Goal: Information Seeking & Learning: Check status

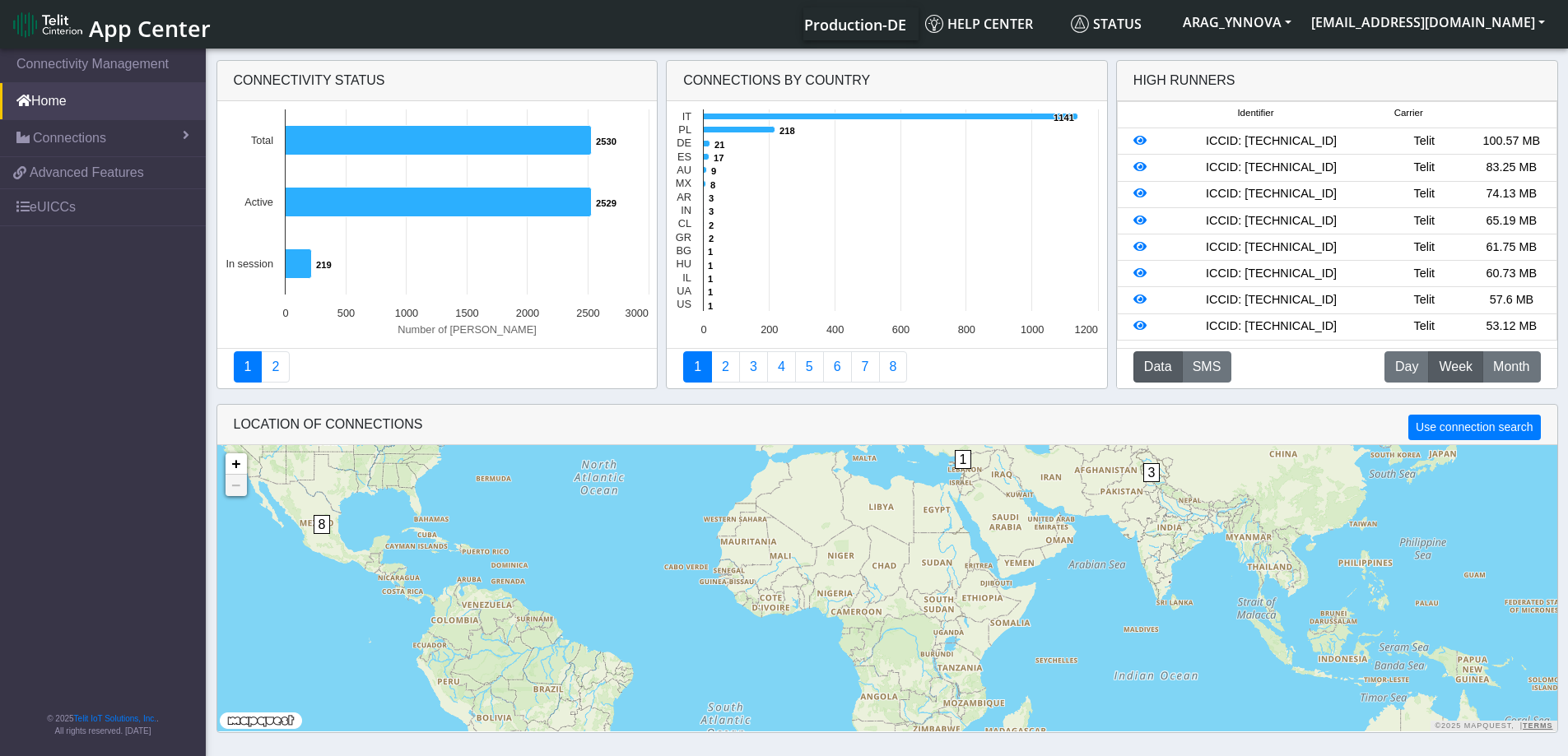
drag, startPoint x: 527, startPoint y: 581, endPoint x: 544, endPoint y: 465, distance: 117.2
click at [543, 465] on div "1 1 3 5 8 9 1402 + − ©2025 MapQuest, | Terms" at bounding box center [886, 588] width 1339 height 286
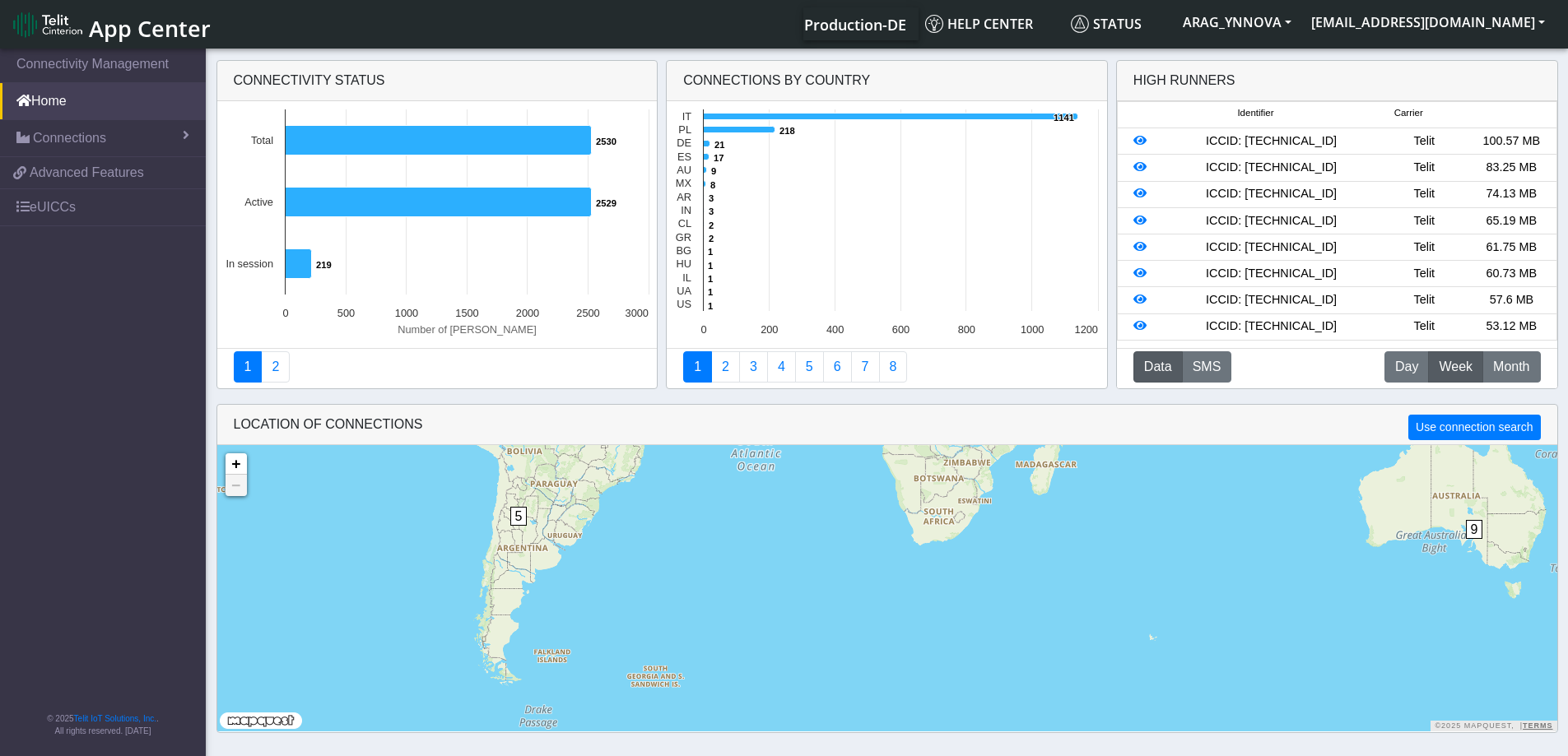
drag, startPoint x: 633, startPoint y: 647, endPoint x: 637, endPoint y: 570, distance: 77.1
click at [653, 513] on div "1 1 1 2 3 5 8 9 1402 1 1 + − ©2025 MapQuest, | Terms" at bounding box center [886, 588] width 1339 height 286
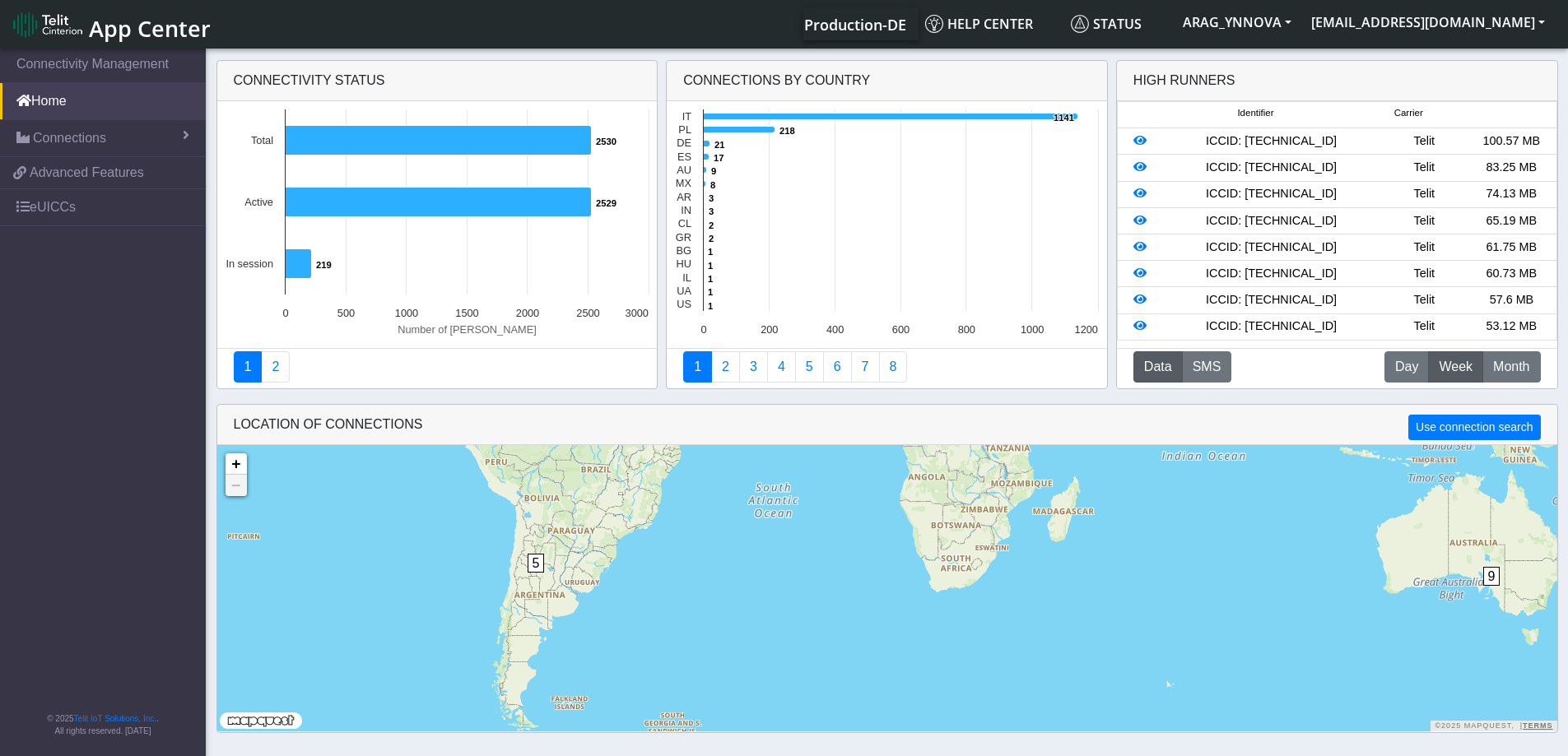
drag, startPoint x: 615, startPoint y: 576, endPoint x: 622, endPoint y: 726, distance: 150.2
click at [600, 755] on html "App Center Production-DE Help center Status ARAG_YNNOVA [PERSON_NAME][EMAIL_ADD…" at bounding box center [784, 378] width 1568 height 756
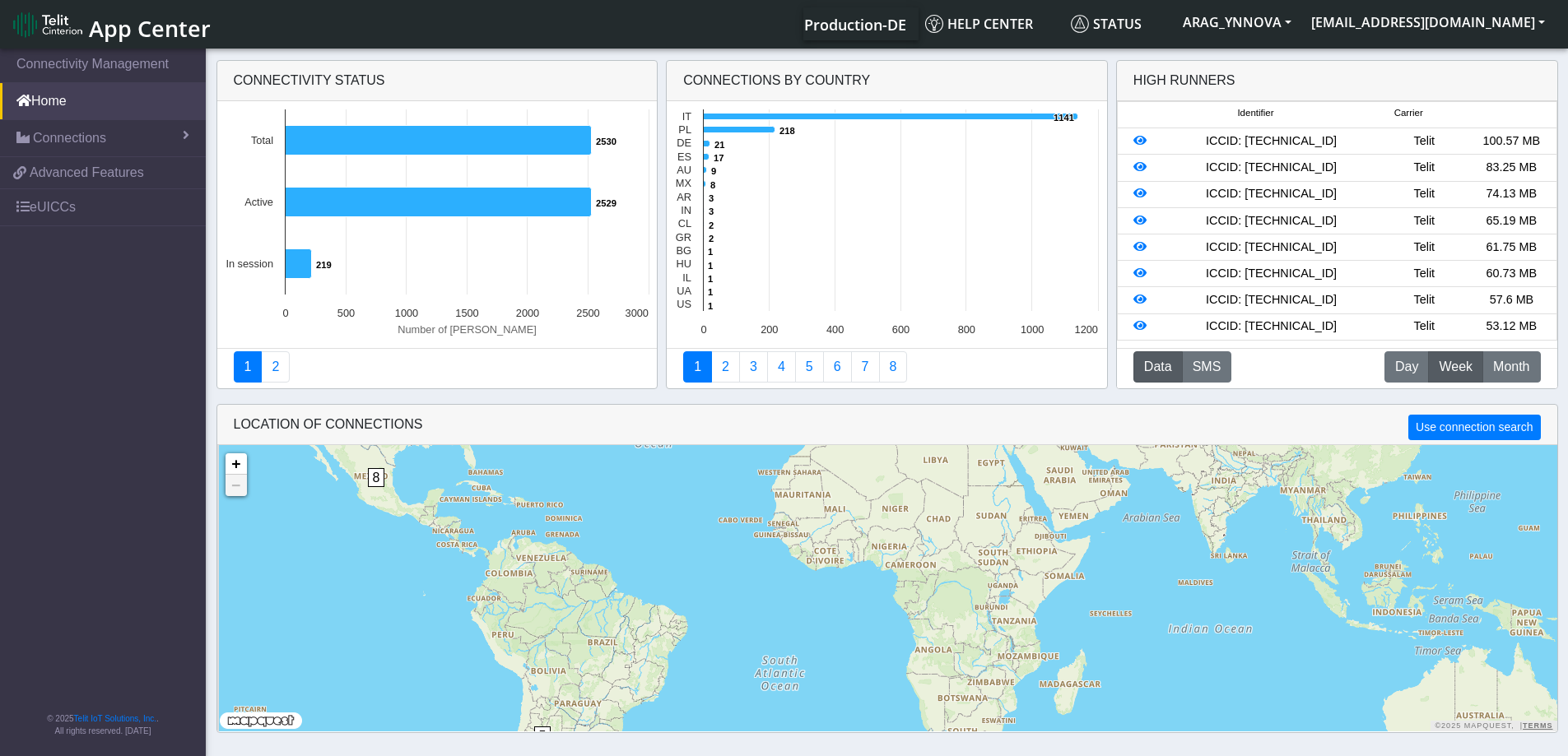
drag, startPoint x: 622, startPoint y: 634, endPoint x: 592, endPoint y: 632, distance: 30.1
click at [653, 707] on div "5 8 9 1 1 3 1402 + − ©2025 MapQuest, | Terms" at bounding box center [886, 588] width 1339 height 286
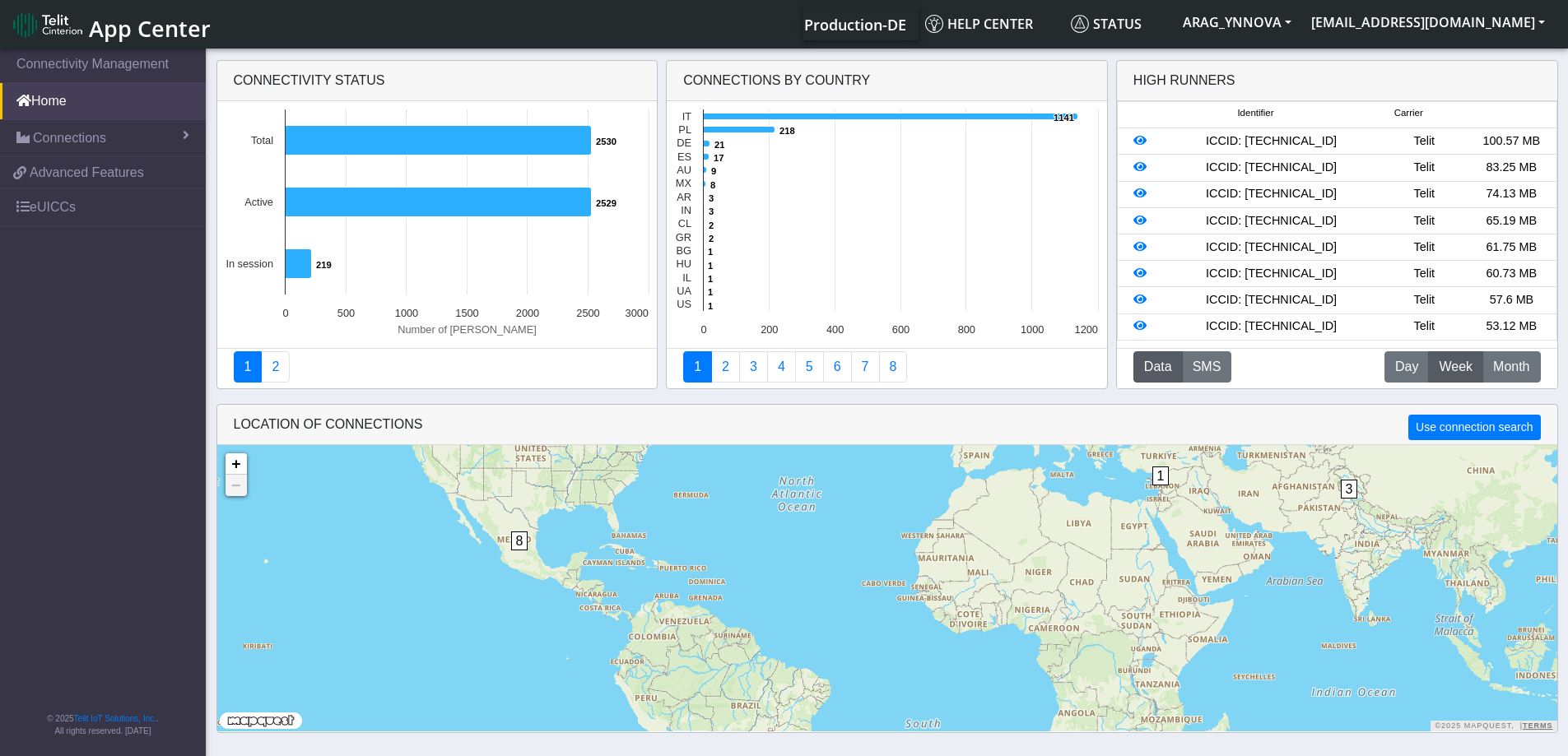
drag, startPoint x: 617, startPoint y: 668, endPoint x: 686, endPoint y: 680, distance: 70.0
click at [694, 682] on div "5 8 9 1 1 3 1402 + − ©2025 MapQuest, | Terms" at bounding box center [886, 588] width 1339 height 286
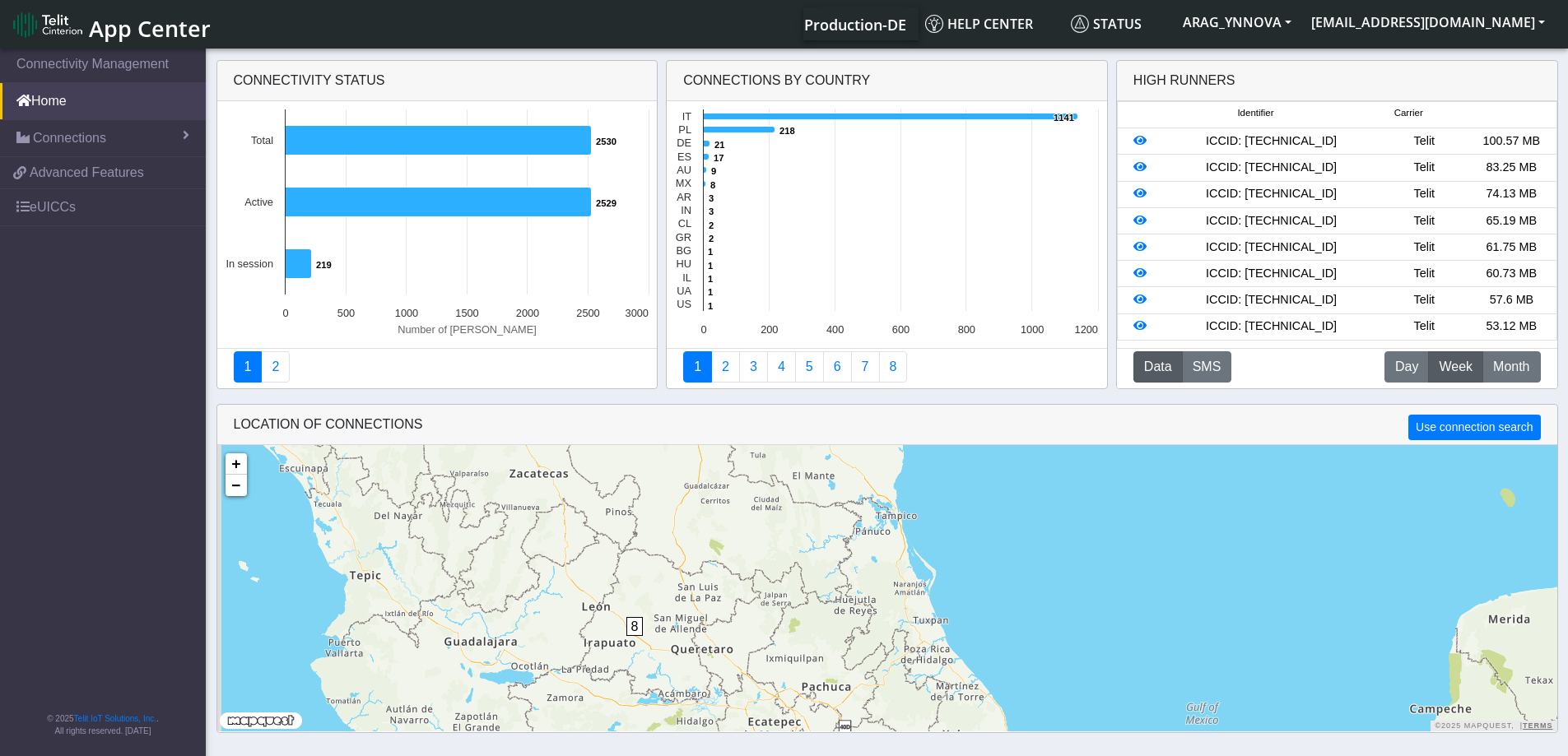
drag, startPoint x: 638, startPoint y: 581, endPoint x: 640, endPoint y: 521, distance: 60.0
click at [660, 452] on div "8 + − ©2025 MapQuest, | Terms" at bounding box center [886, 588] width 1339 height 286
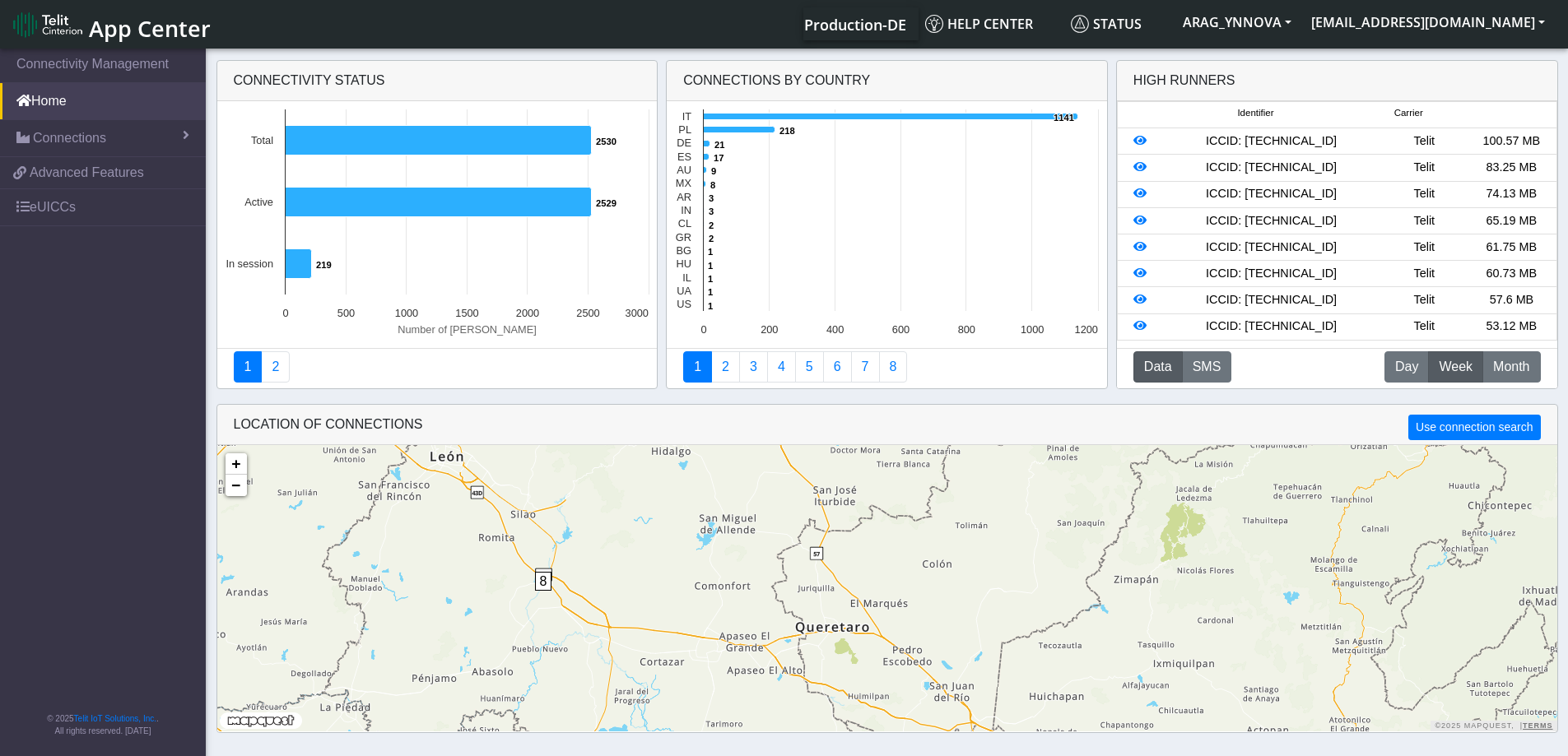
click at [545, 585] on span "8" at bounding box center [543, 580] width 18 height 19
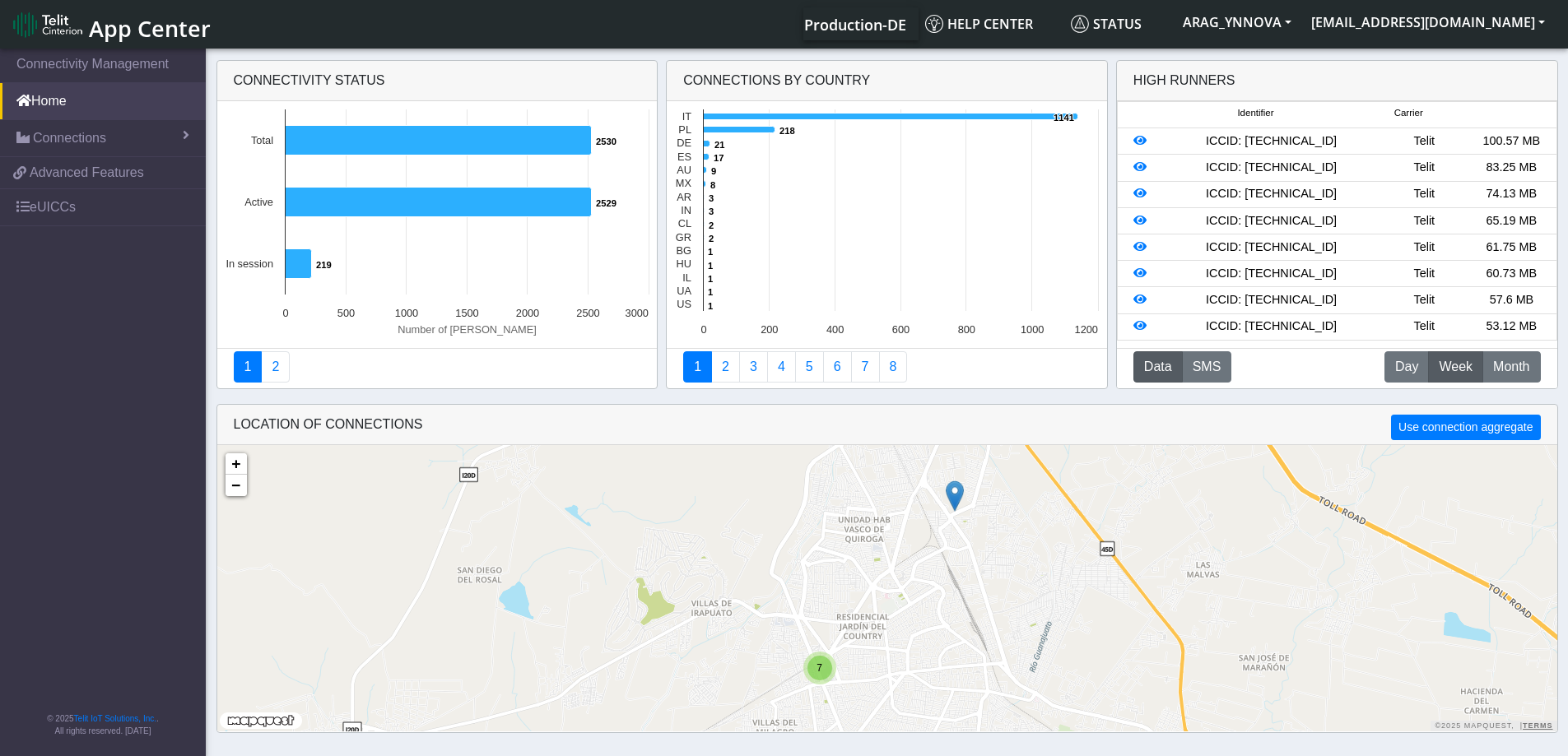
click at [951, 498] on img at bounding box center [954, 496] width 19 height 31
click at [921, 485] on link "Click here" at bounding box center [926, 482] width 44 height 12
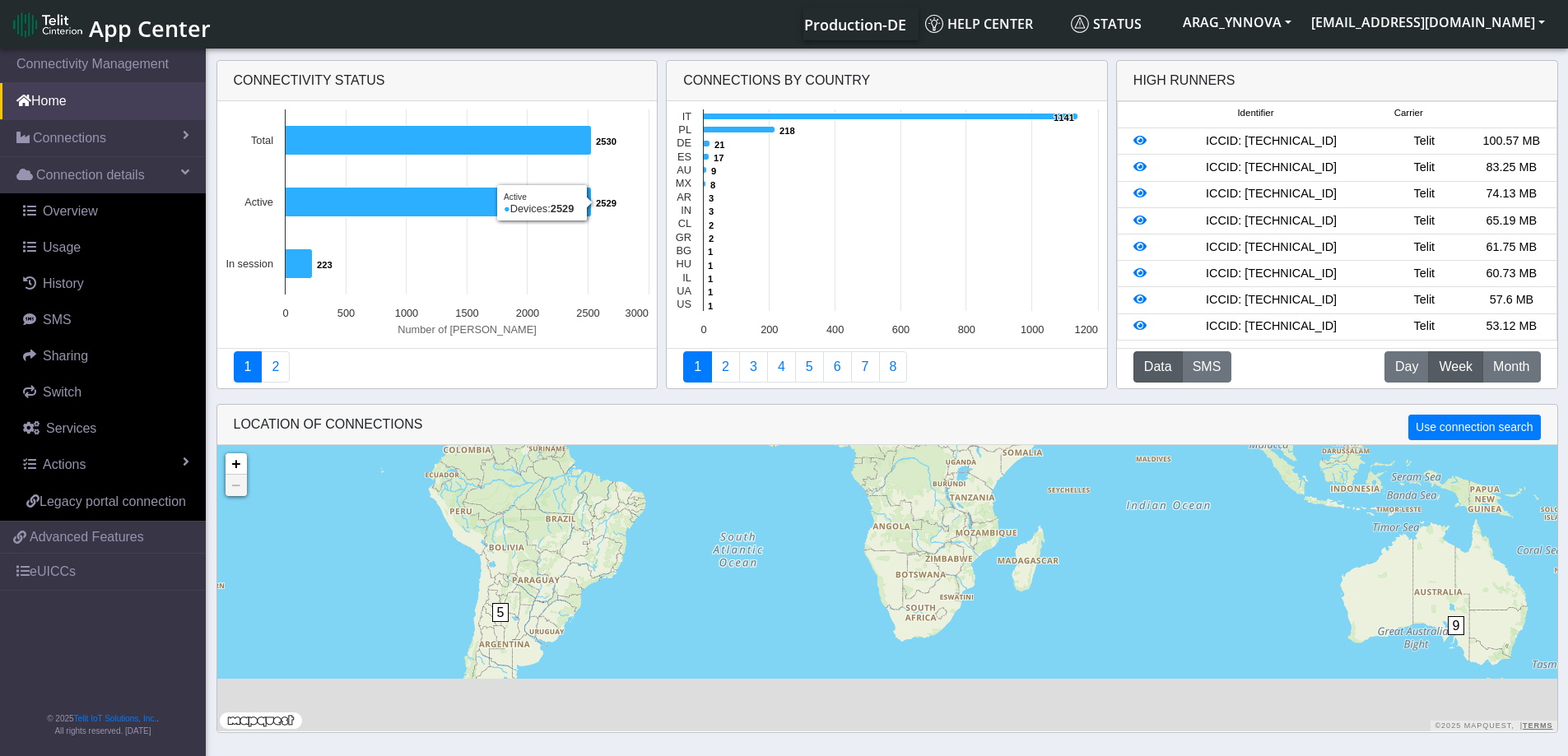
drag, startPoint x: 629, startPoint y: 651, endPoint x: 646, endPoint y: 473, distance: 178.8
click at [646, 473] on div "1 1 3 5 8 9 1402 + − ©2025 MapQuest, | Terms" at bounding box center [886, 588] width 1339 height 286
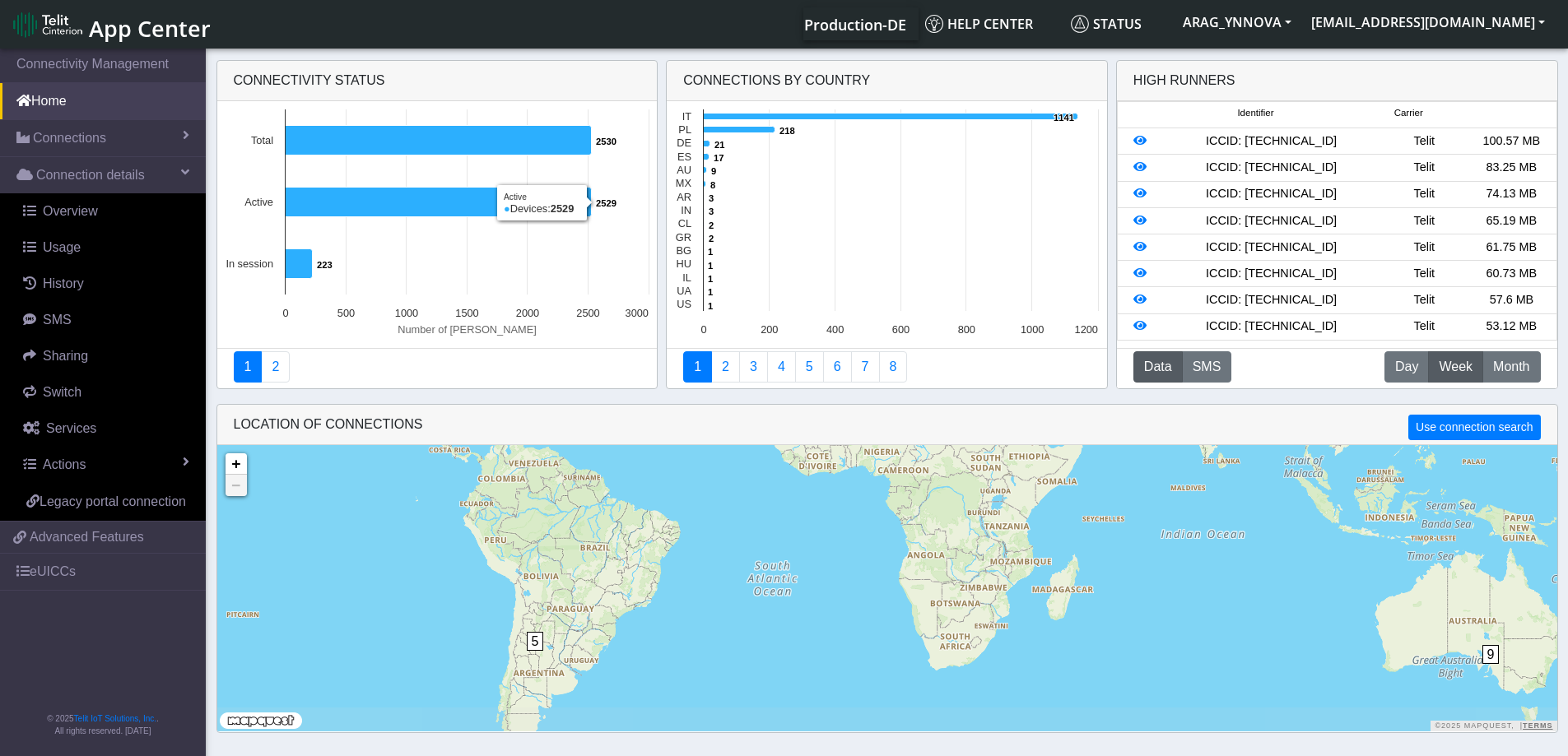
drag, startPoint x: 686, startPoint y: 588, endPoint x: 629, endPoint y: 566, distance: 61.1
click at [771, 623] on div "1 1 3 5 8 9 1402 + − ©2025 MapQuest, | Terms" at bounding box center [886, 588] width 1339 height 286
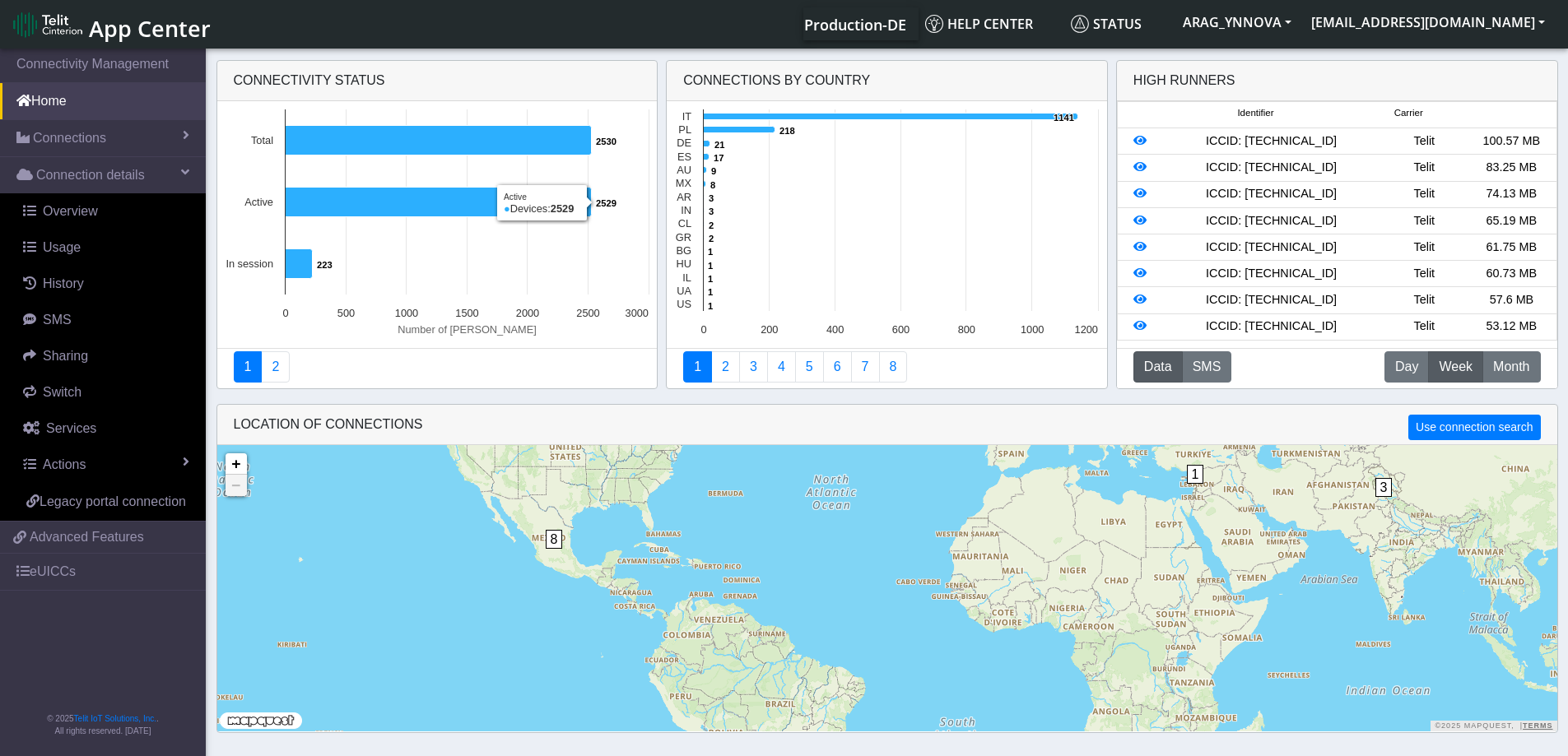
drag, startPoint x: 744, startPoint y: 693, endPoint x: 754, endPoint y: 713, distance: 22.4
click at [754, 713] on div "1 1 3 5 8 9 1402 + − ©2025 MapQuest, | Terms" at bounding box center [886, 588] width 1339 height 286
click at [560, 540] on span "8" at bounding box center [554, 538] width 18 height 19
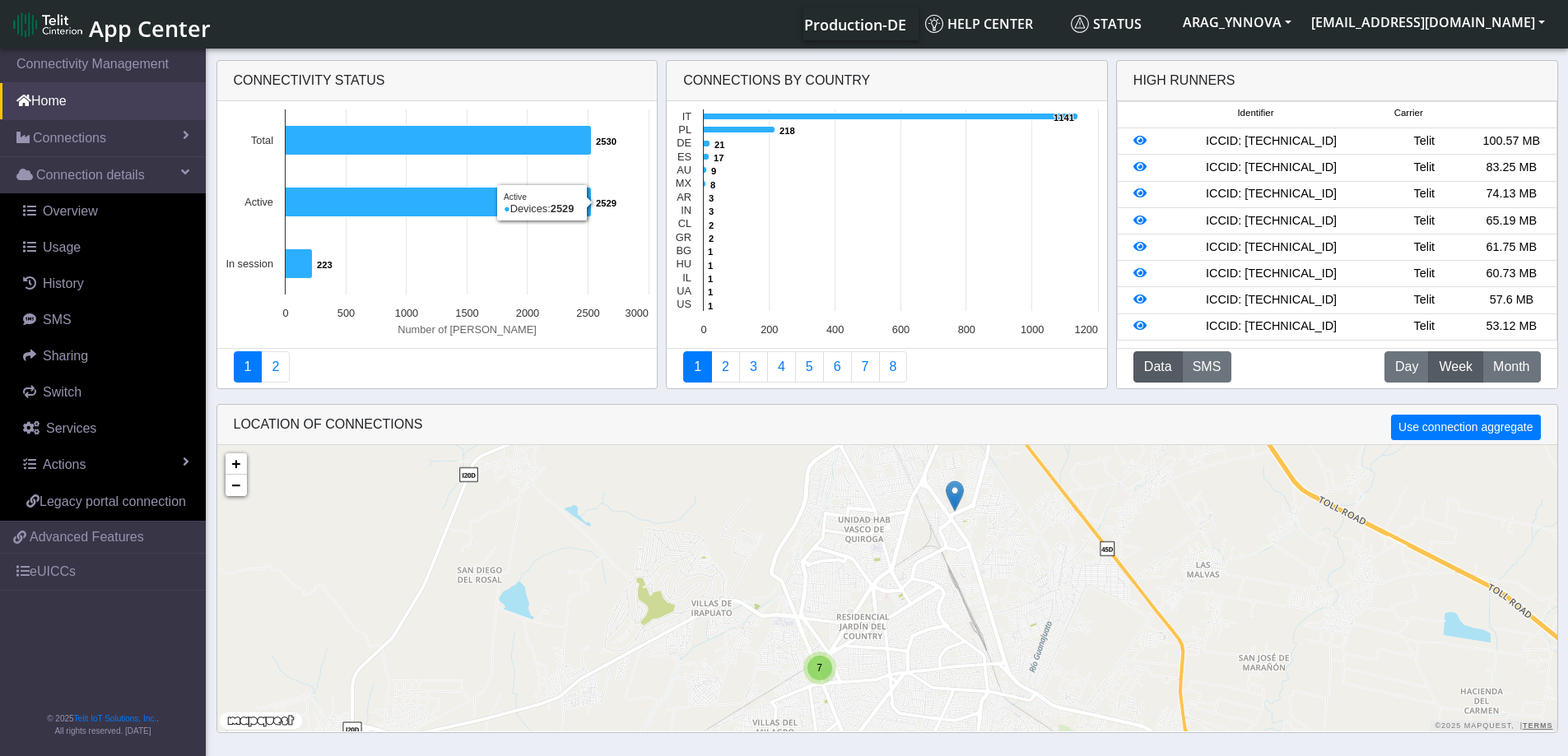
click at [825, 669] on div "7" at bounding box center [819, 667] width 24 height 24
click at [814, 630] on img at bounding box center [813, 635] width 19 height 31
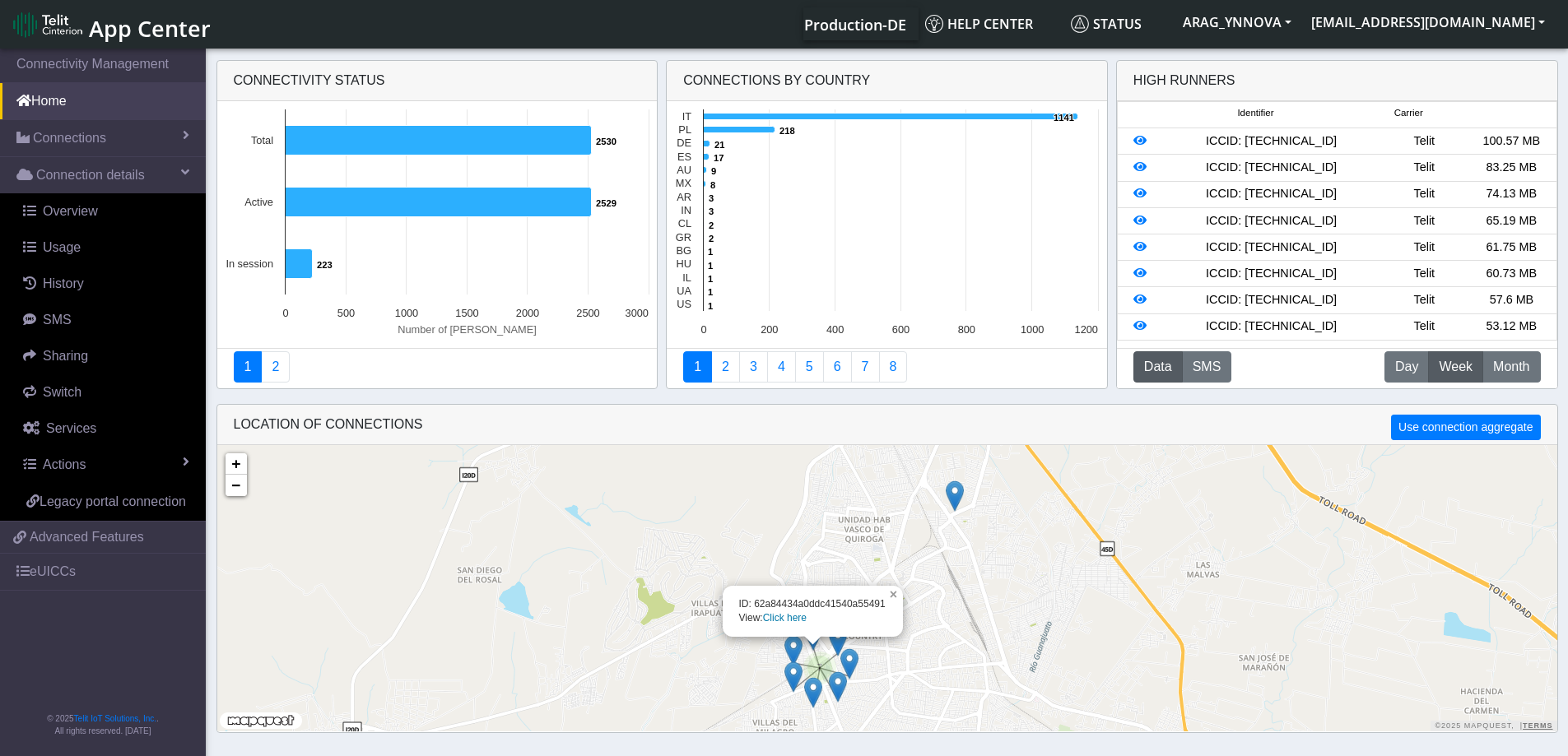
click at [895, 597] on link "×" at bounding box center [895, 592] width 15 height 12
click at [67, 569] on link "eUICCs" at bounding box center [103, 571] width 206 height 36
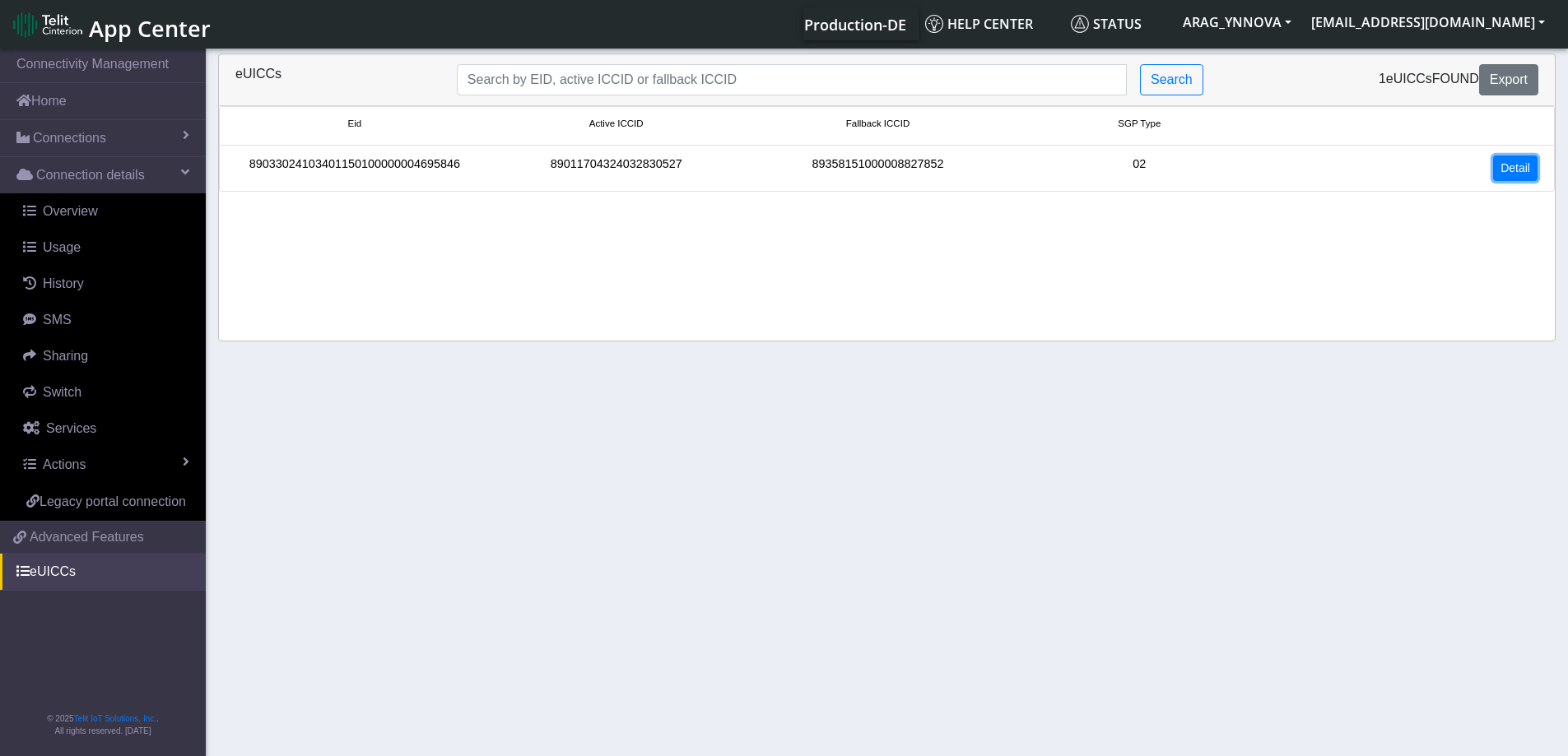
click at [1505, 169] on link "Detail" at bounding box center [1514, 168] width 44 height 25
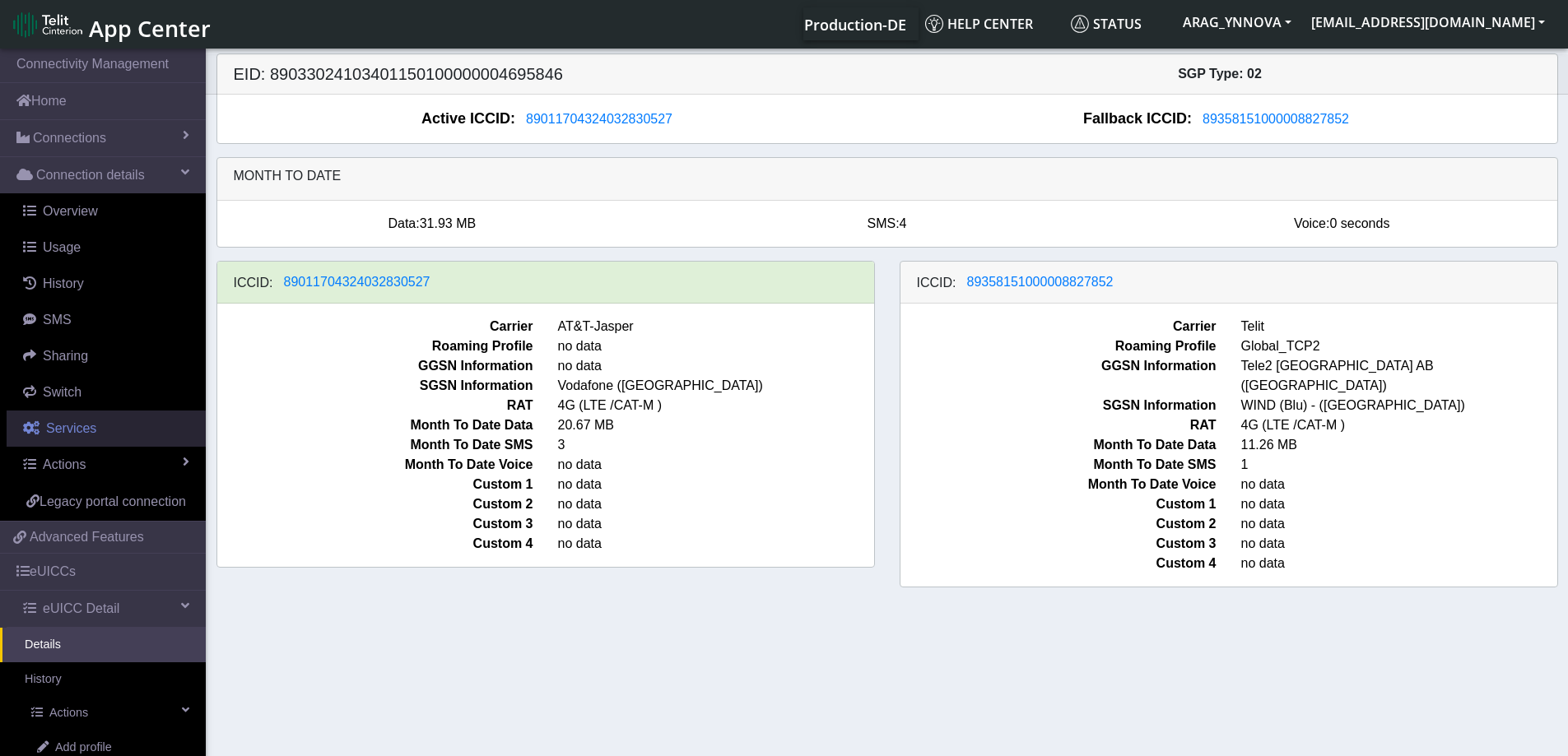
click at [96, 436] on link "Services" at bounding box center [106, 428] width 199 height 36
select select "2: 6"
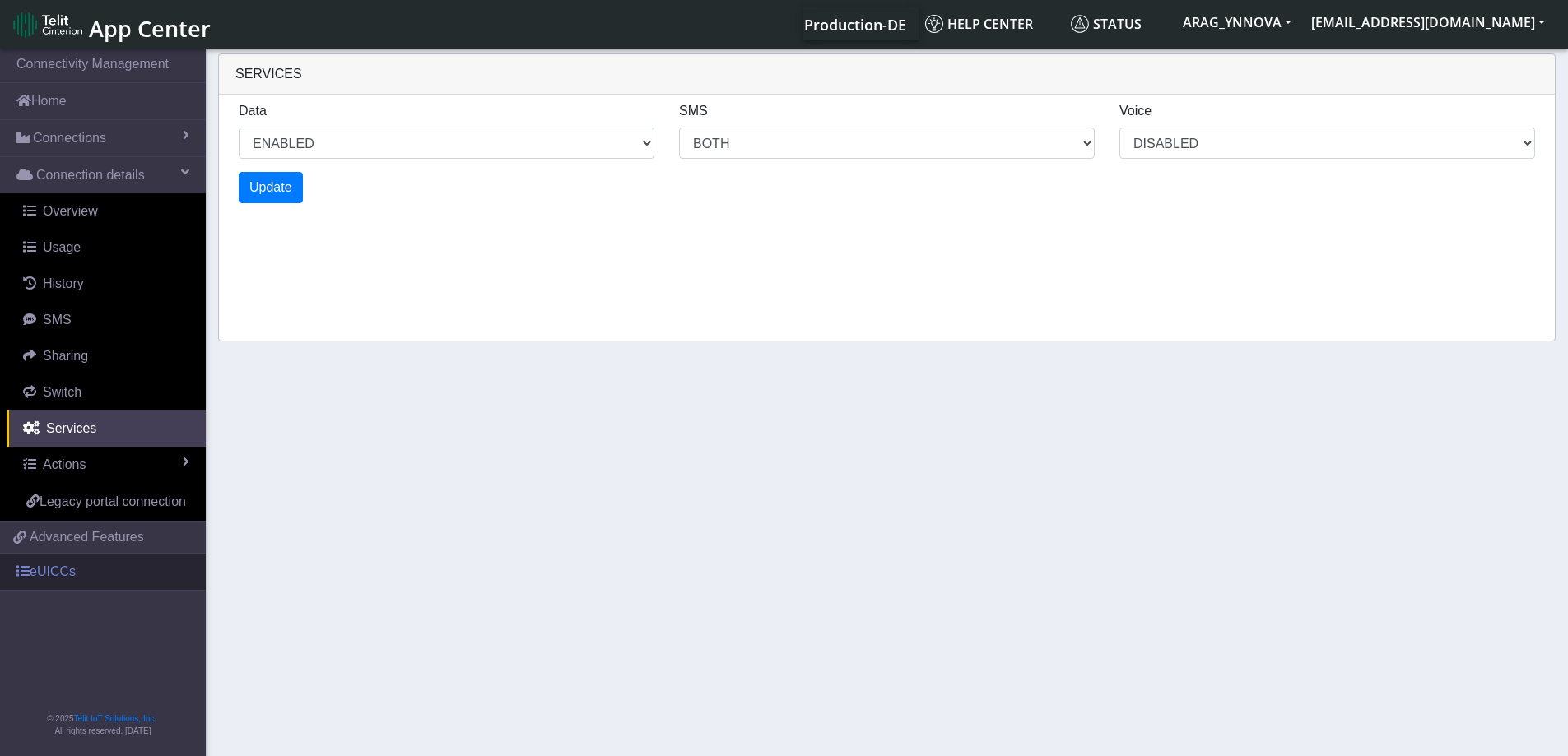
click at [60, 582] on link "eUICCs" at bounding box center [103, 571] width 206 height 36
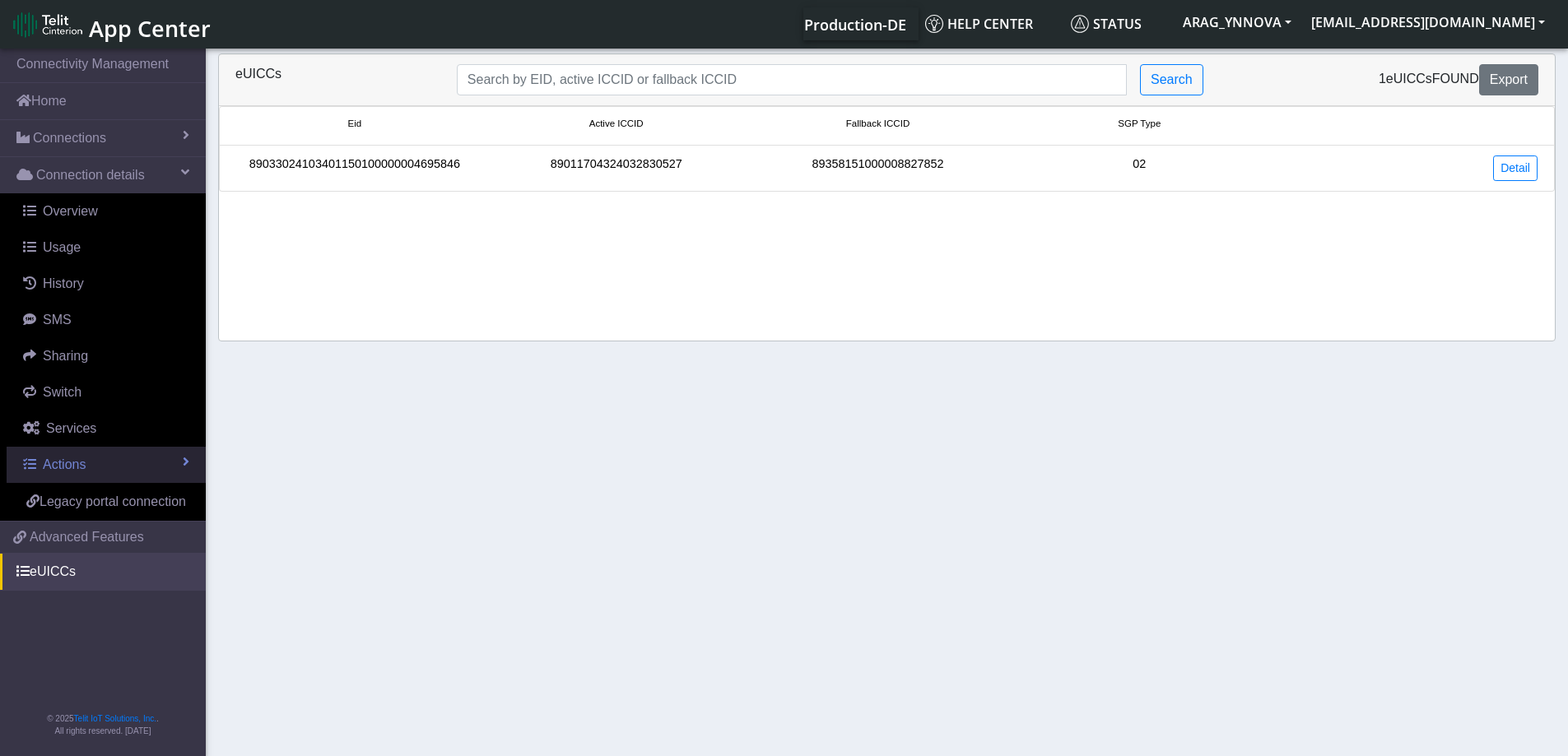
click at [188, 456] on span at bounding box center [186, 461] width 7 height 13
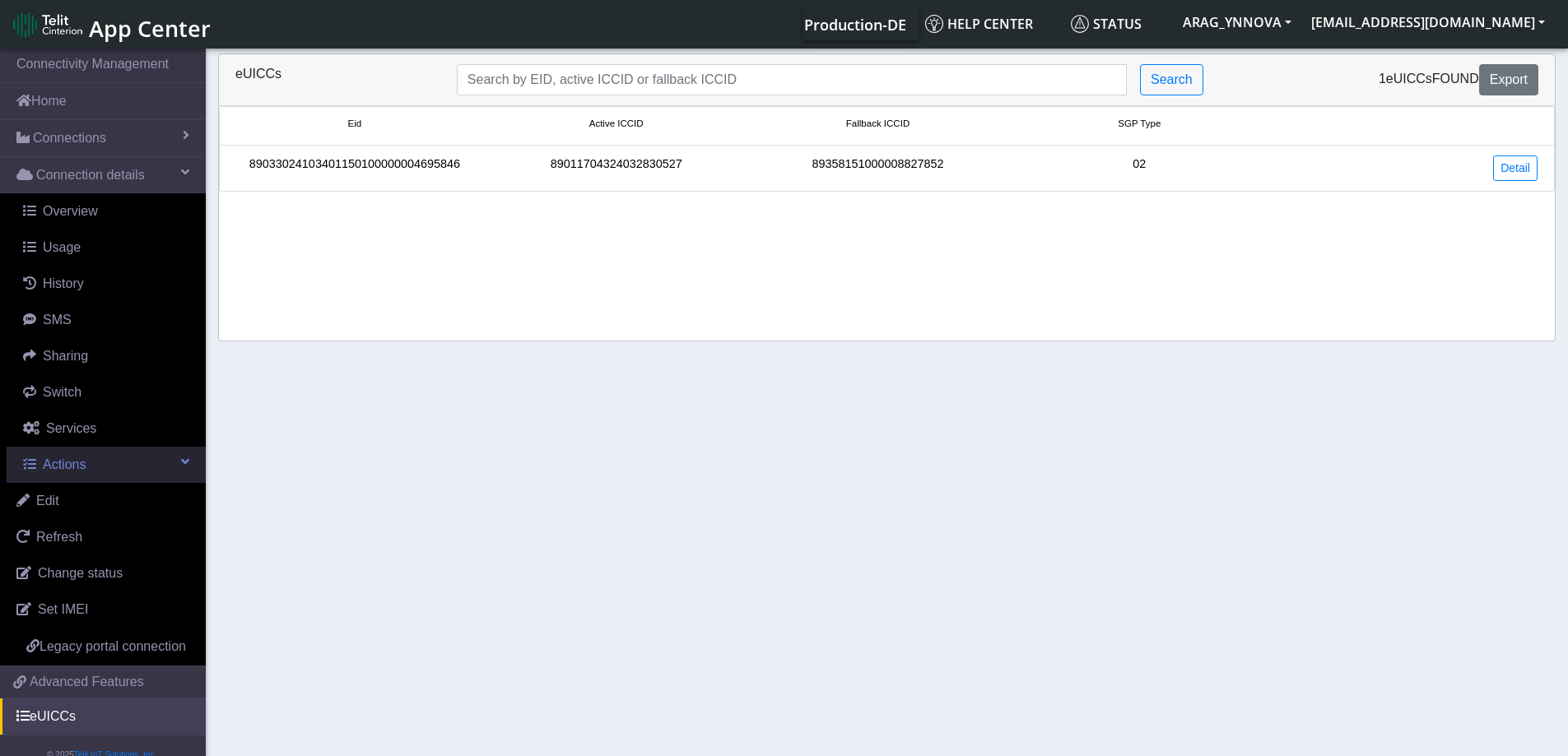
click at [190, 458] on link "Actions" at bounding box center [106, 464] width 199 height 36
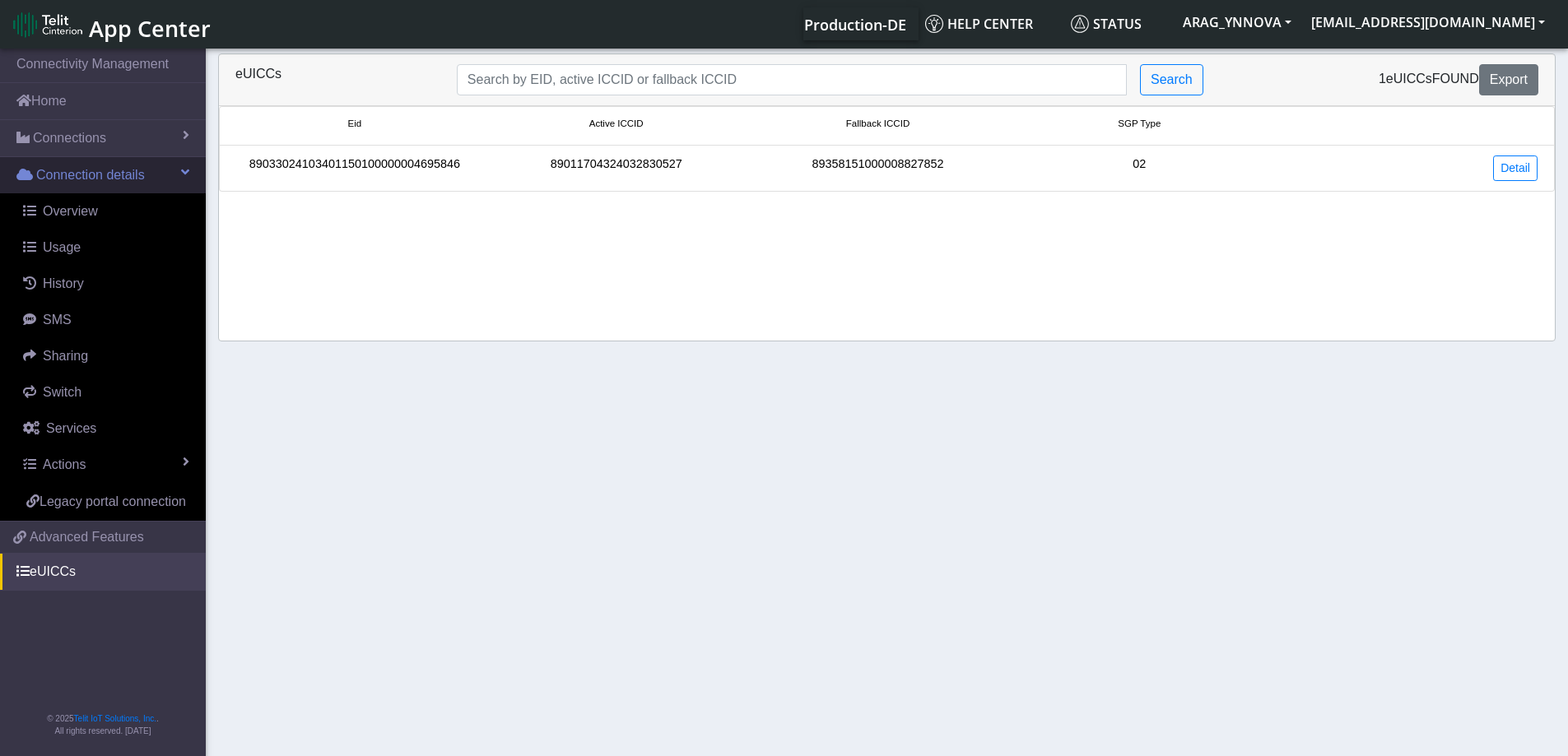
click at [102, 179] on span "Connection details" at bounding box center [90, 175] width 108 height 20
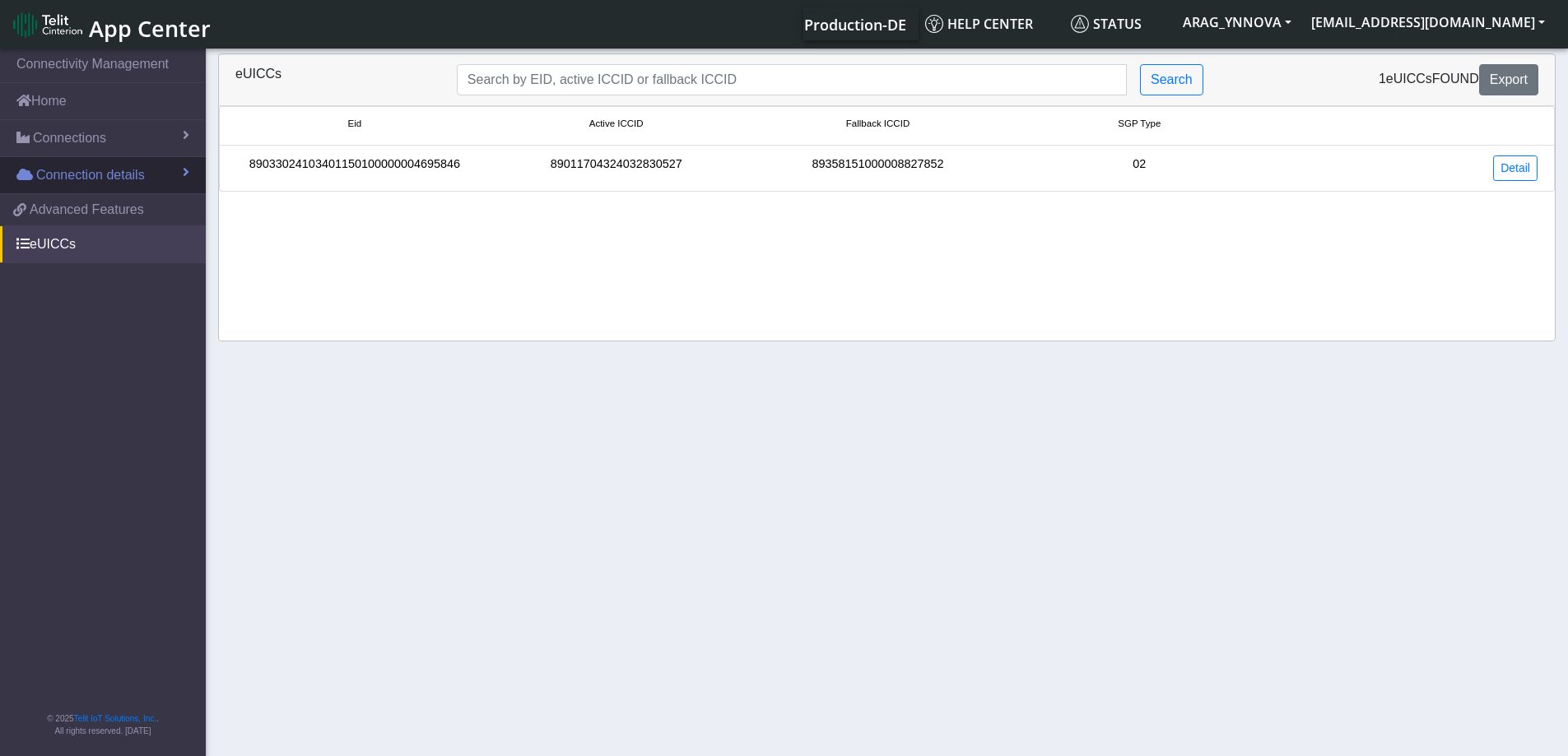
click at [102, 179] on span "Connection details" at bounding box center [90, 175] width 108 height 20
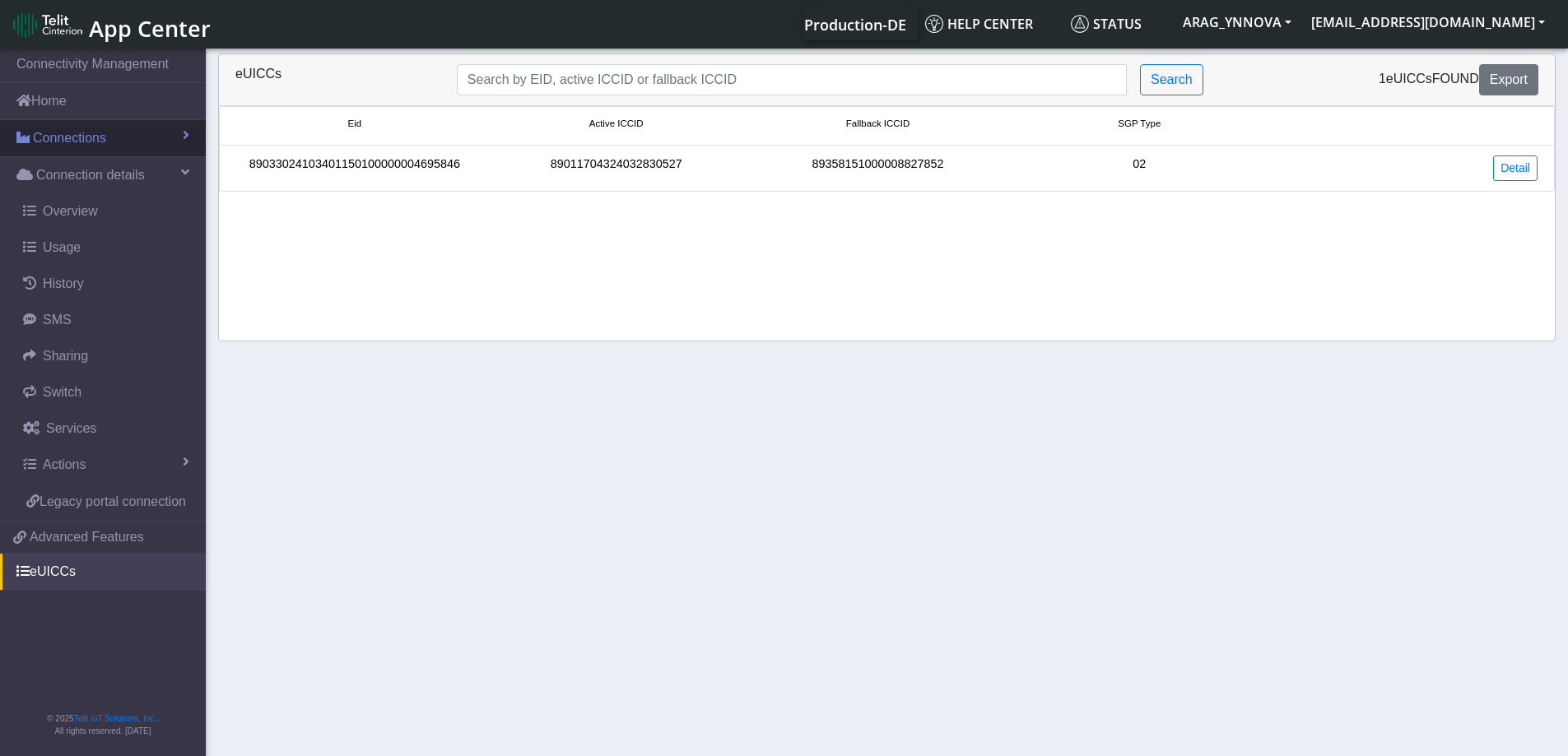
click at [97, 155] on link "Connections" at bounding box center [103, 138] width 206 height 36
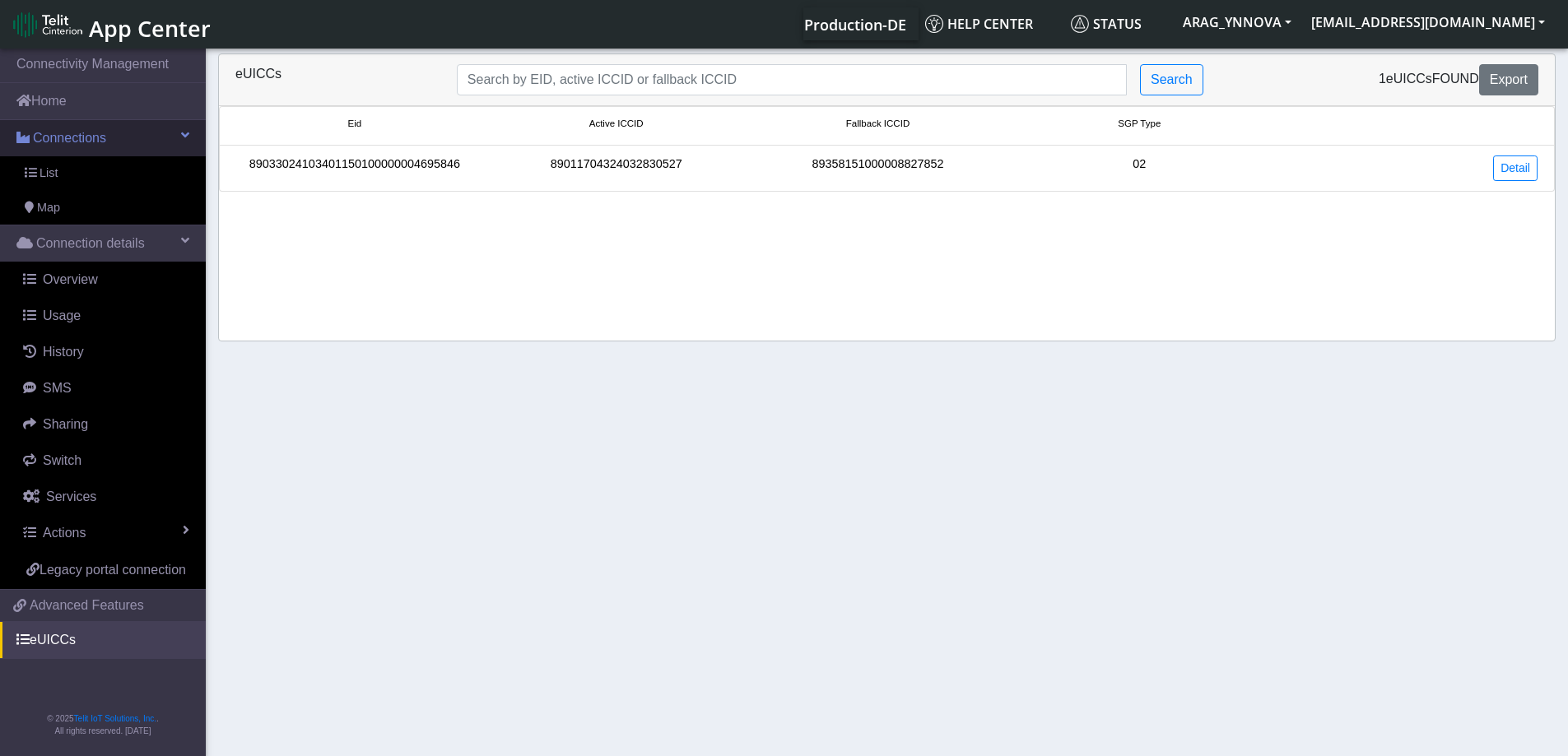
click at [100, 142] on span "Connections" at bounding box center [69, 138] width 73 height 20
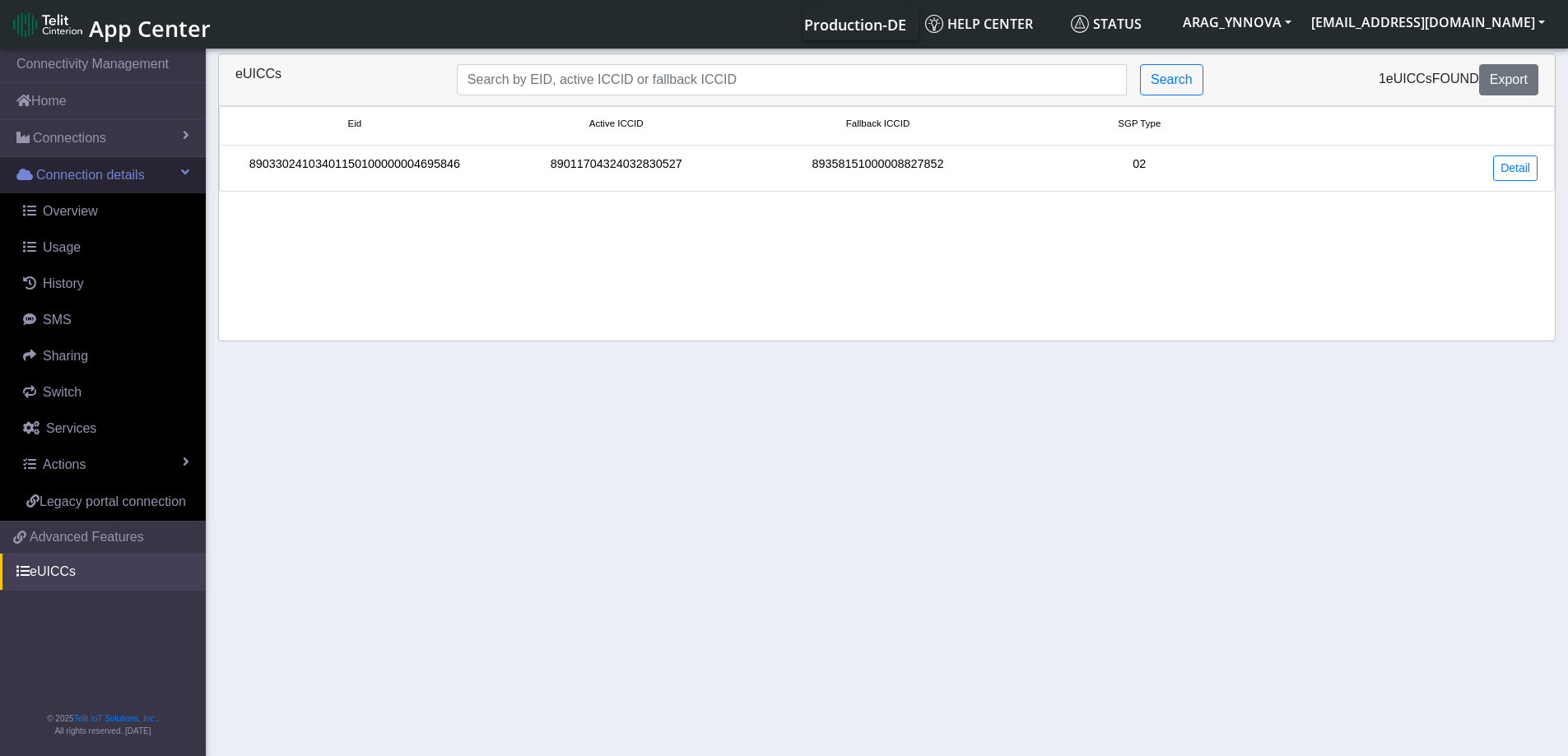
click at [91, 168] on span "Connection details" at bounding box center [90, 175] width 108 height 20
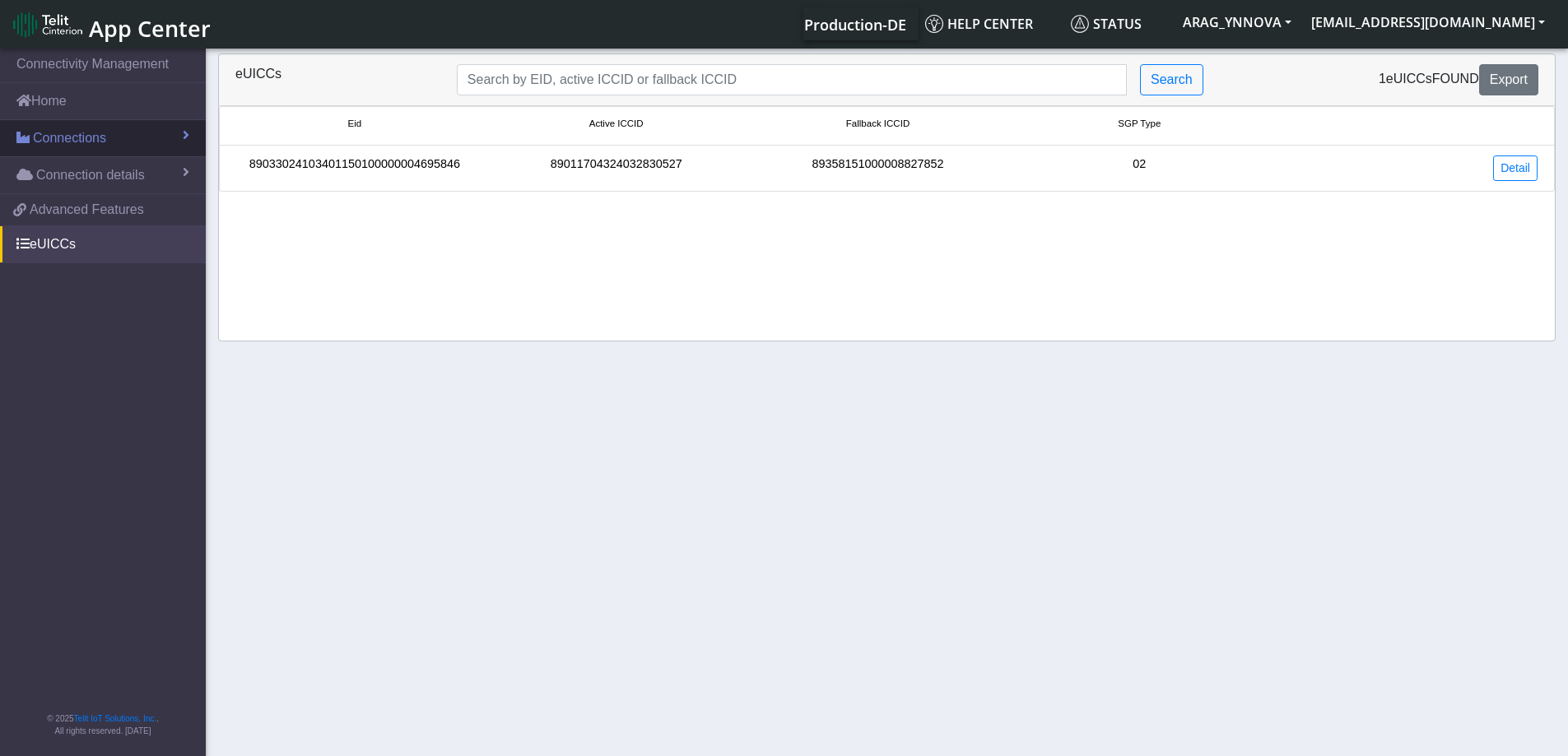
click at [95, 148] on link "Connections" at bounding box center [103, 138] width 206 height 36
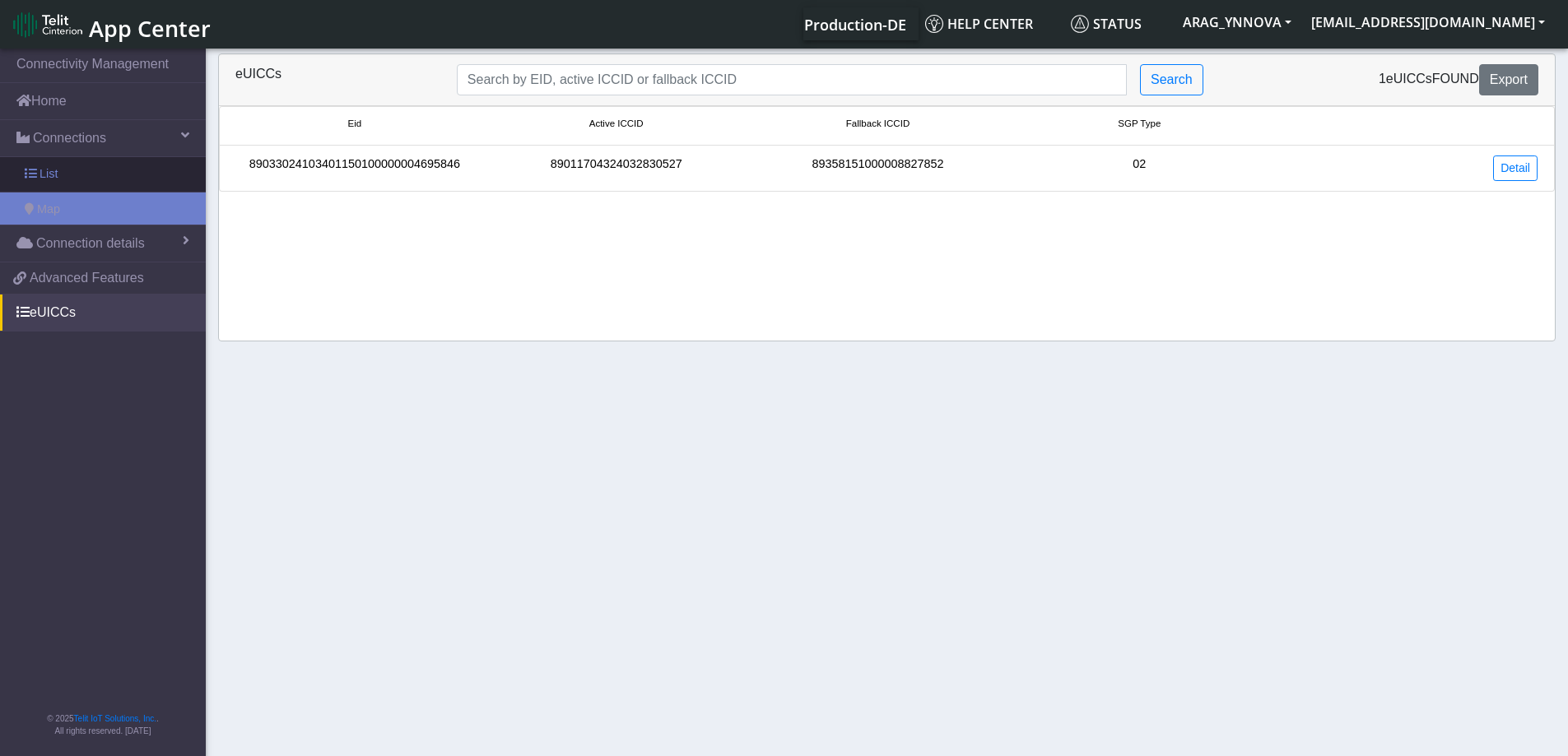
click at [88, 176] on link "List" at bounding box center [103, 174] width 206 height 34
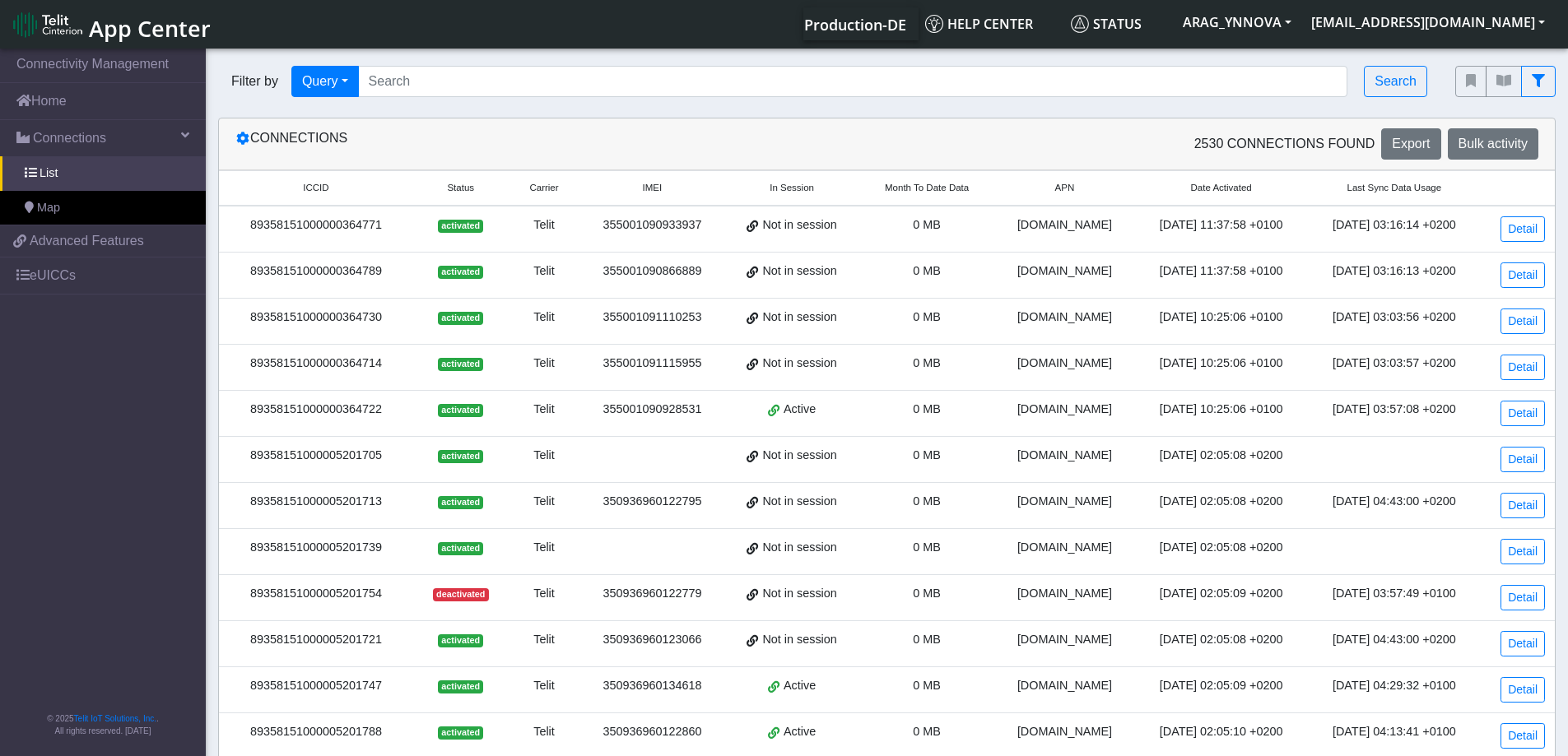
click at [926, 188] on span "Month To Date Data" at bounding box center [926, 188] width 84 height 14
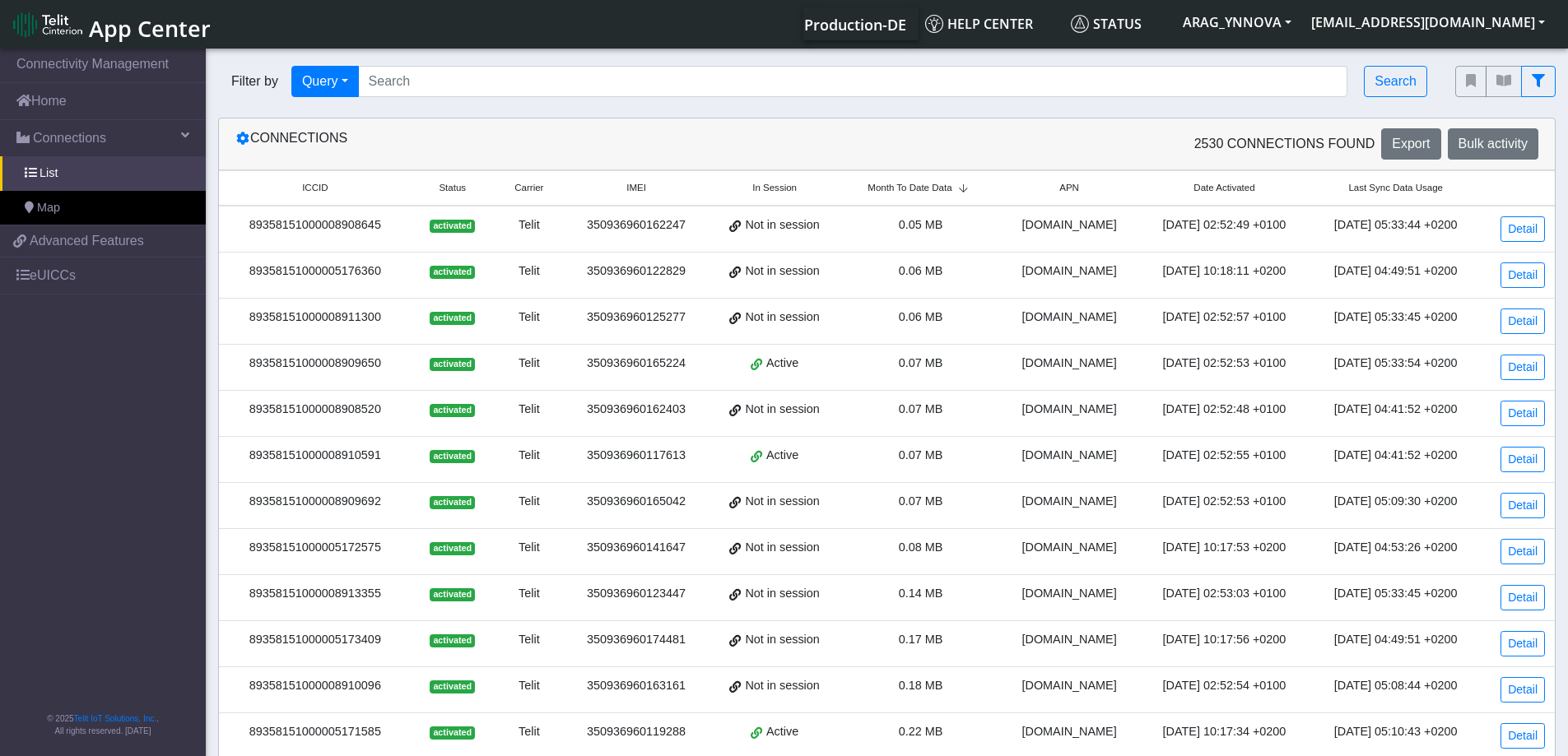
click at [923, 190] on span "Month To Date Data" at bounding box center [910, 188] width 84 height 14
click at [344, 268] on div "89358151000008909387" at bounding box center [315, 272] width 173 height 19
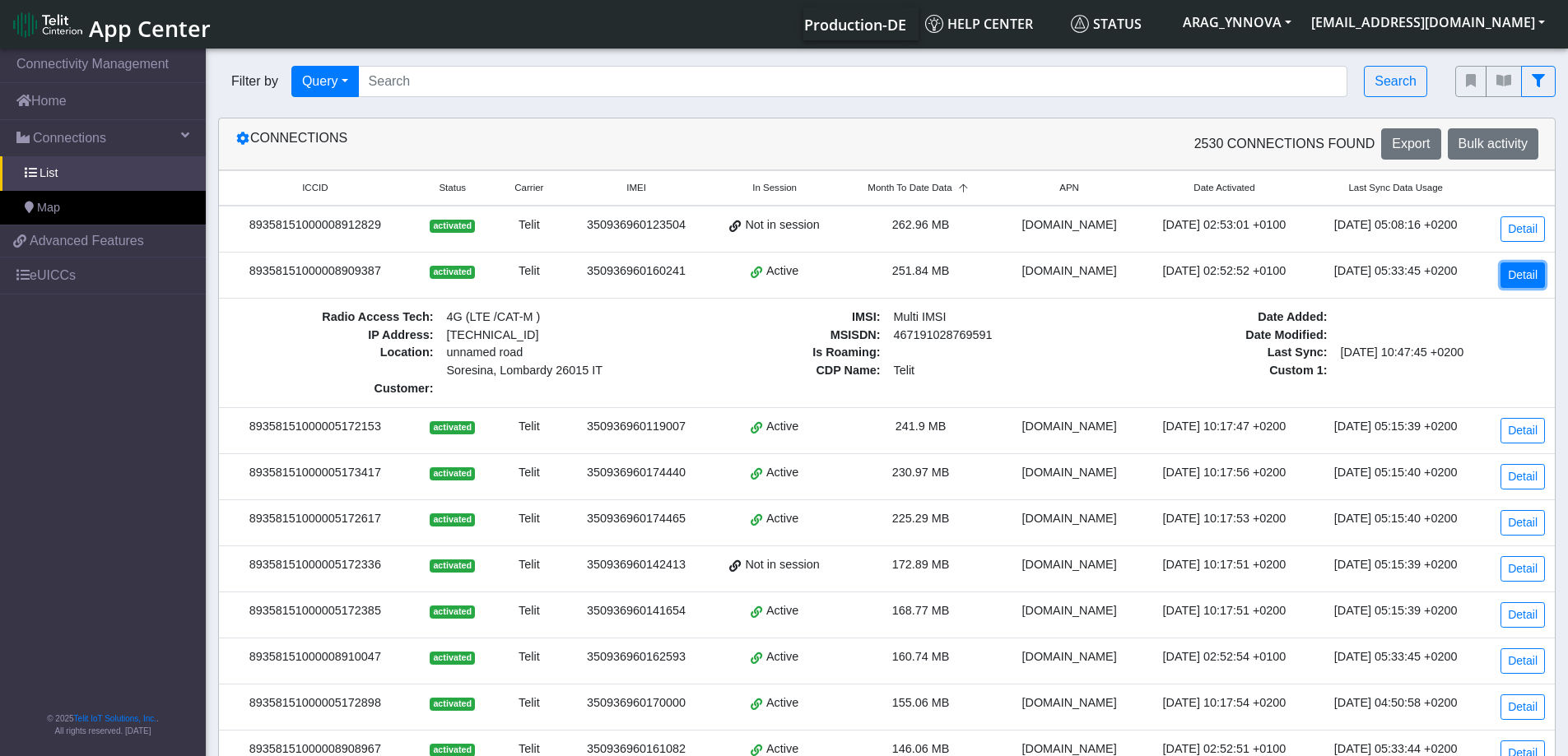
click at [1510, 279] on link "Detail" at bounding box center [1521, 275] width 44 height 25
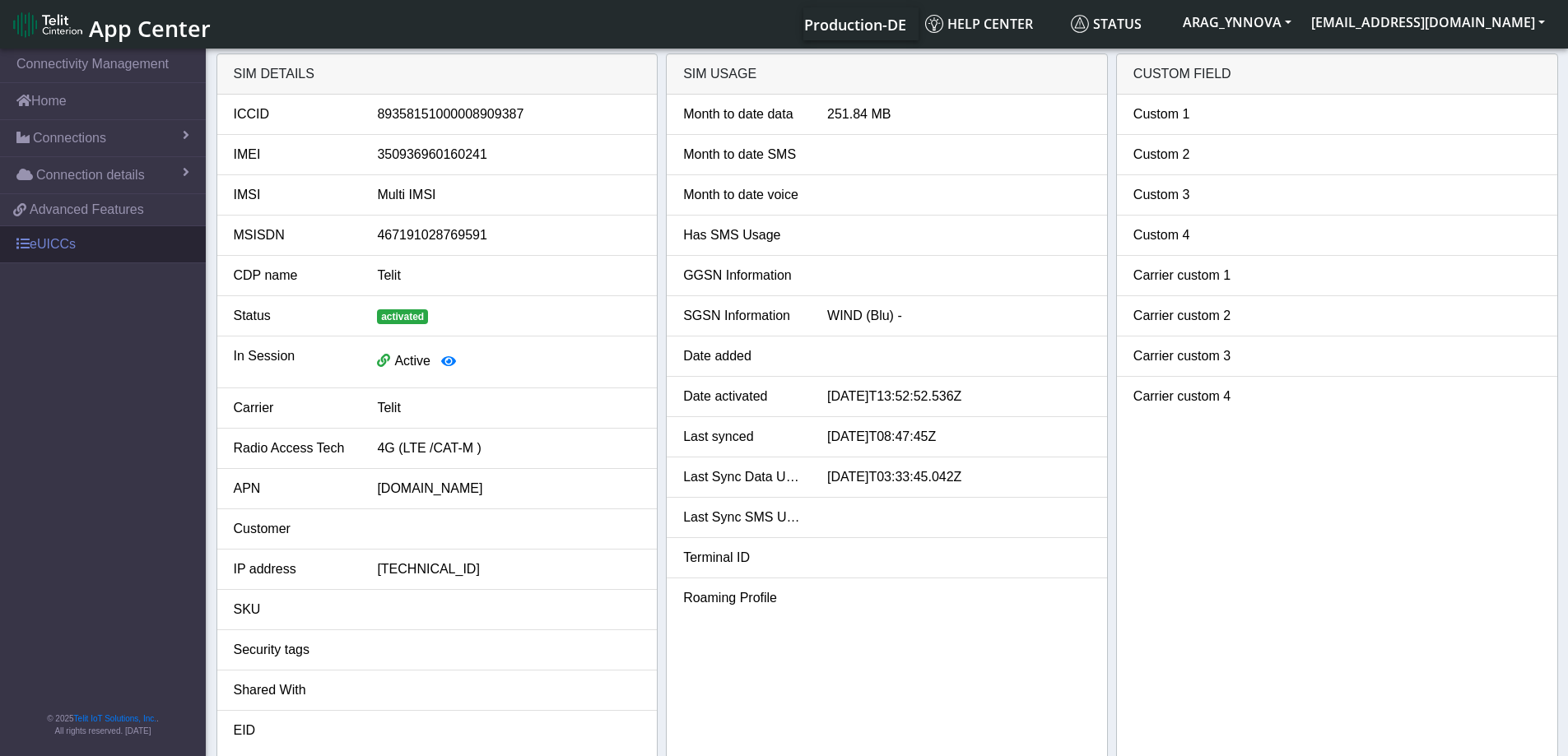
click at [58, 240] on link "eUICCs" at bounding box center [103, 244] width 206 height 36
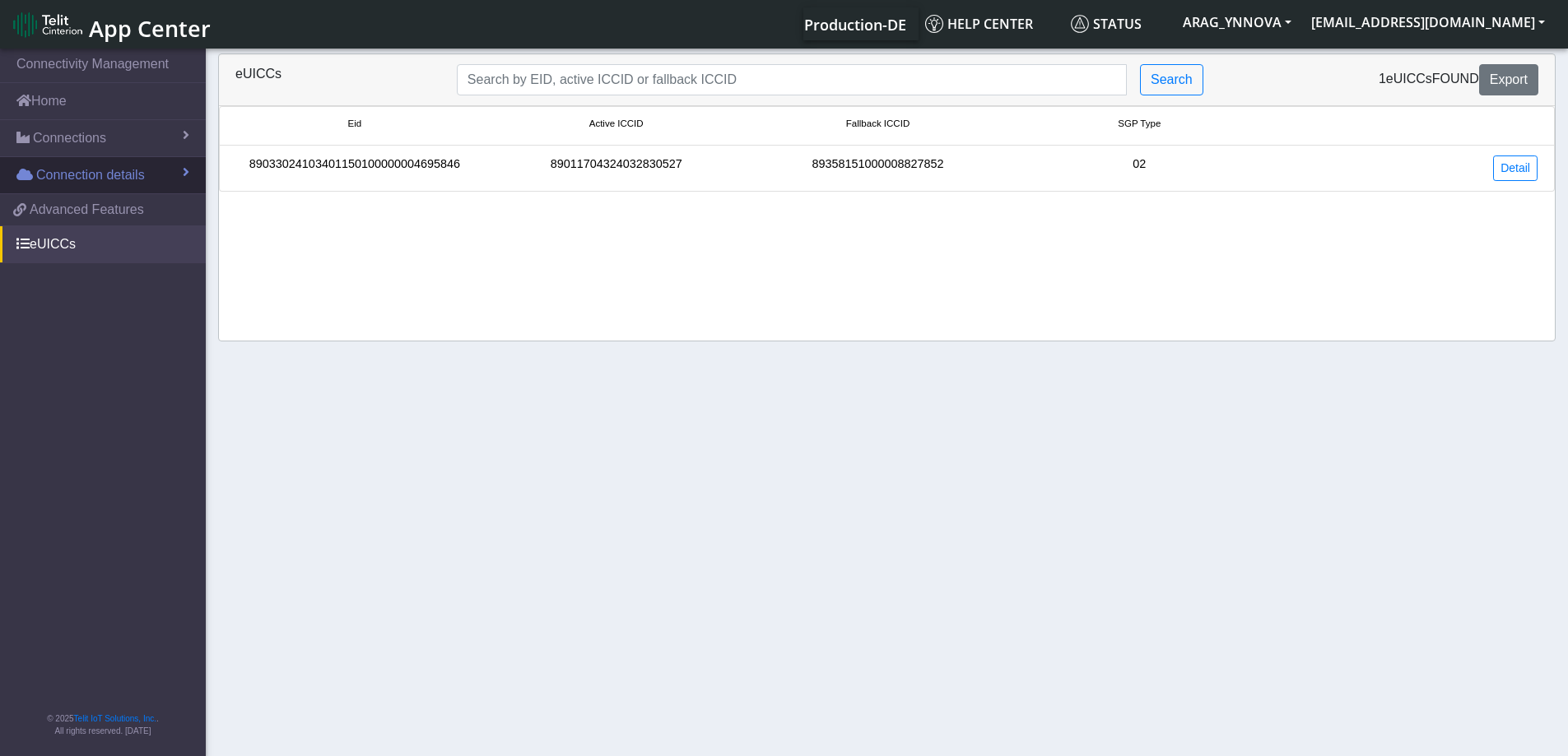
click at [78, 171] on span "Connection details" at bounding box center [90, 175] width 108 height 20
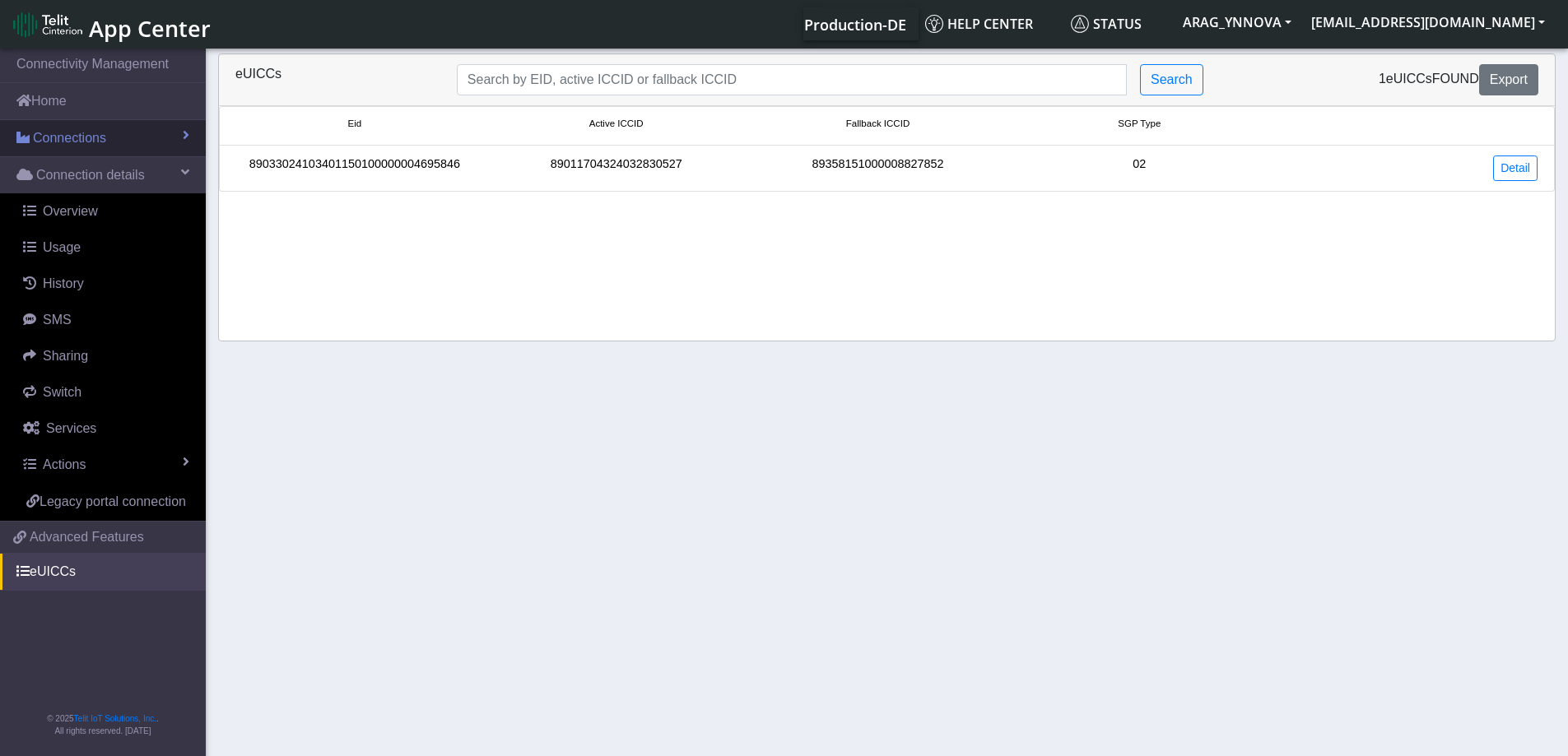
click at [66, 138] on span "Connections" at bounding box center [69, 138] width 73 height 20
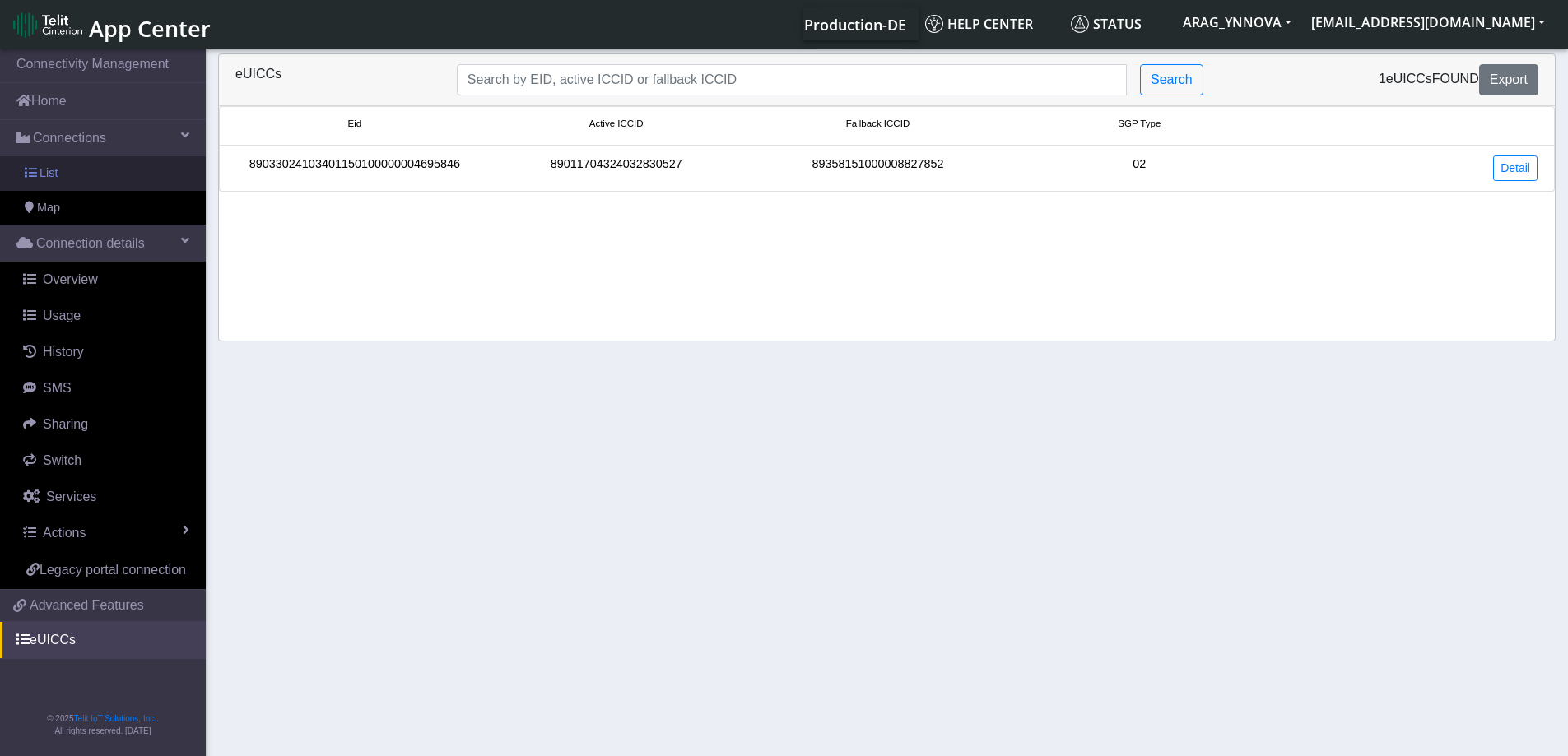
click at [76, 173] on link "List" at bounding box center [103, 173] width 206 height 34
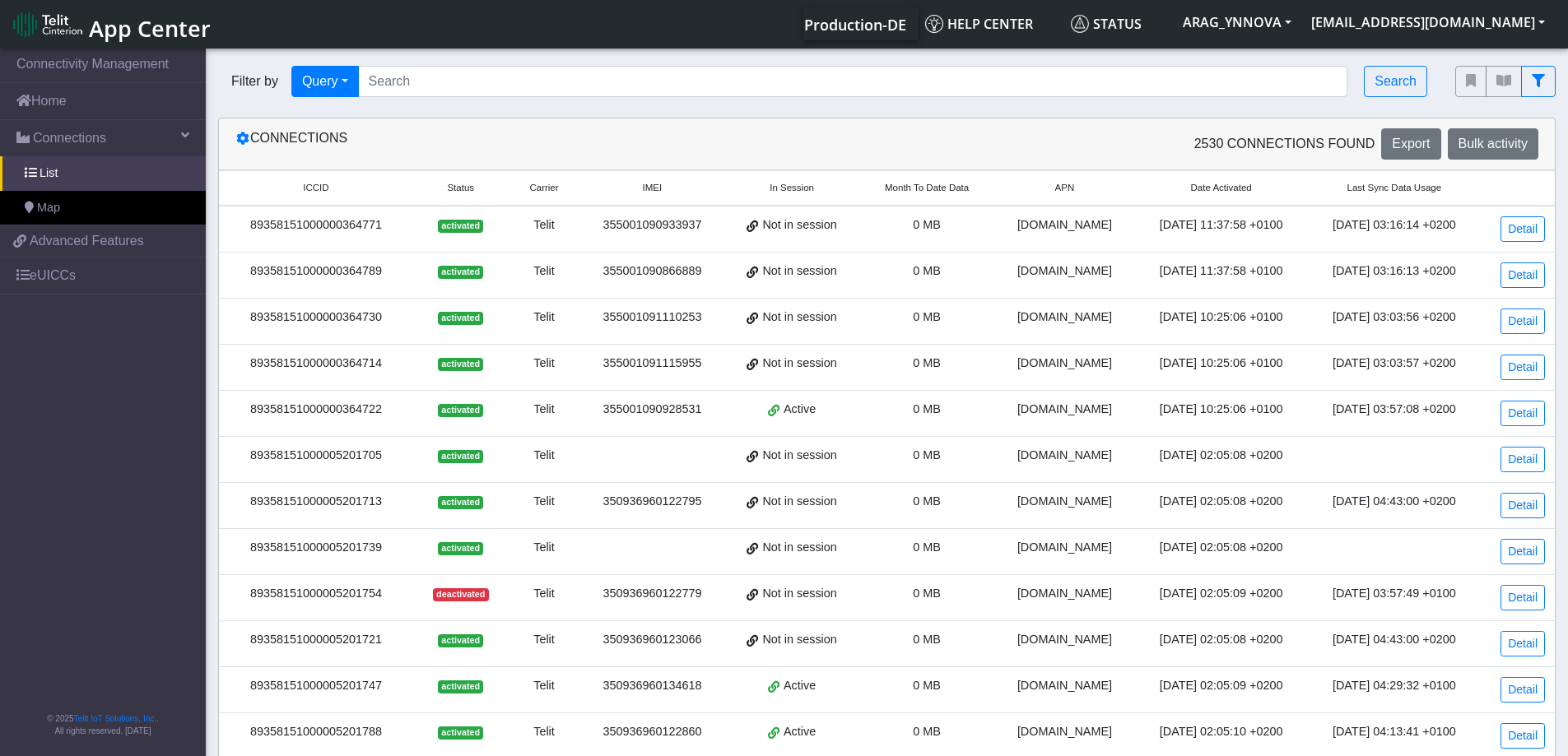
click at [922, 191] on span "Month To Date Data" at bounding box center [926, 188] width 84 height 14
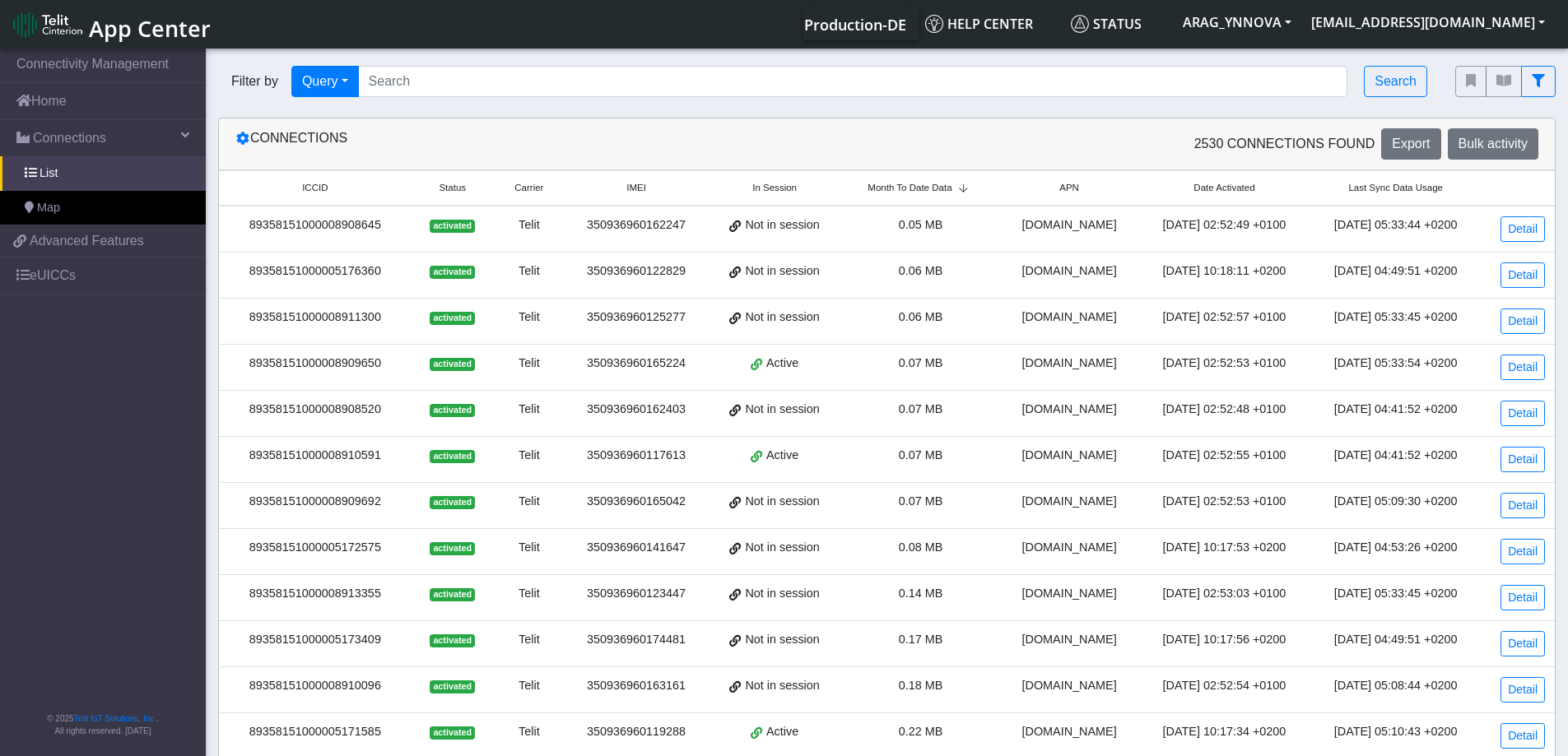
click at [922, 191] on span "Month To Date Data" at bounding box center [910, 188] width 84 height 14
click at [1521, 273] on link "Detail" at bounding box center [1521, 275] width 44 height 25
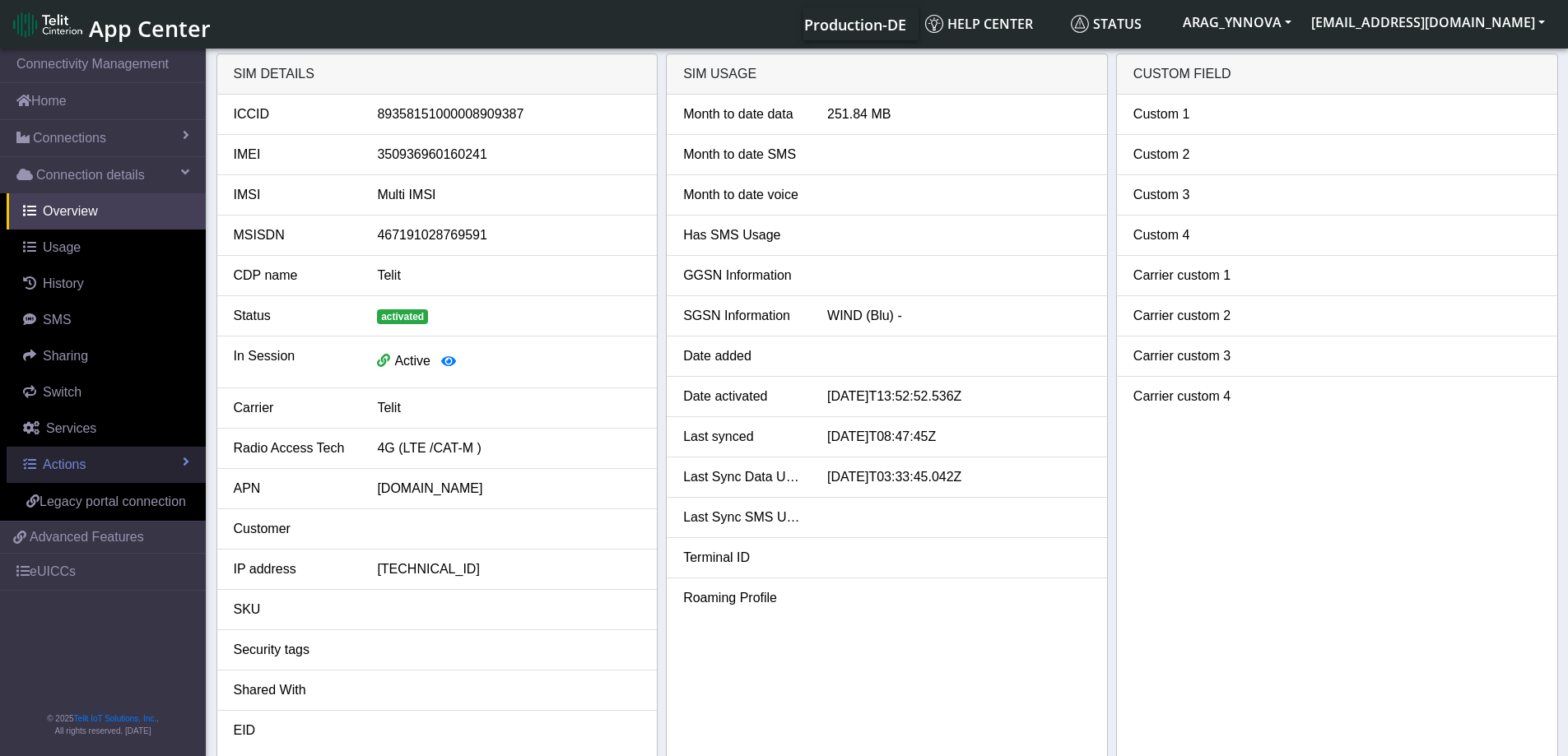
click at [191, 463] on link "Actions" at bounding box center [106, 464] width 199 height 36
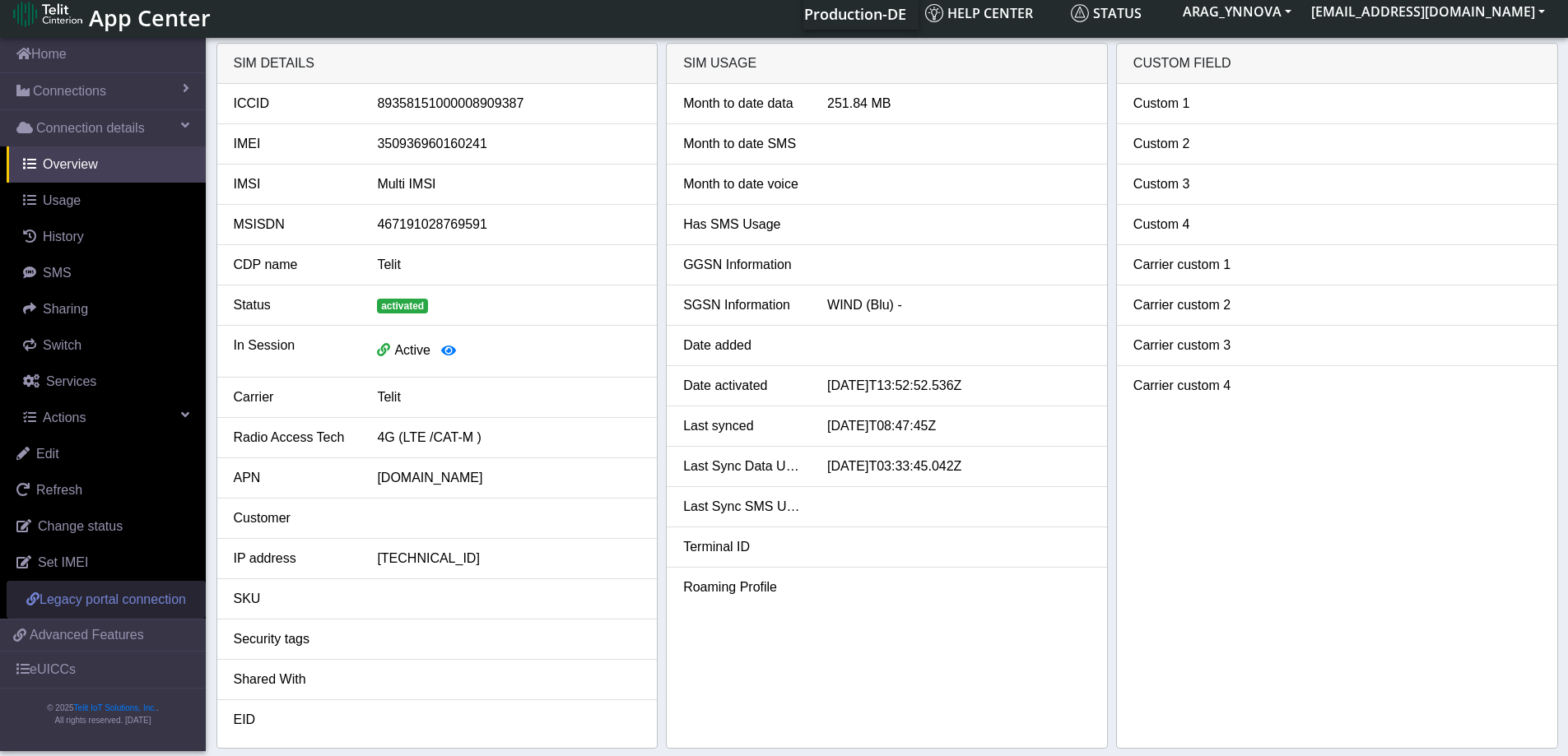
scroll to position [17, 0]
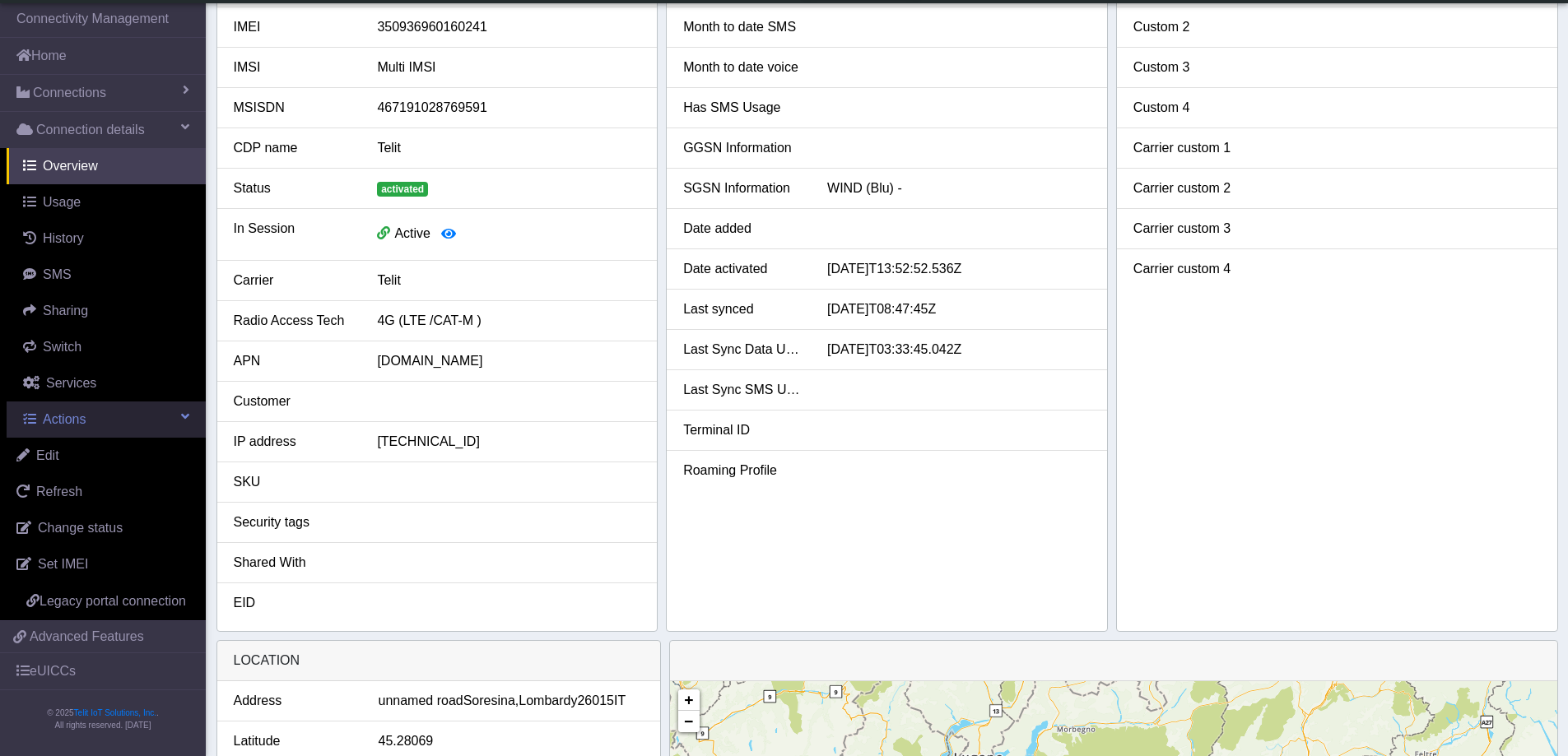
click at [177, 401] on link "Actions" at bounding box center [106, 419] width 199 height 36
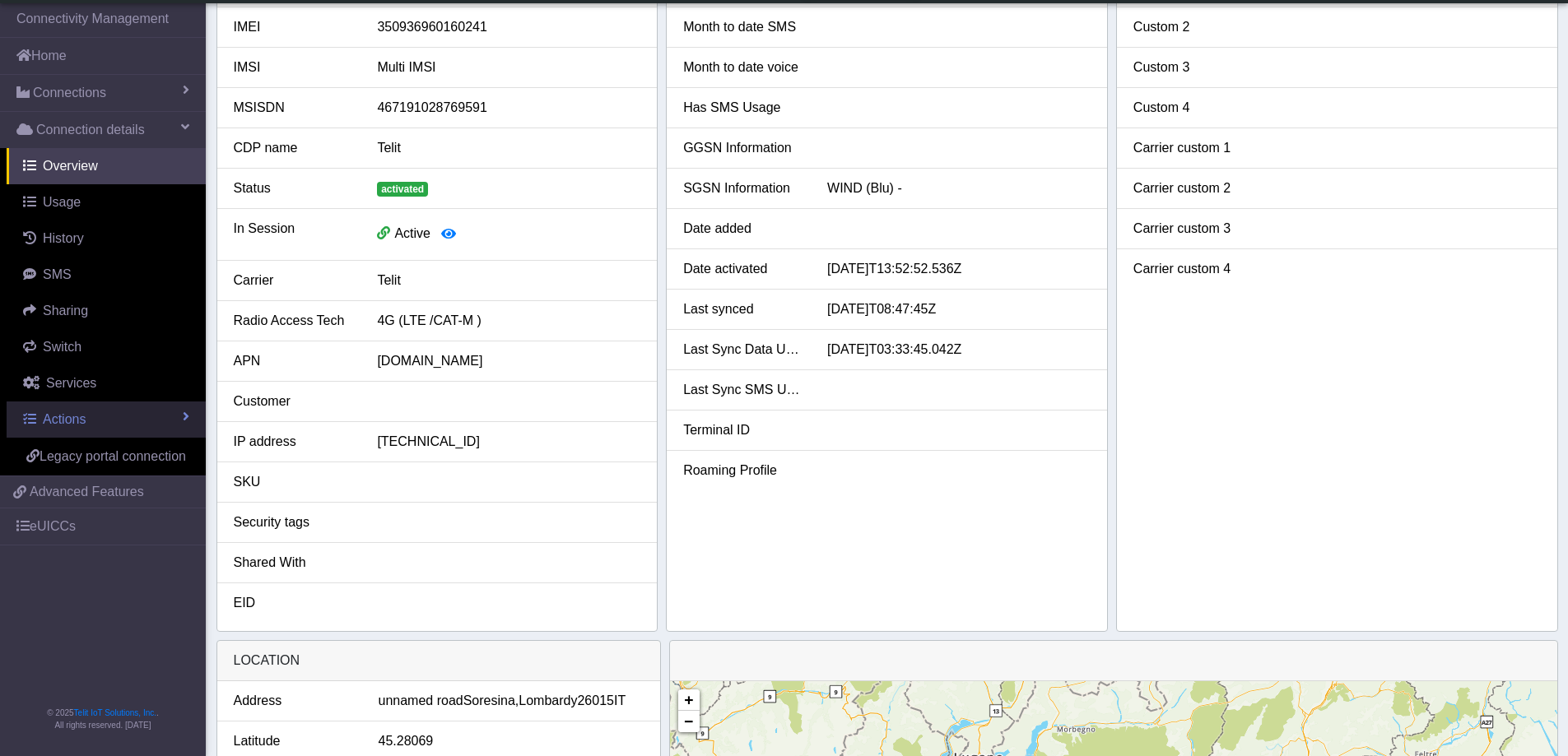
scroll to position [0, 0]
click at [150, 487] on link "Advanced Features" at bounding box center [103, 492] width 206 height 31
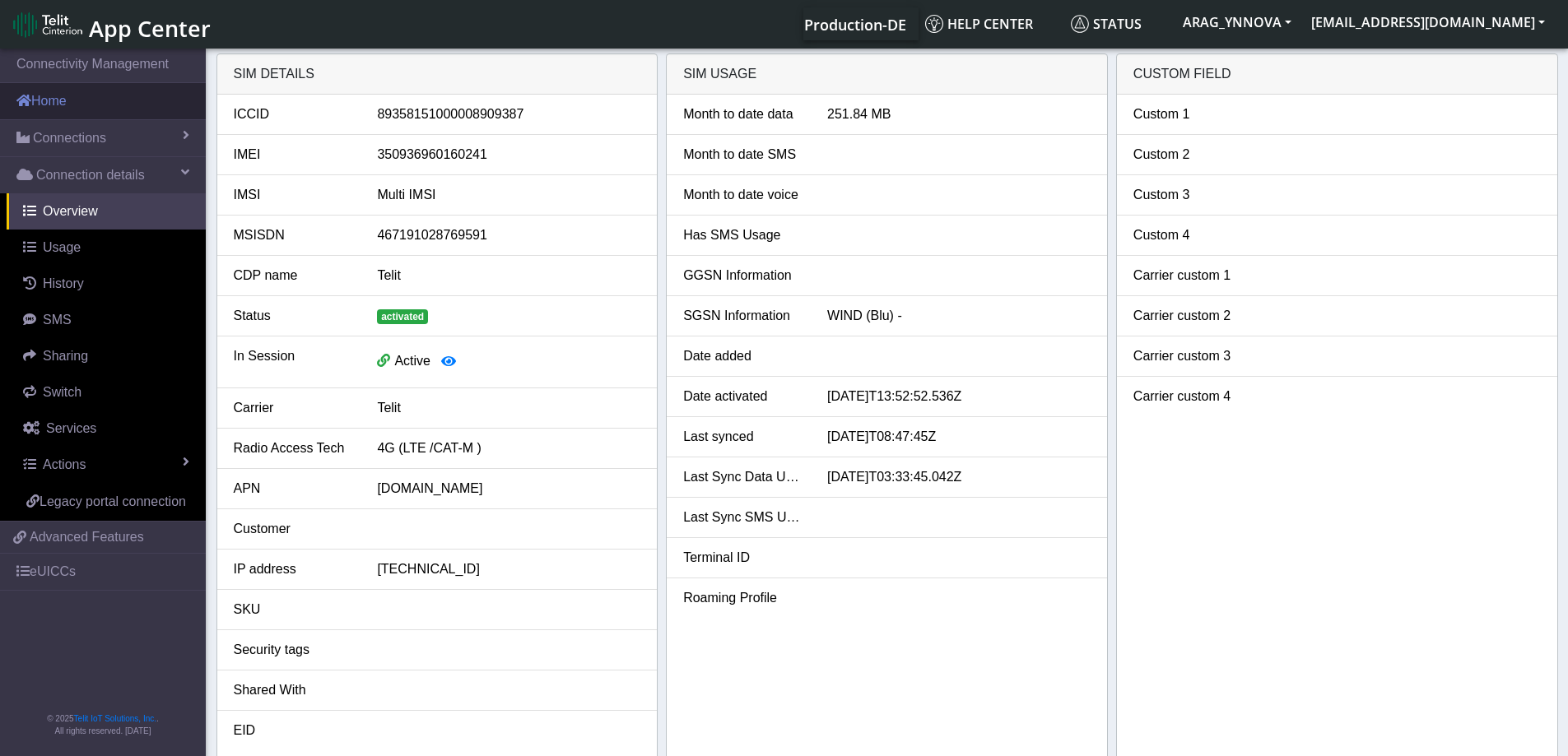
click at [70, 97] on link "Home" at bounding box center [103, 101] width 206 height 36
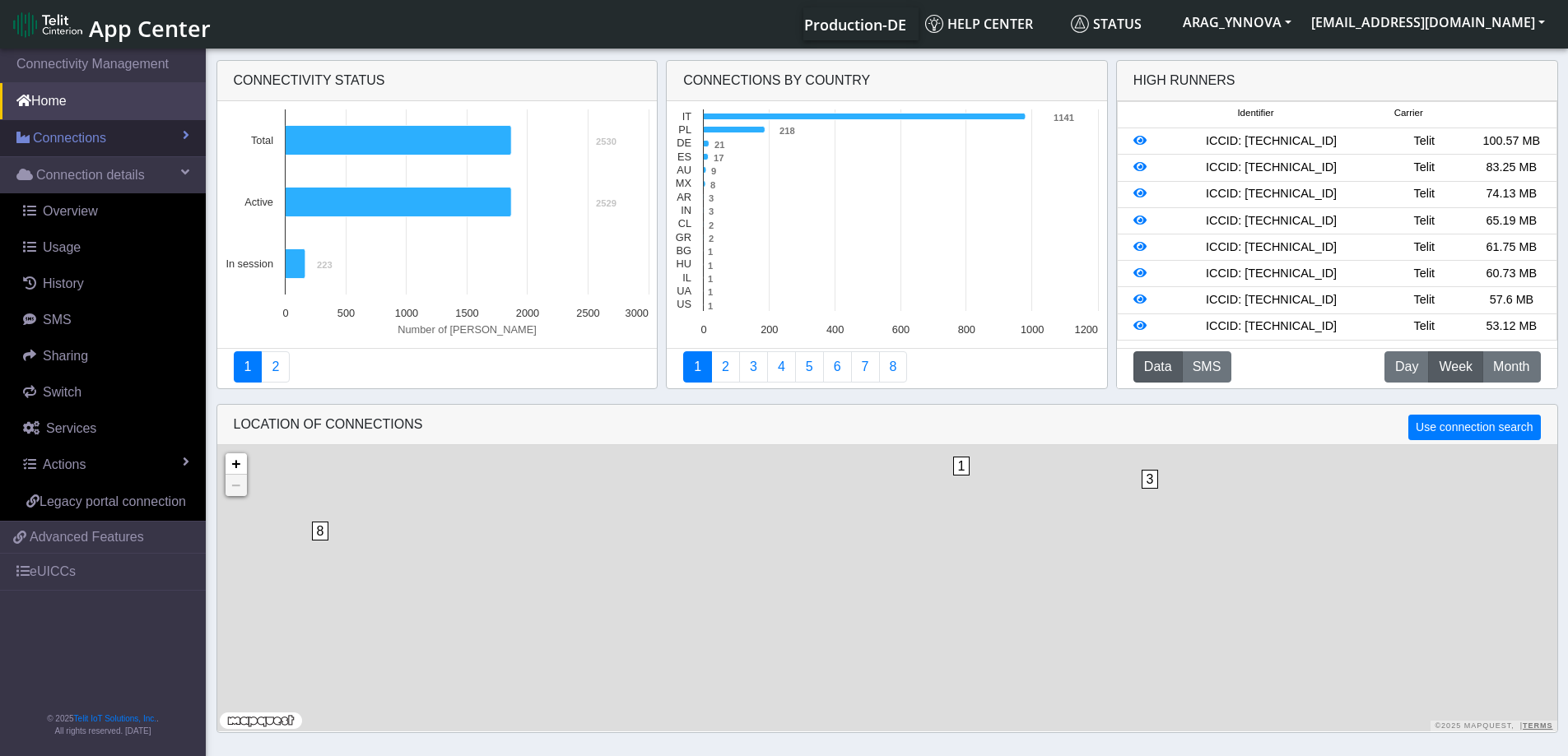
click at [106, 138] on link "Connections" at bounding box center [103, 138] width 206 height 36
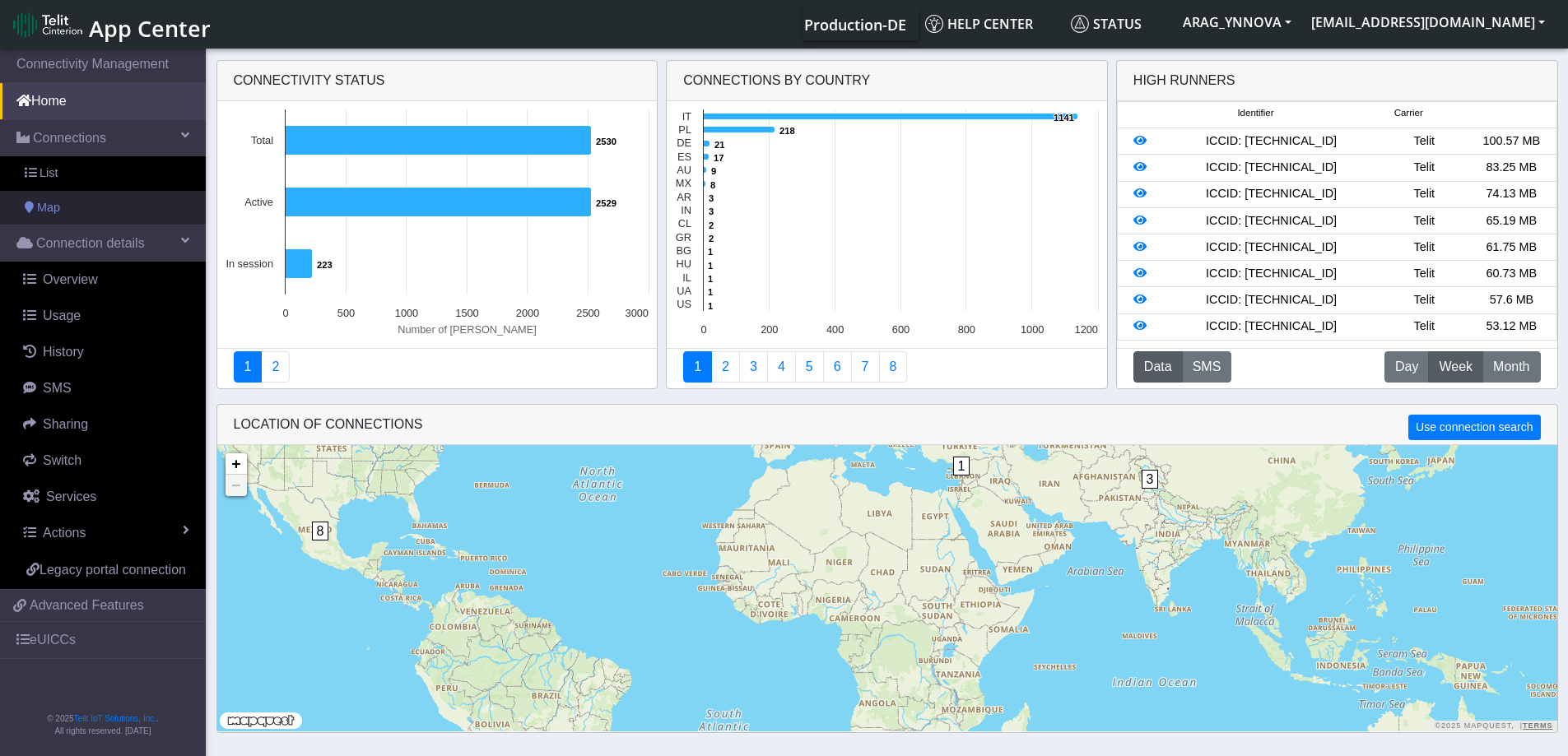
click at [63, 208] on link "Map" at bounding box center [103, 207] width 206 height 34
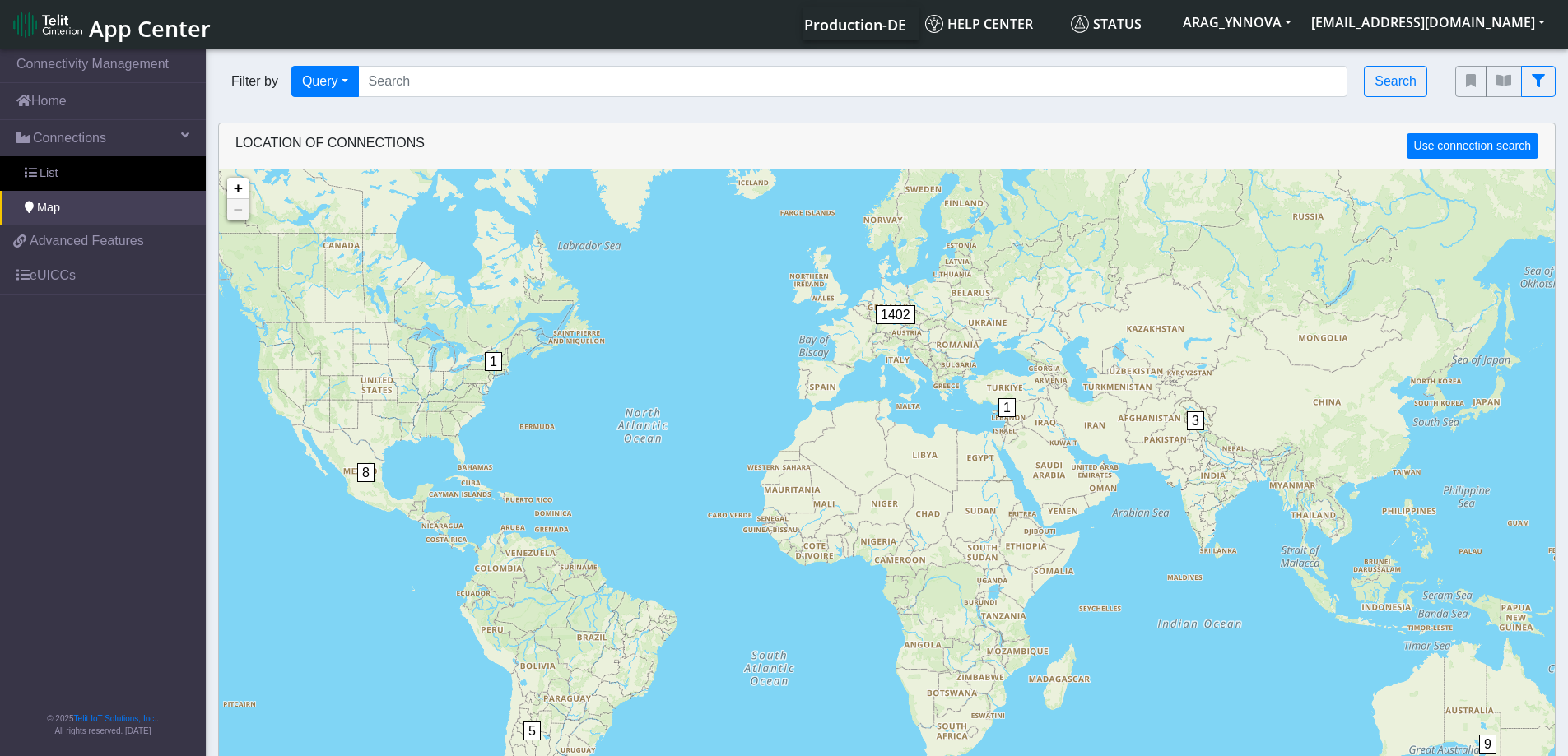
drag, startPoint x: 479, startPoint y: 542, endPoint x: 645, endPoint y: 506, distance: 169.9
click at [646, 505] on div "1 1 3 5 8 9 1402 + − ©2025 MapQuest, | Terms" at bounding box center [886, 548] width 1335 height 756
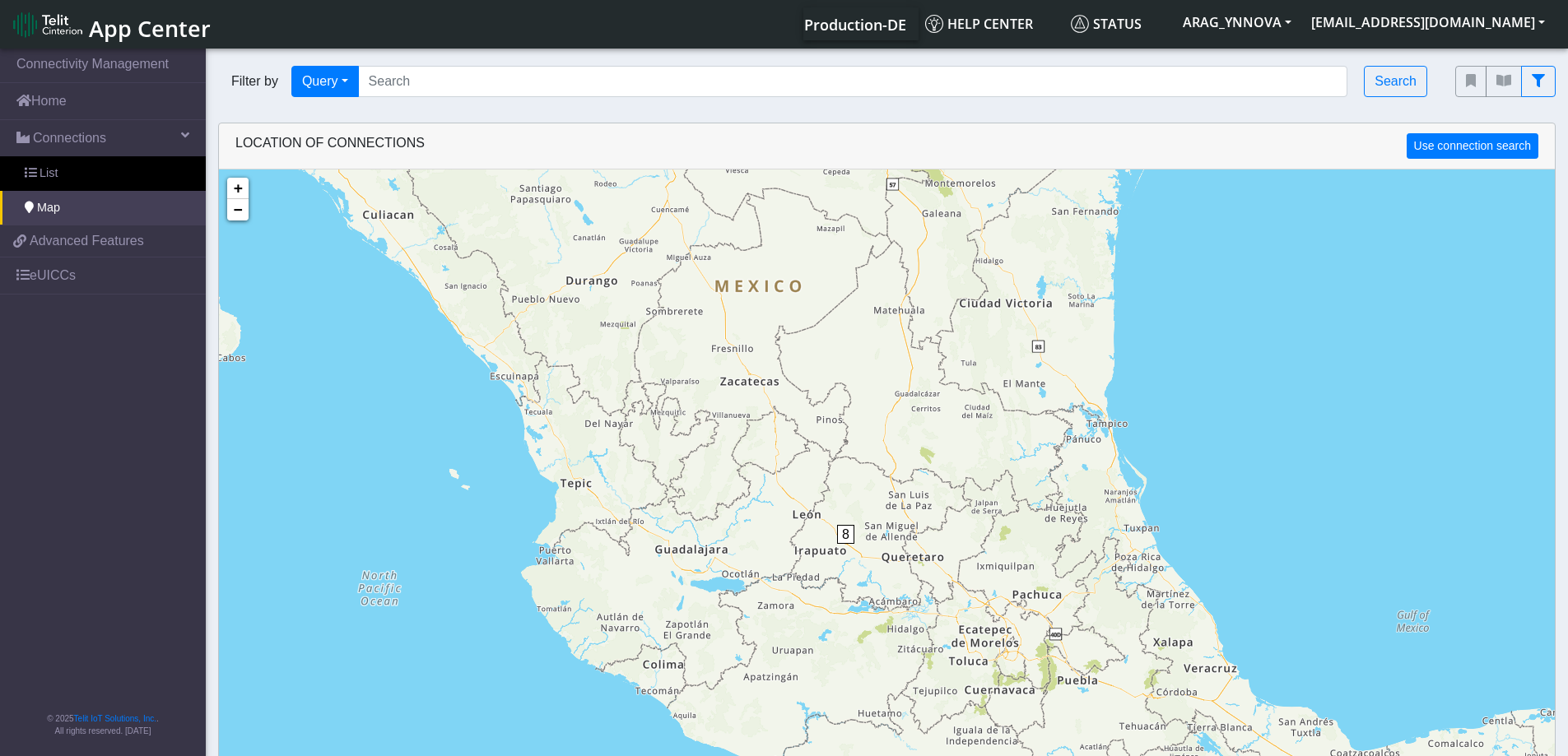
click at [853, 540] on span "8" at bounding box center [846, 533] width 18 height 19
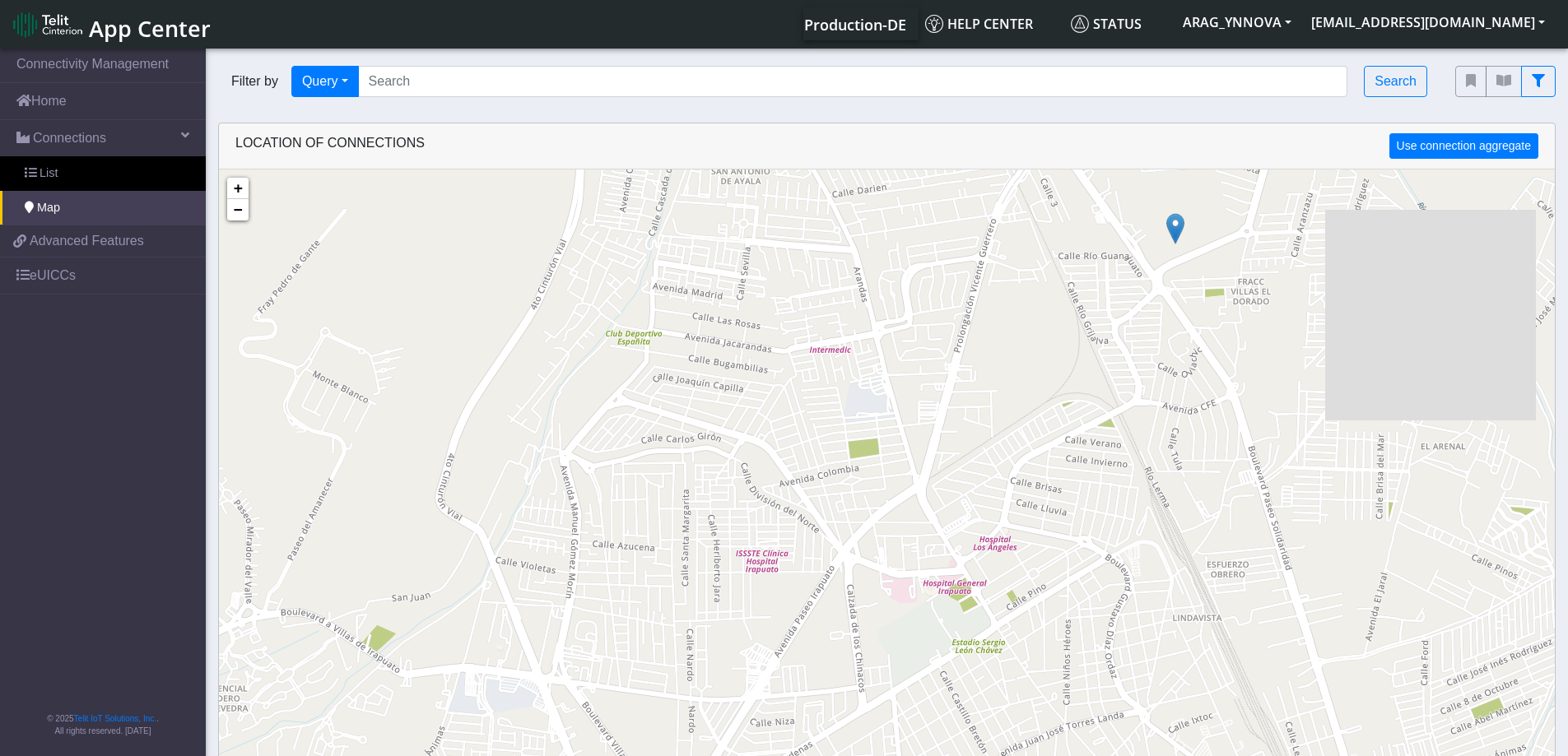
click at [1176, 234] on img at bounding box center [1175, 229] width 19 height 31
click at [1152, 209] on link "Click here" at bounding box center [1146, 212] width 44 height 12
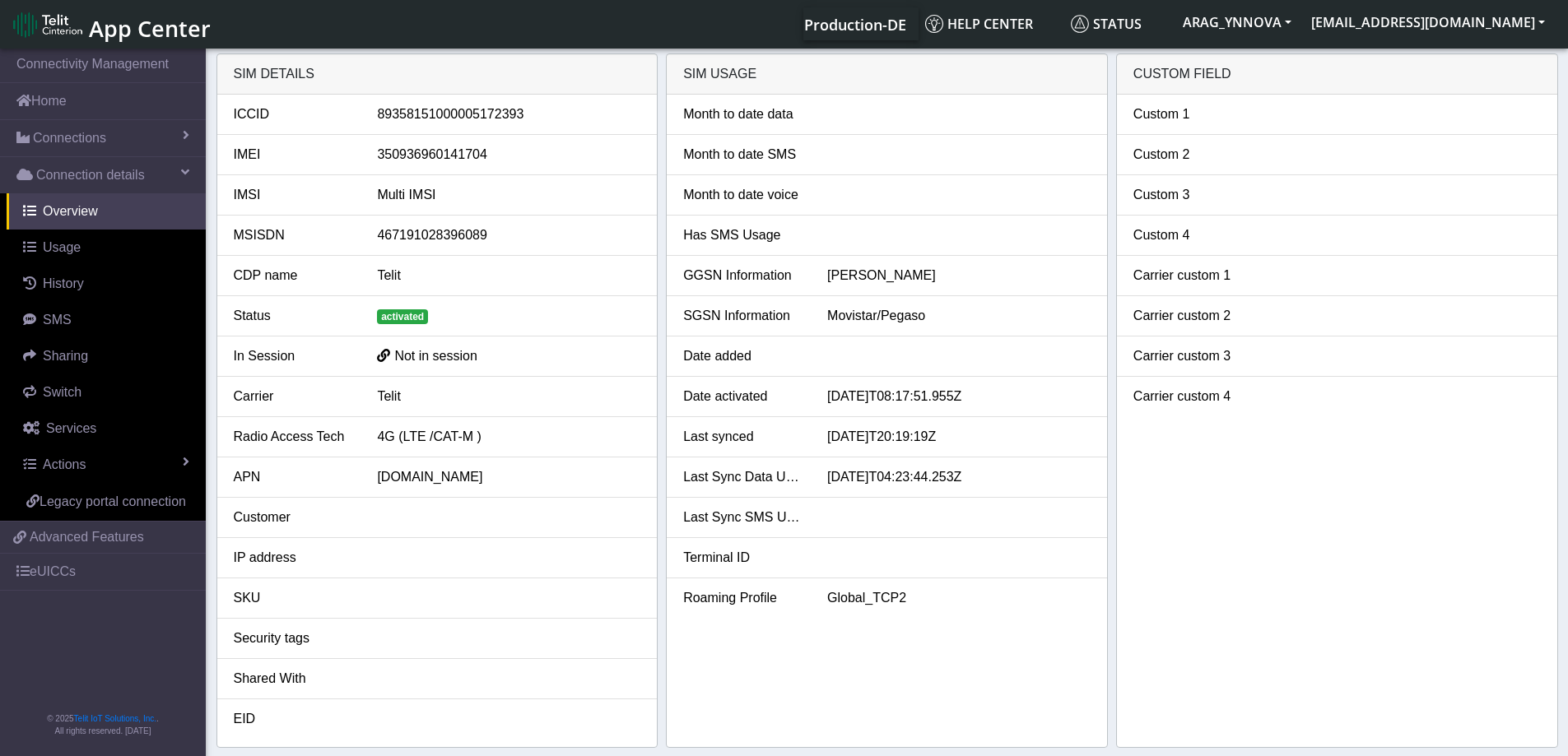
click at [431, 120] on div "89358151000005172393" at bounding box center [508, 114] width 288 height 20
copy div "89358151000005172393"
click at [487, 118] on div "89358151000005172393" at bounding box center [508, 114] width 288 height 20
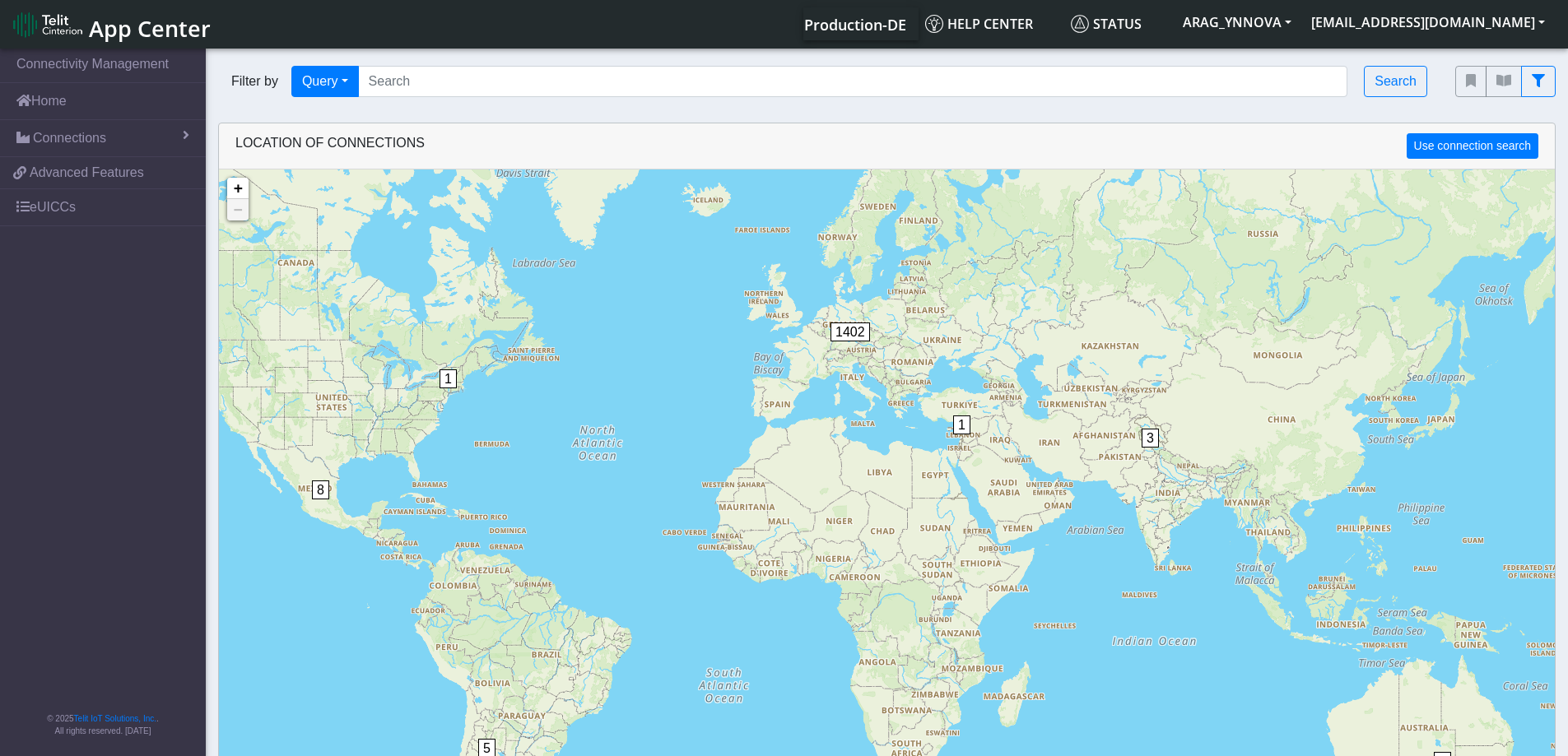
click at [322, 498] on span "8" at bounding box center [320, 489] width 18 height 19
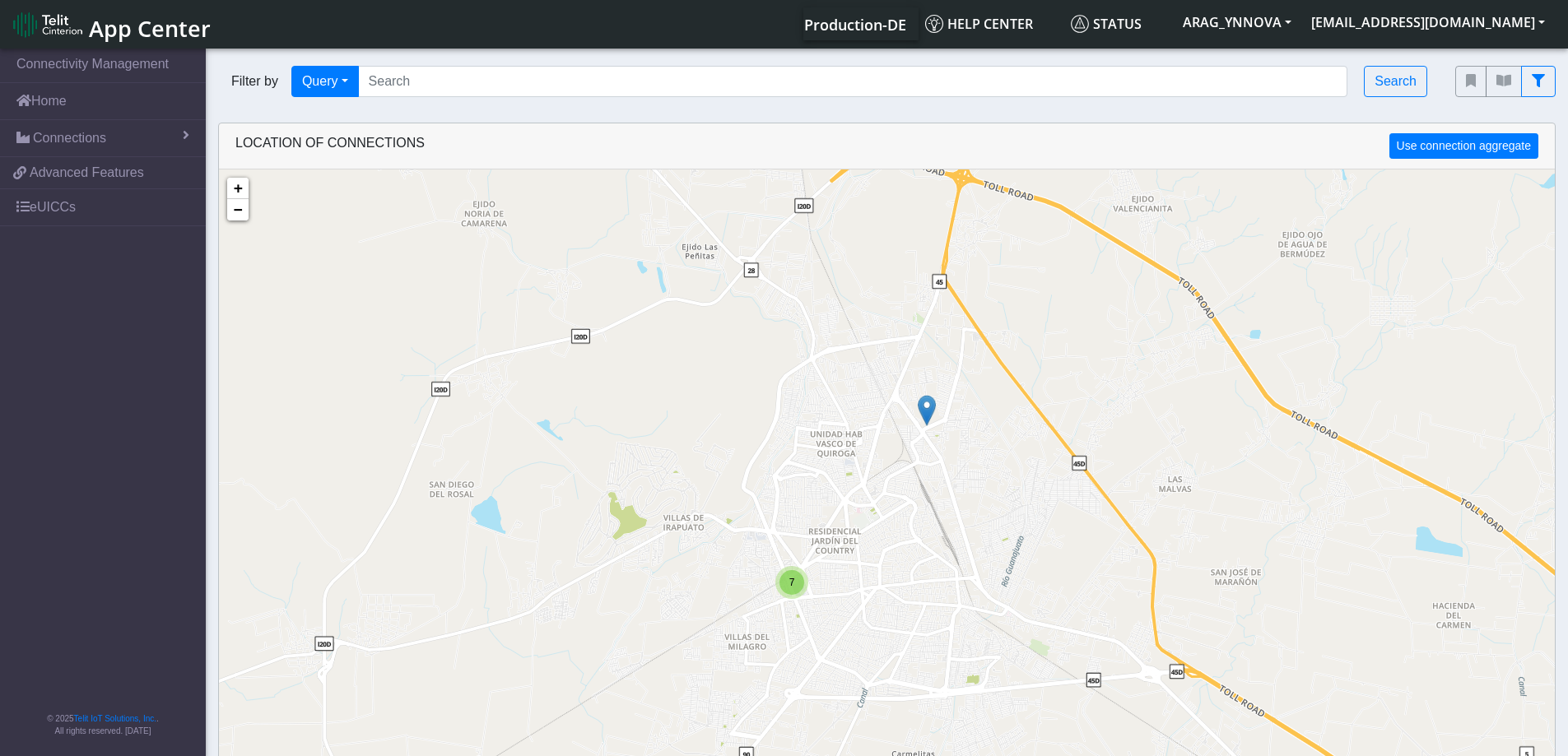
click at [790, 587] on span "7" at bounding box center [792, 582] width 6 height 12
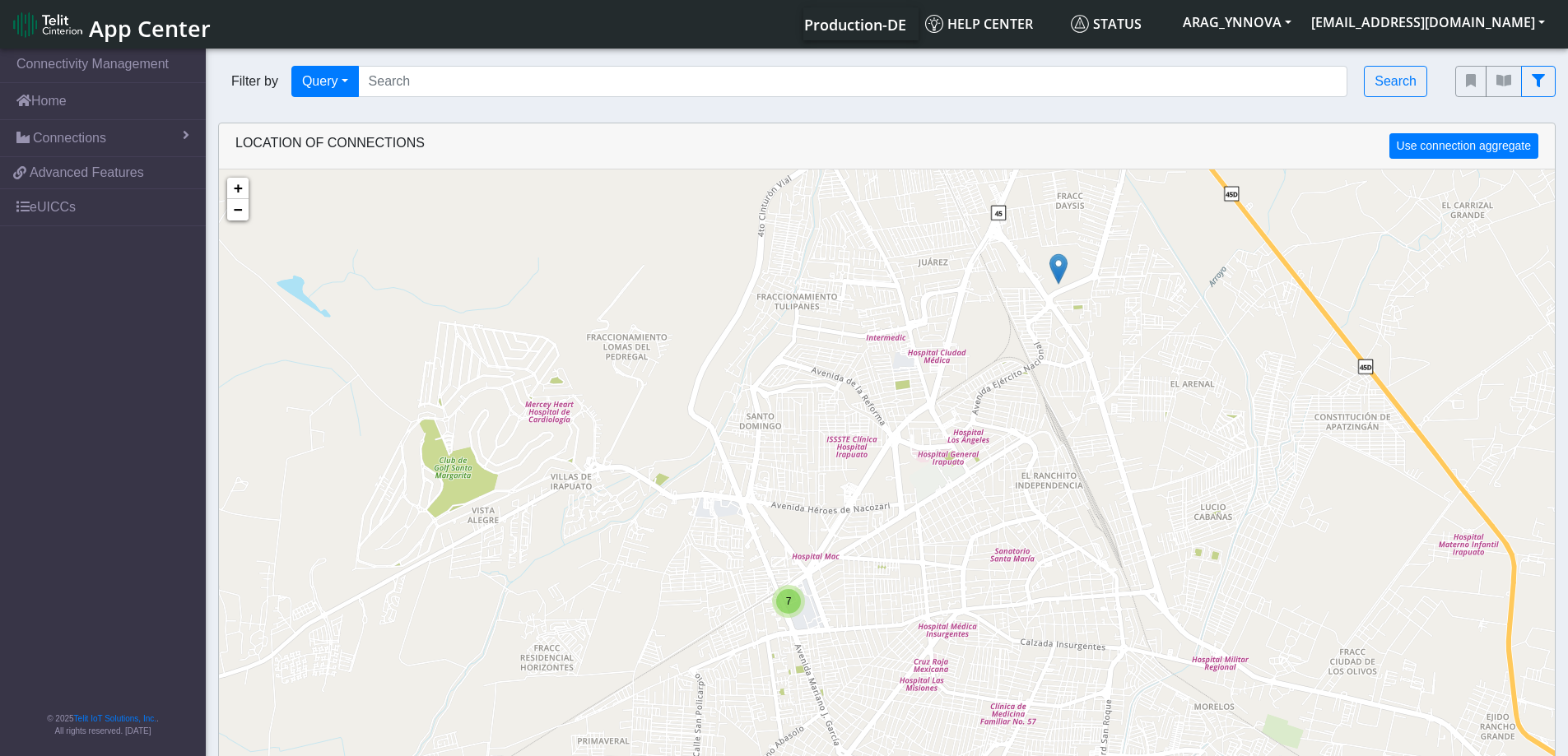
click at [791, 607] on div "7" at bounding box center [787, 601] width 24 height 24
click at [779, 560] on img at bounding box center [782, 568] width 19 height 31
click at [752, 549] on link "Click here" at bounding box center [753, 551] width 44 height 12
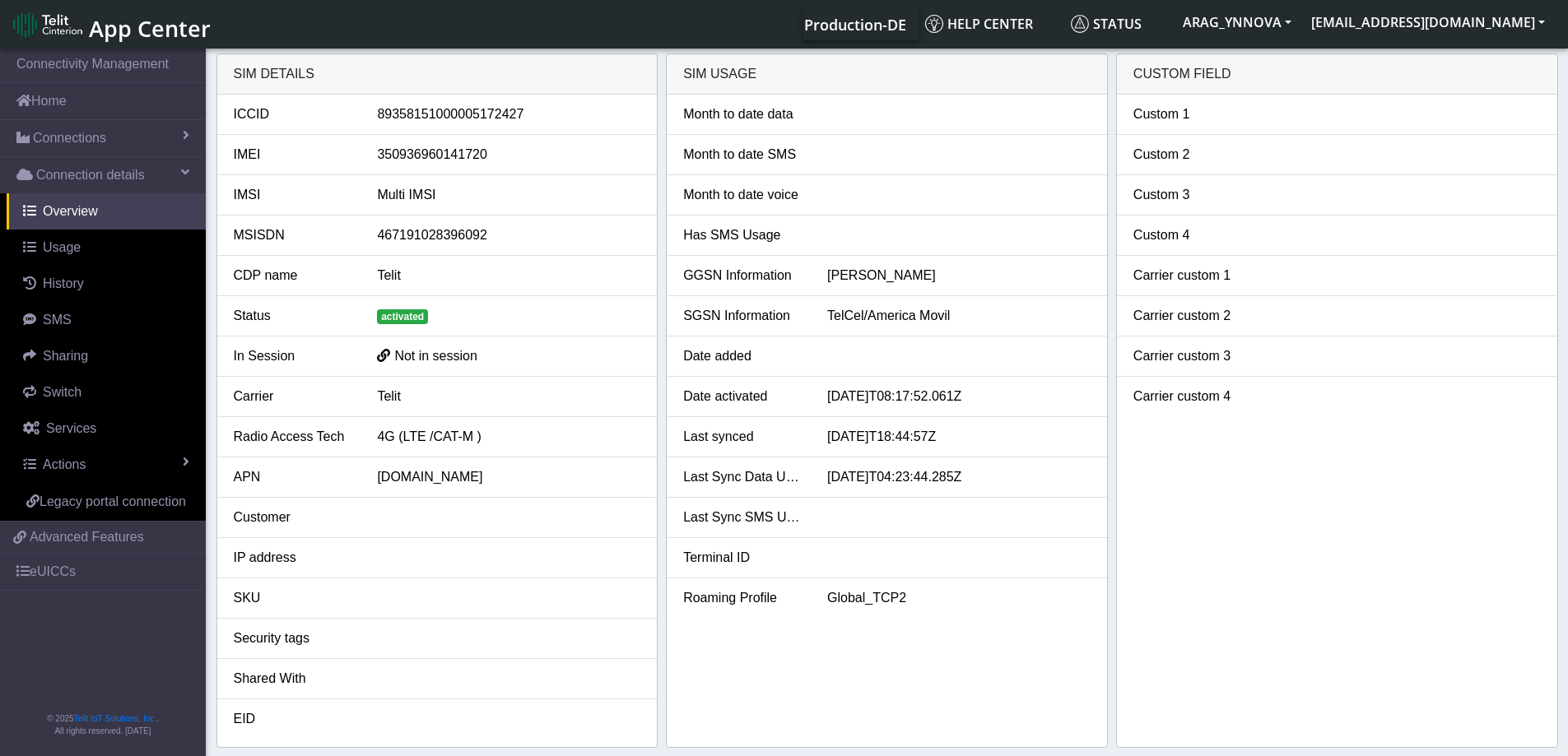
click at [453, 120] on div "89358151000005172427" at bounding box center [508, 114] width 288 height 20
copy div "89358151000005172427"
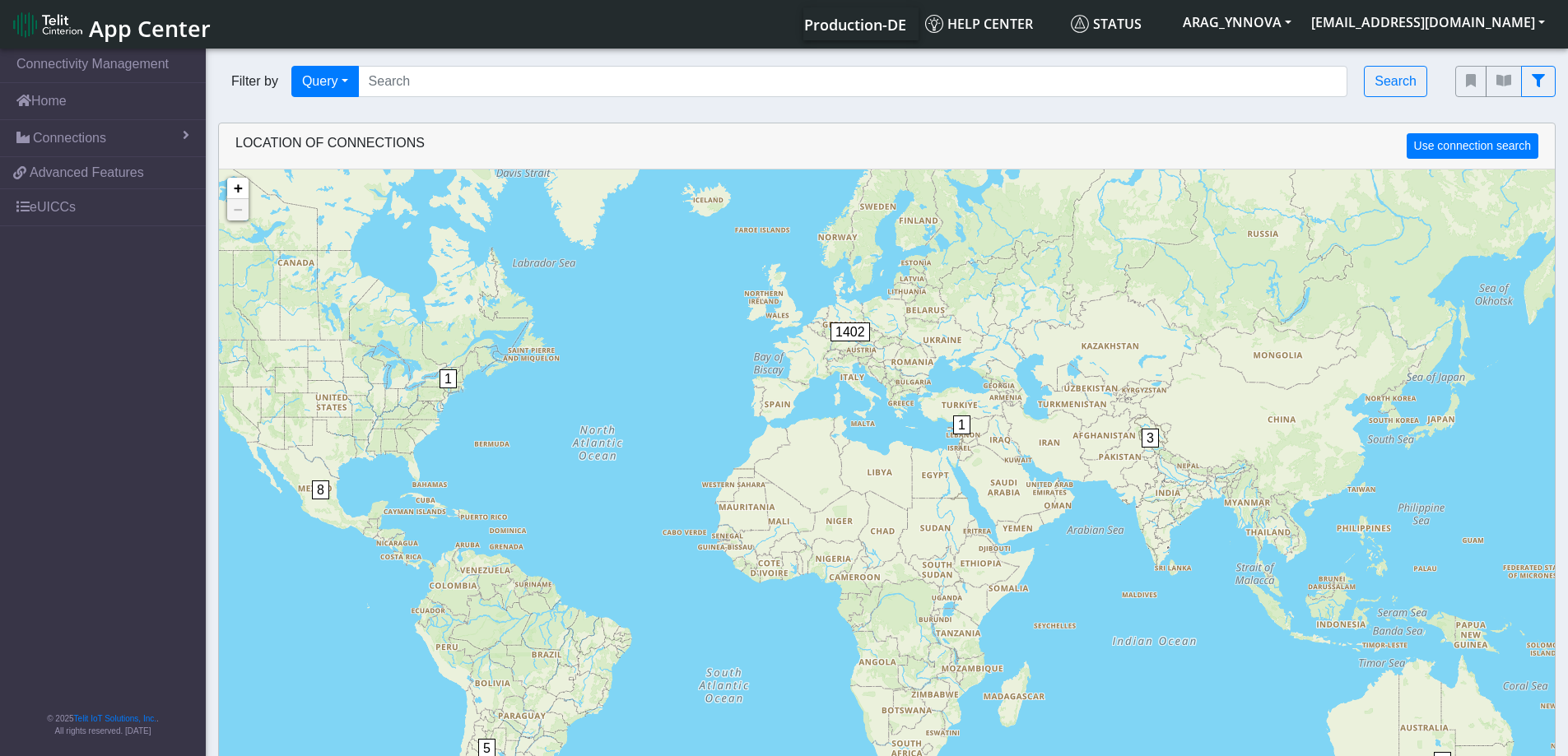
click at [321, 493] on span "8" at bounding box center [320, 489] width 18 height 19
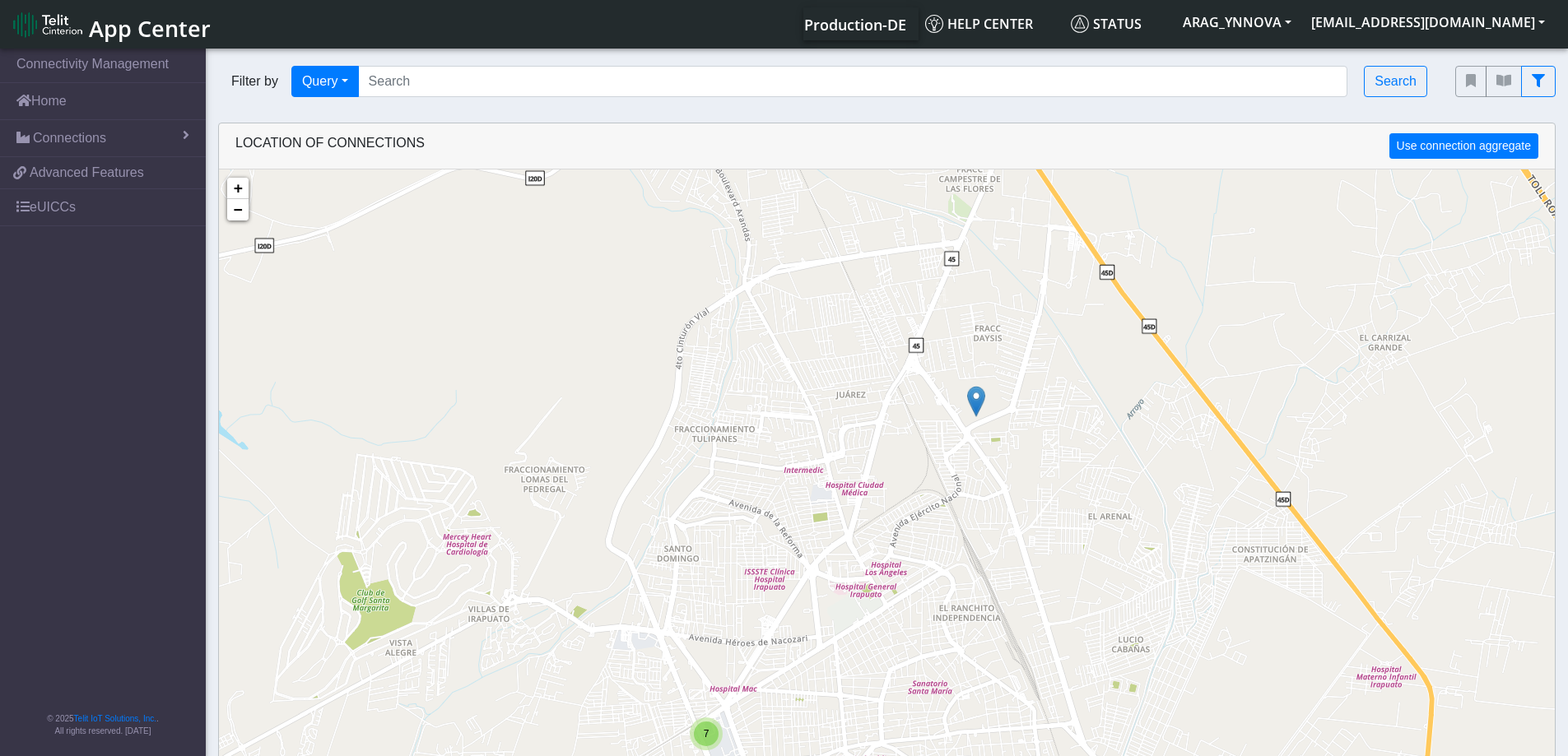
click at [703, 737] on span "7" at bounding box center [706, 734] width 6 height 12
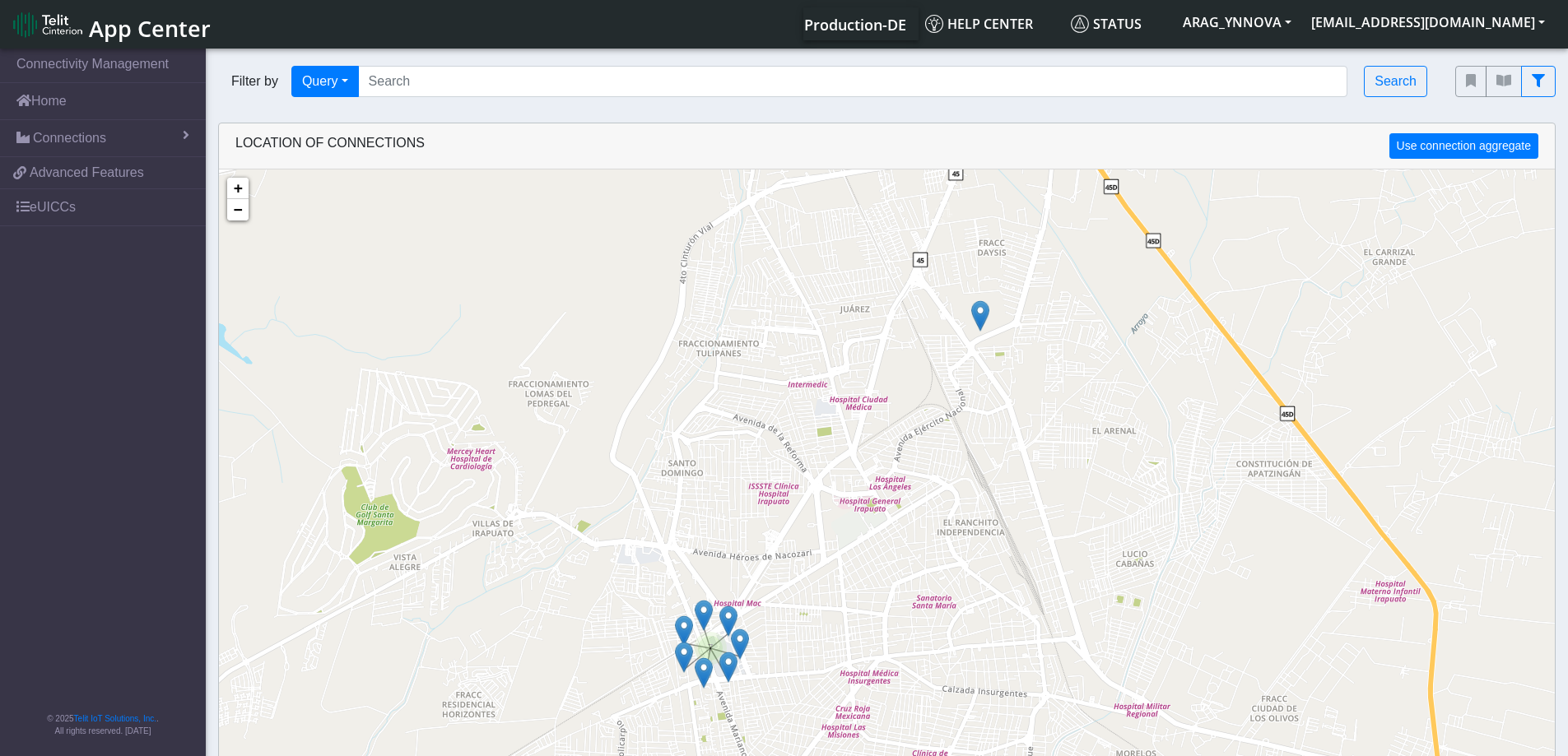
drag, startPoint x: 779, startPoint y: 670, endPoint x: 792, endPoint y: 525, distance: 145.6
click at [792, 525] on div "7 + − ©2025 MapQuest, | Terms" at bounding box center [886, 548] width 1335 height 756
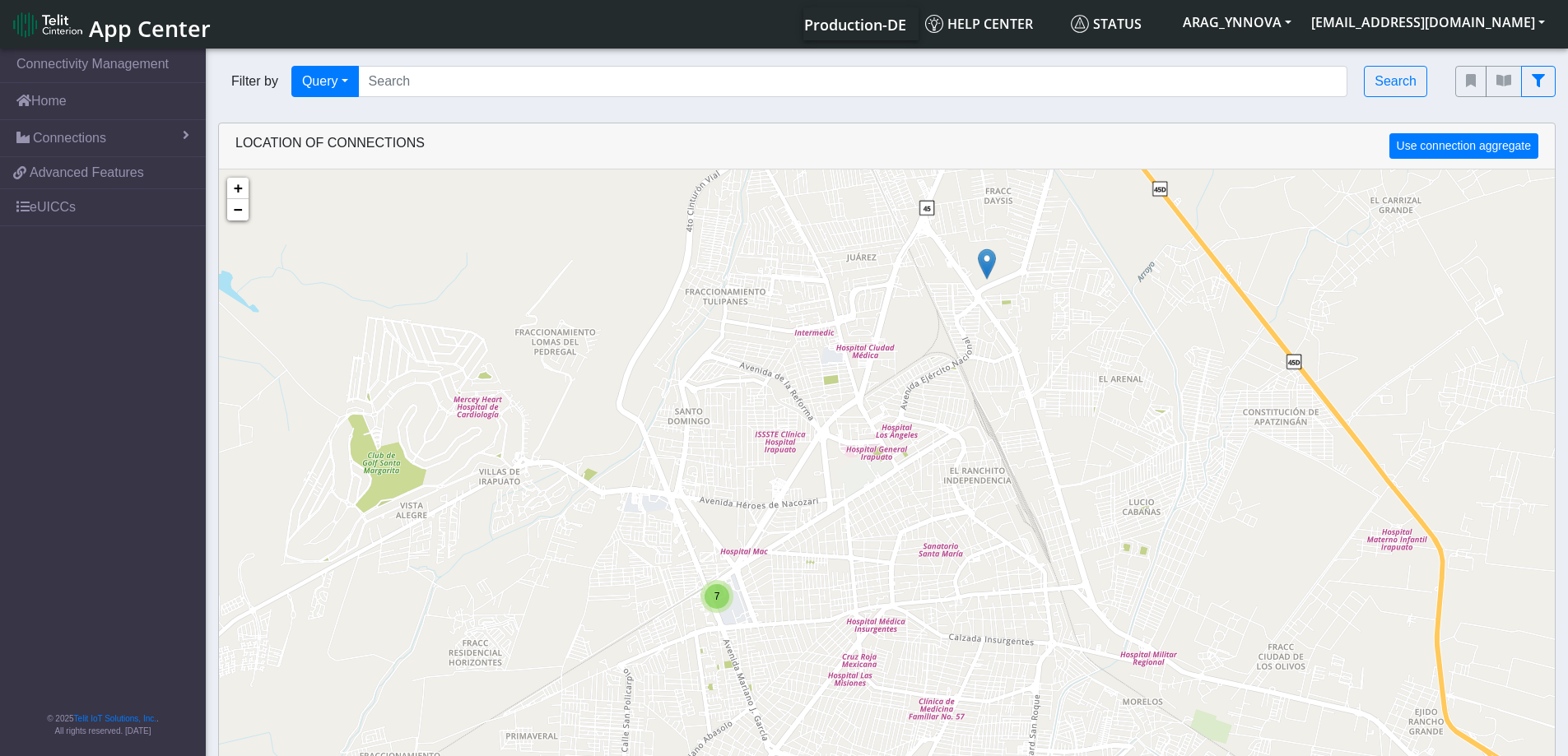
click at [714, 598] on span "7" at bounding box center [717, 597] width 6 height 12
click at [689, 572] on img at bounding box center [690, 579] width 19 height 31
click at [675, 565] on link "Click here" at bounding box center [663, 562] width 44 height 12
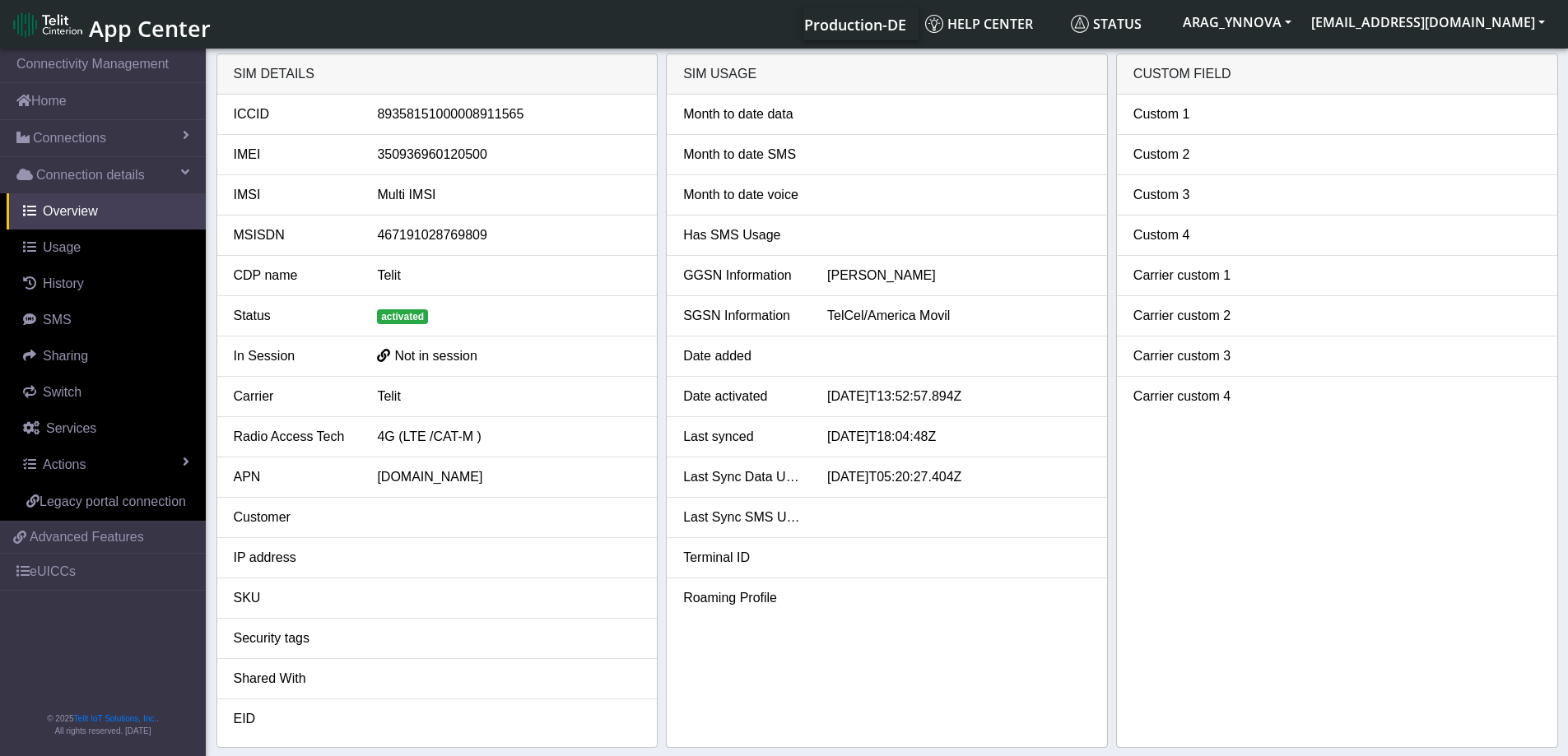
click at [445, 112] on div "89358151000008911565" at bounding box center [508, 114] width 288 height 20
copy div "89358151000008911565"
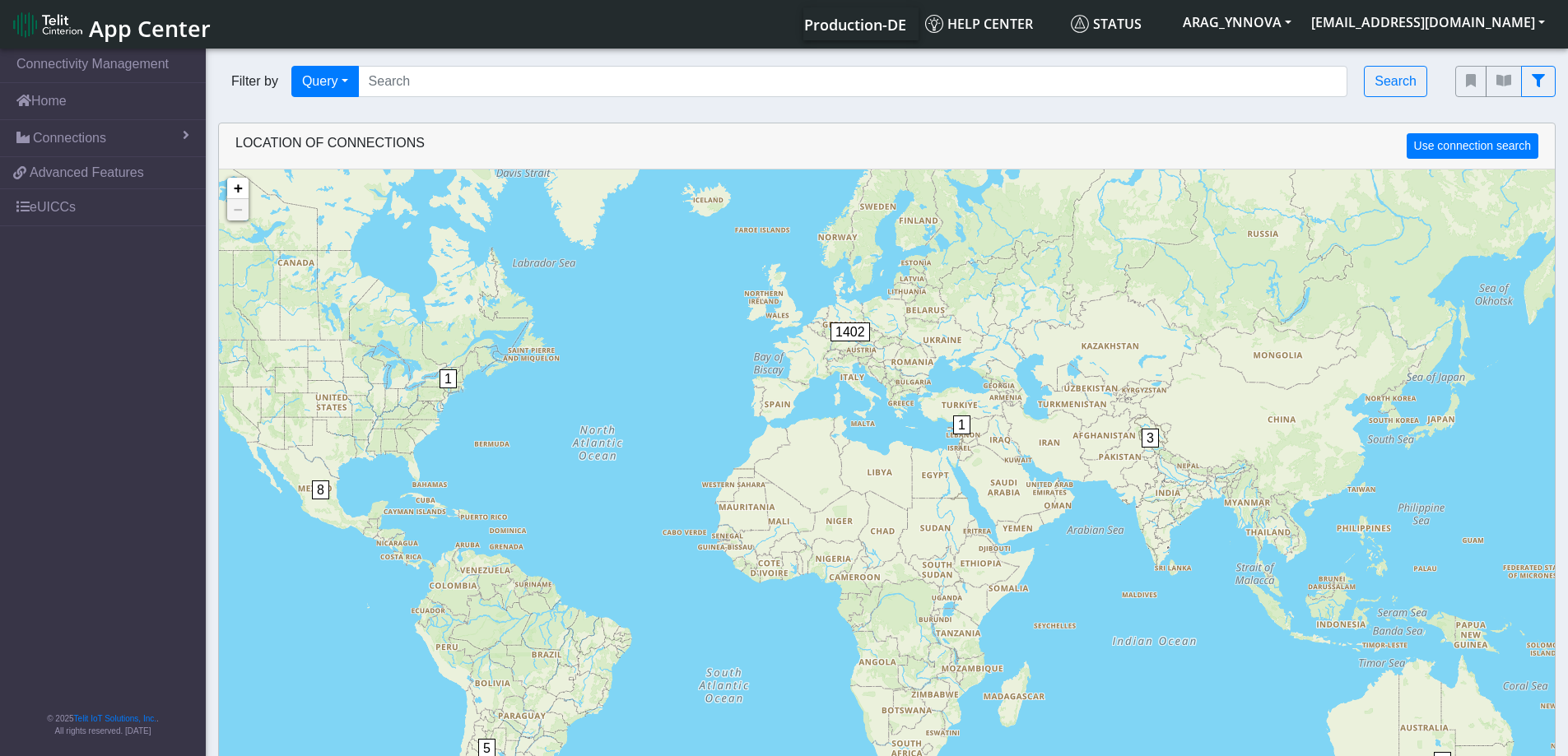
click at [318, 489] on span "8" at bounding box center [320, 489] width 18 height 19
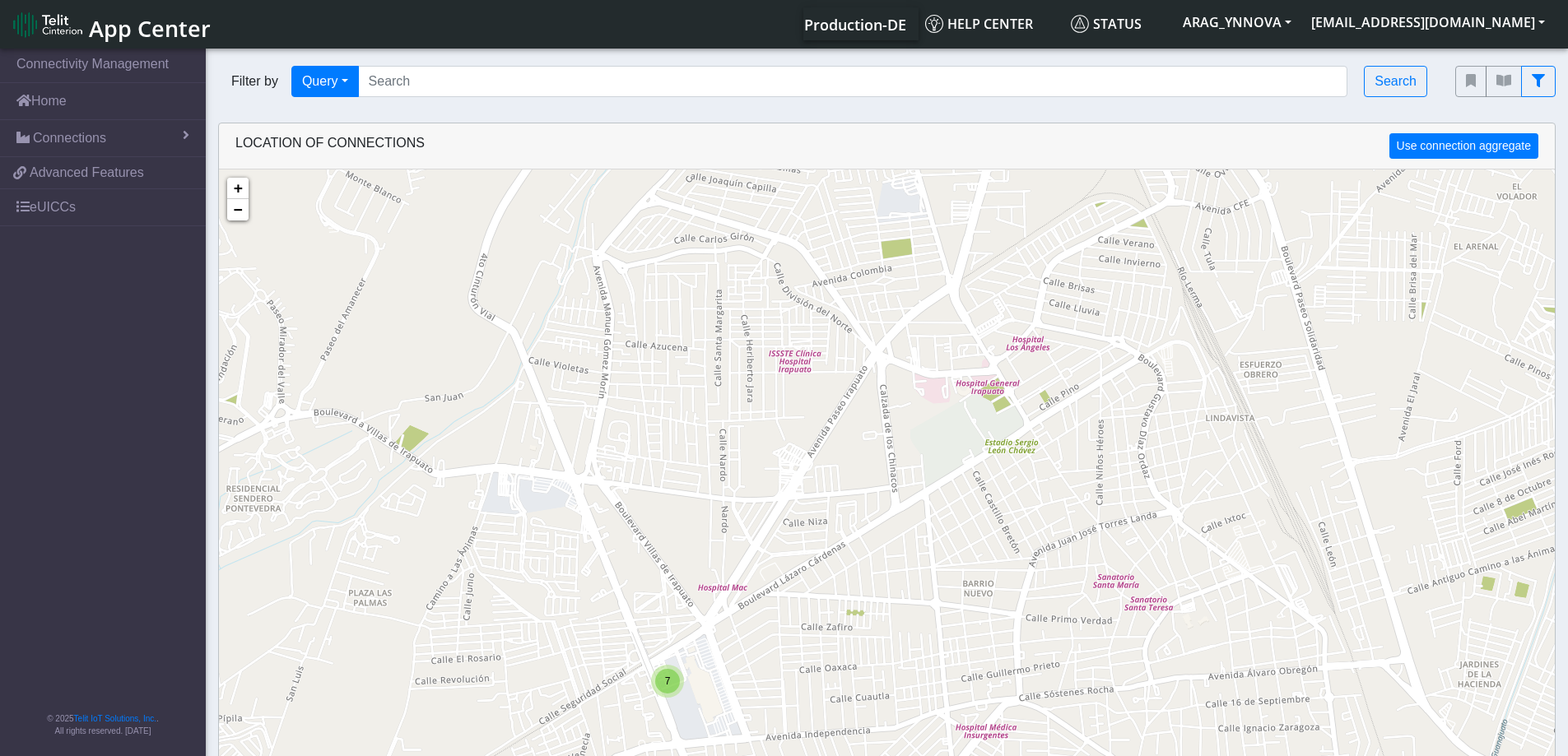
drag, startPoint x: 621, startPoint y: 443, endPoint x: 639, endPoint y: 337, distance: 107.5
click at [650, 309] on div "7 + − ©2025 MapQuest, | Terms" at bounding box center [886, 548] width 1335 height 756
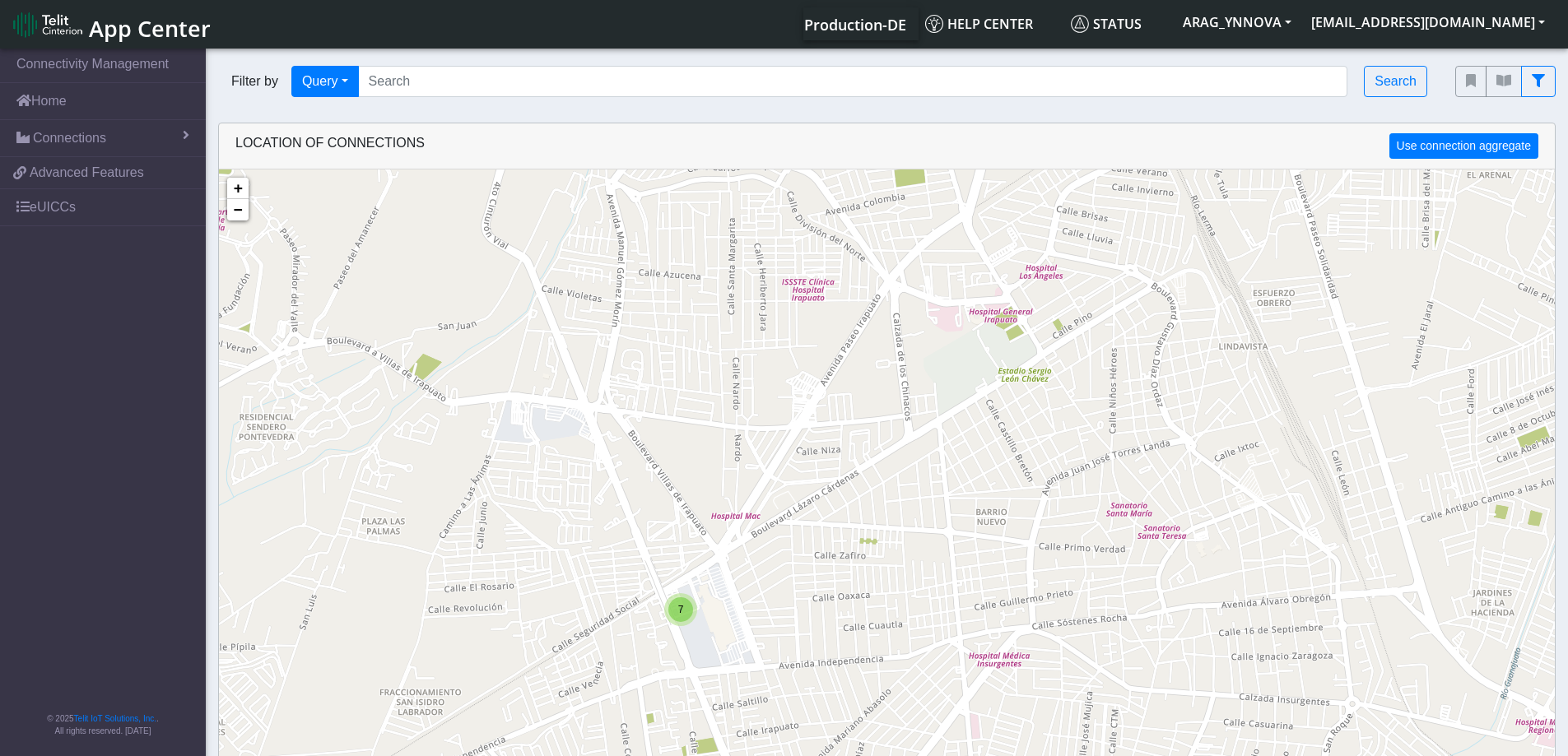
click at [680, 613] on span "7" at bounding box center [681, 609] width 6 height 12
click at [649, 612] on img at bounding box center [654, 618] width 19 height 31
click at [639, 604] on link "Click here" at bounding box center [628, 602] width 44 height 12
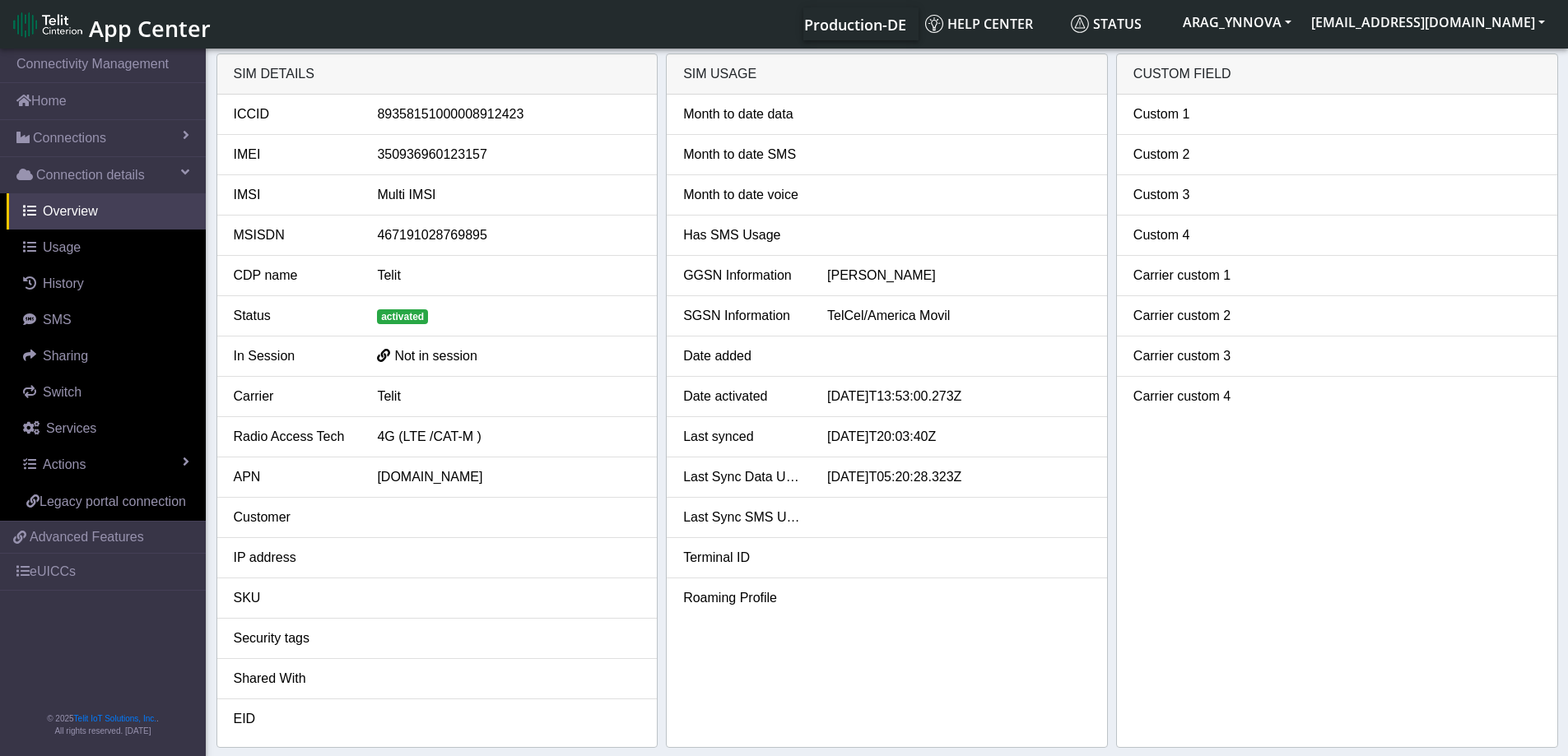
click at [448, 112] on div "89358151000008912423" at bounding box center [508, 114] width 288 height 20
copy div "89358151000008912423"
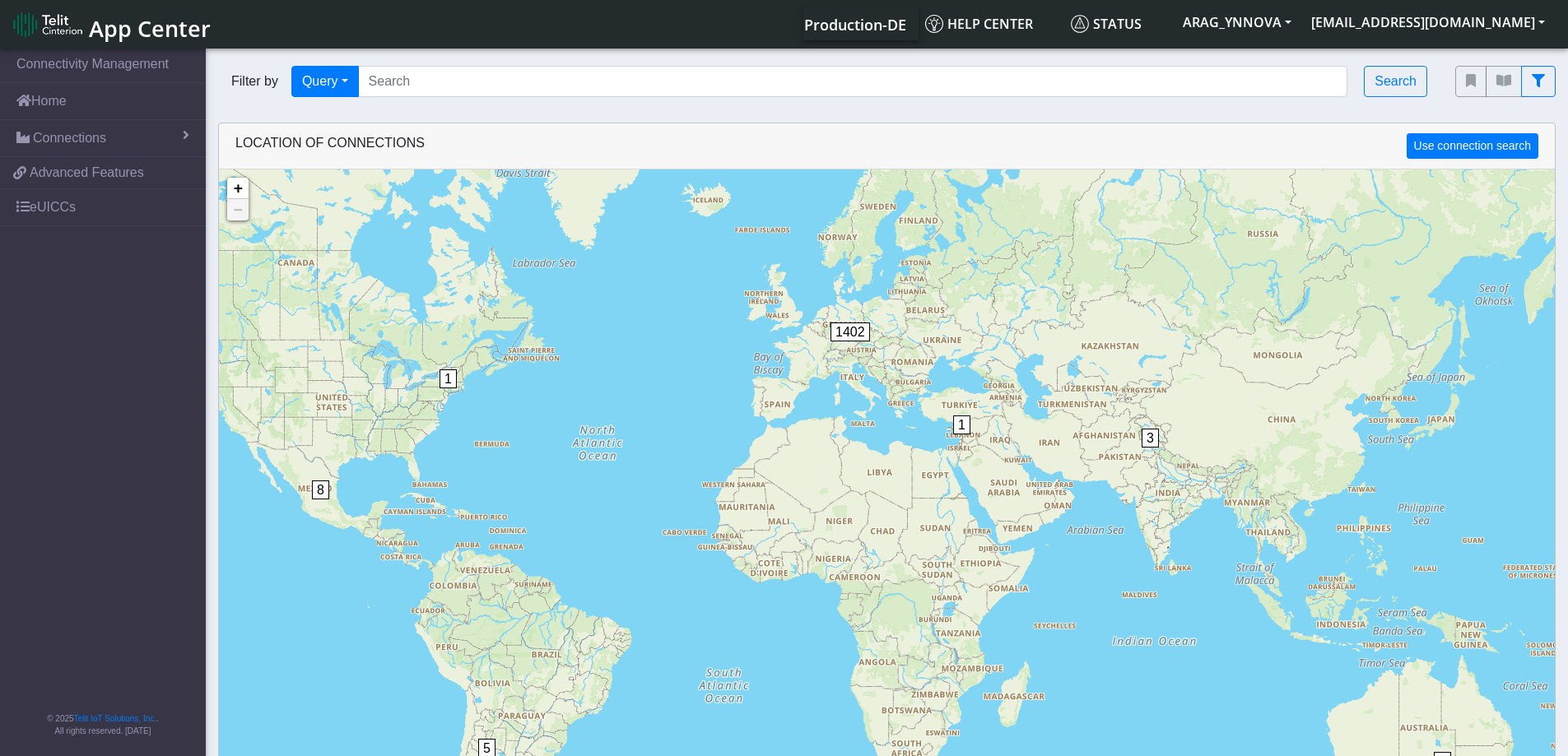
click at [318, 488] on span "8" at bounding box center [320, 489] width 18 height 19
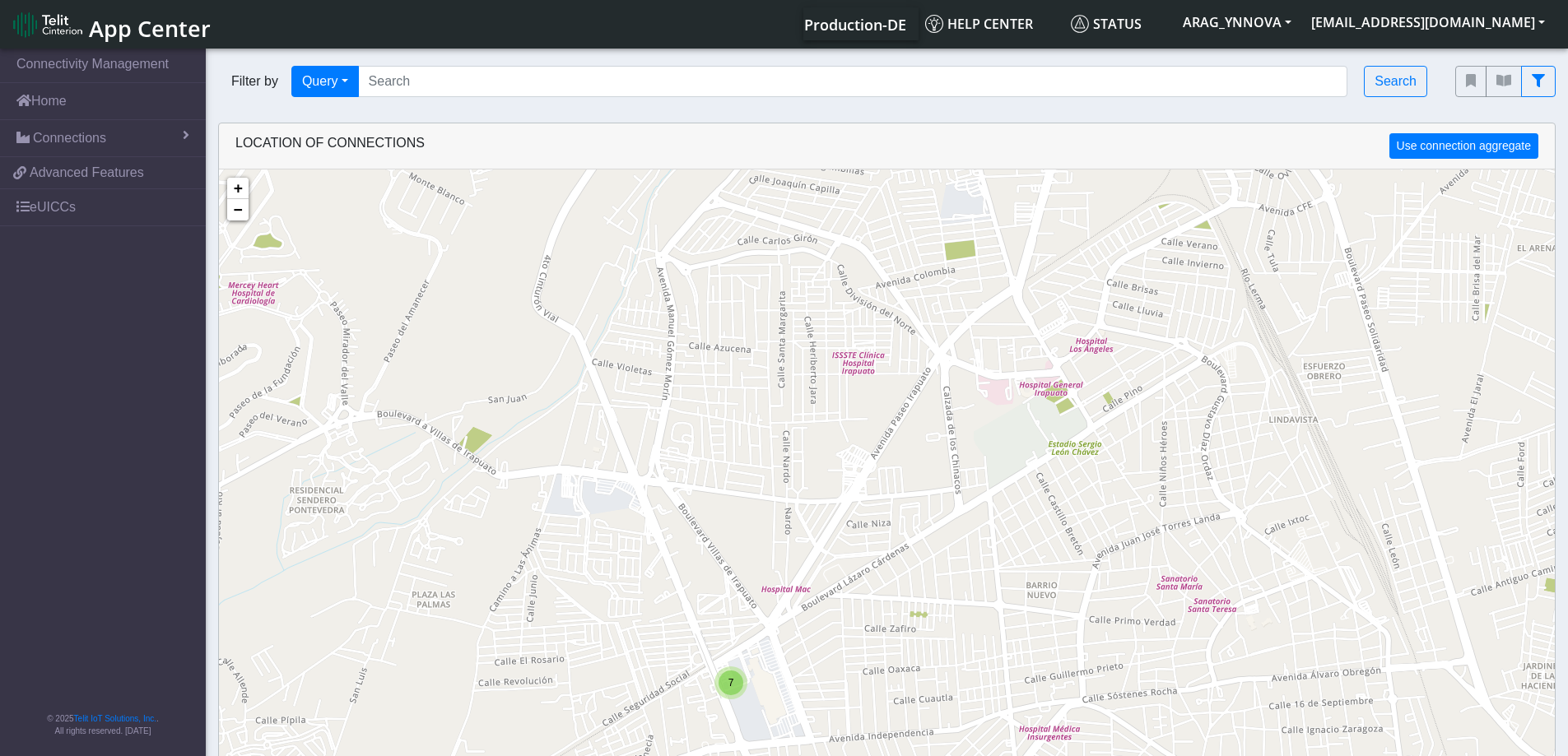
drag, startPoint x: 628, startPoint y: 562, endPoint x: 749, endPoint y: 362, distance: 233.8
click at [754, 353] on div "7 + − ©2025 MapQuest, | Terms" at bounding box center [886, 548] width 1335 height 756
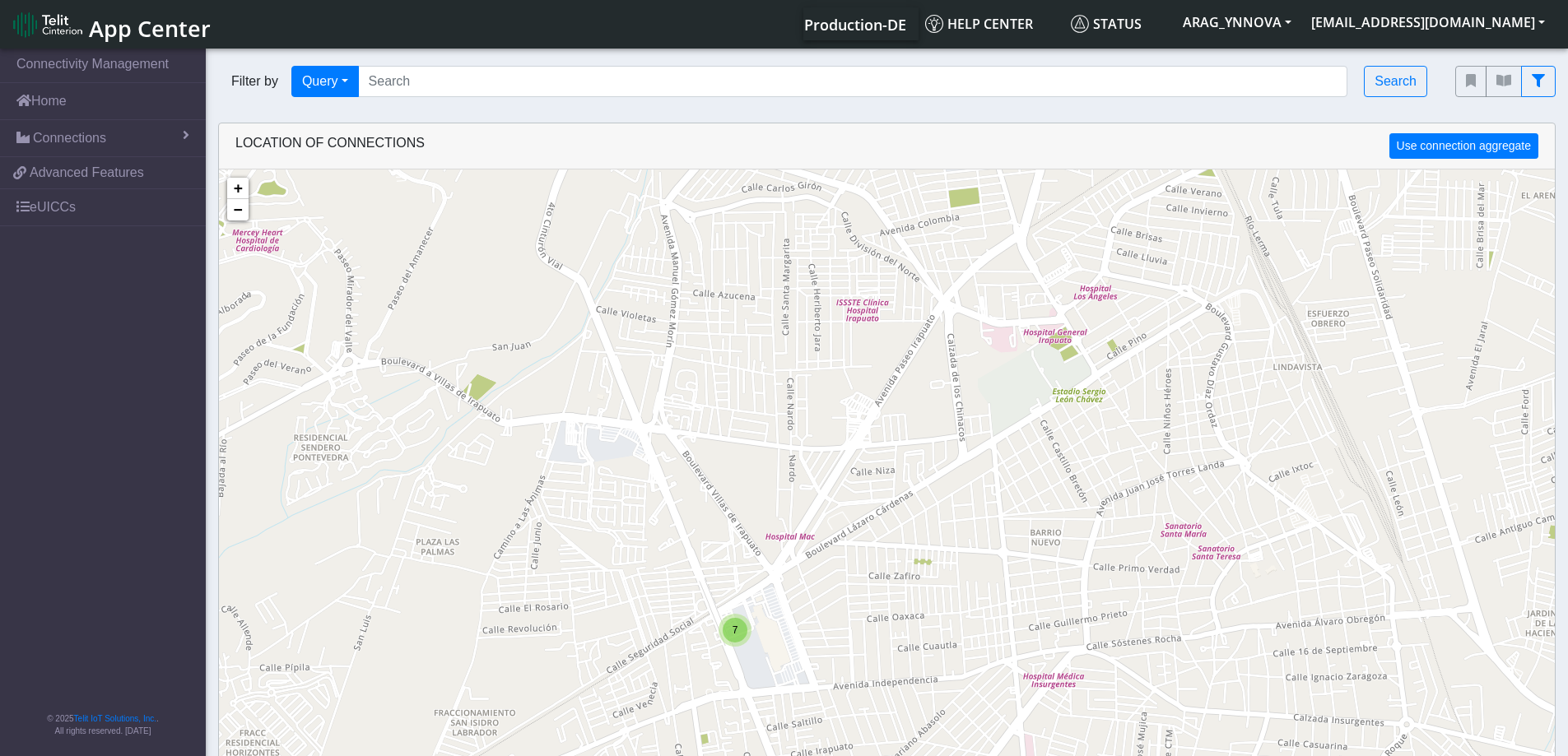
click at [729, 628] on div "7" at bounding box center [735, 630] width 24 height 24
click at [728, 653] on img at bounding box center [728, 654] width 19 height 31
click at [715, 640] on link "Click here" at bounding box center [701, 638] width 44 height 12
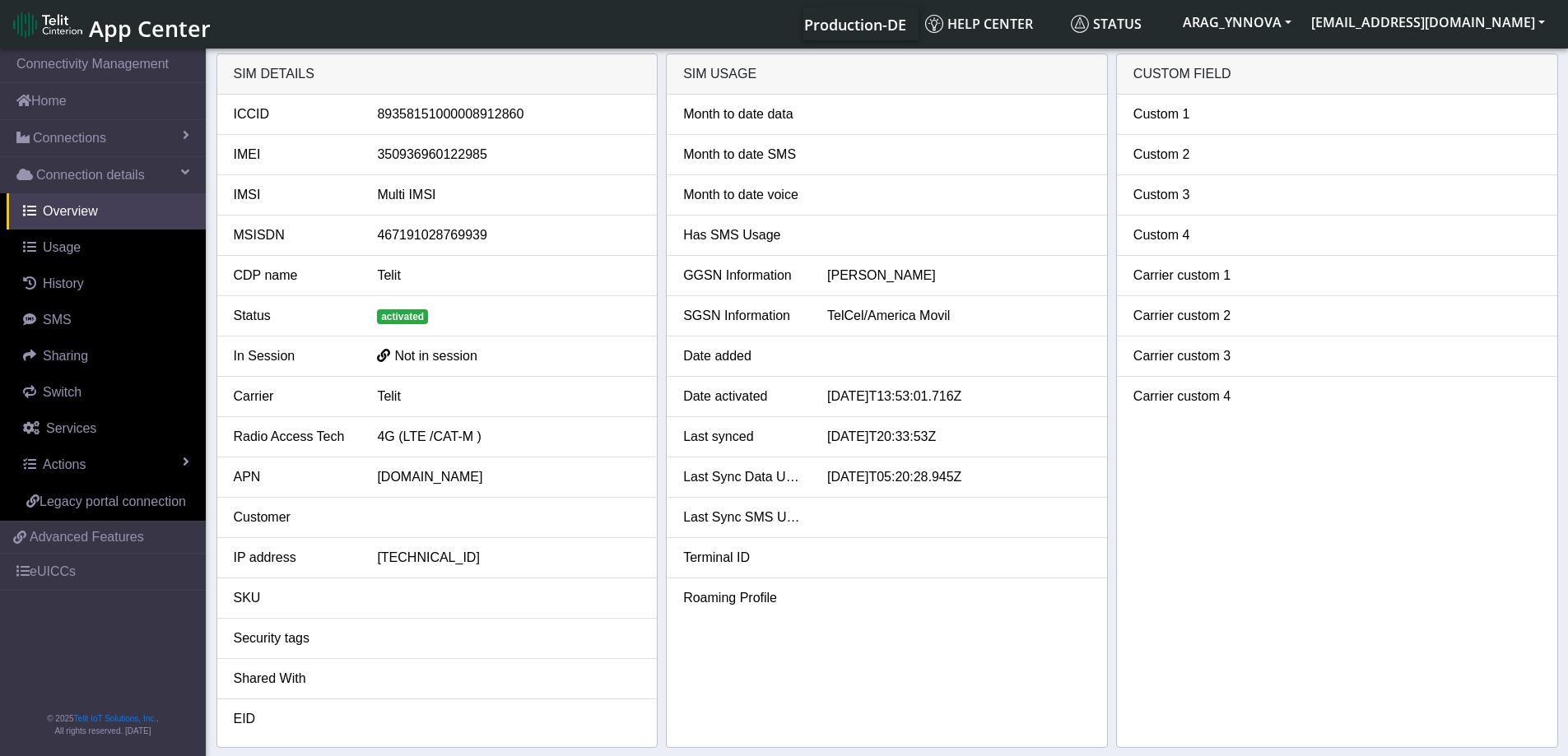
click at [441, 112] on div "89358151000008912860" at bounding box center [508, 114] width 288 height 20
copy div "89358151000008912860"
click at [451, 147] on div "350936960122985" at bounding box center [508, 154] width 288 height 20
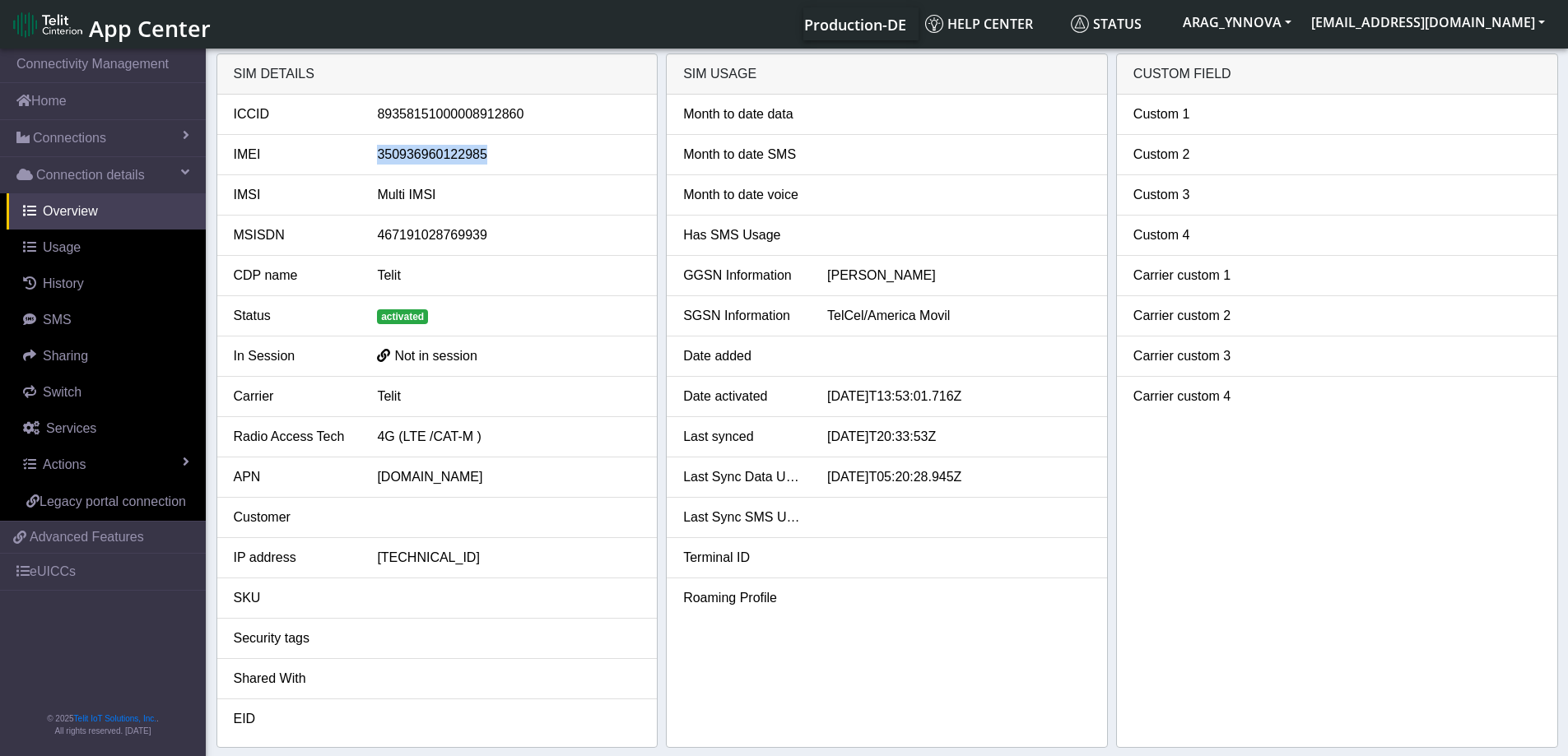
copy div "350936960122985"
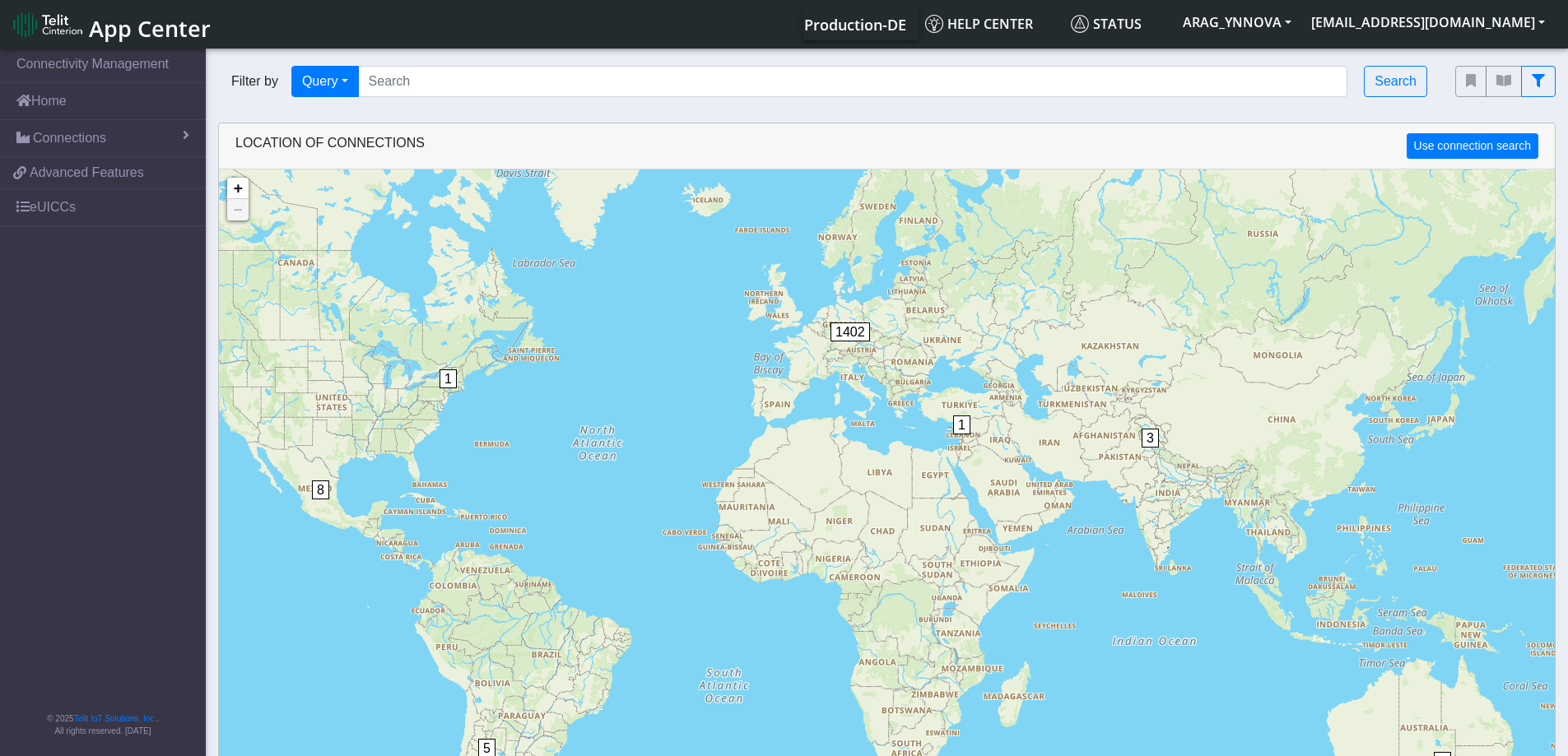
click at [323, 496] on span "8" at bounding box center [320, 489] width 18 height 19
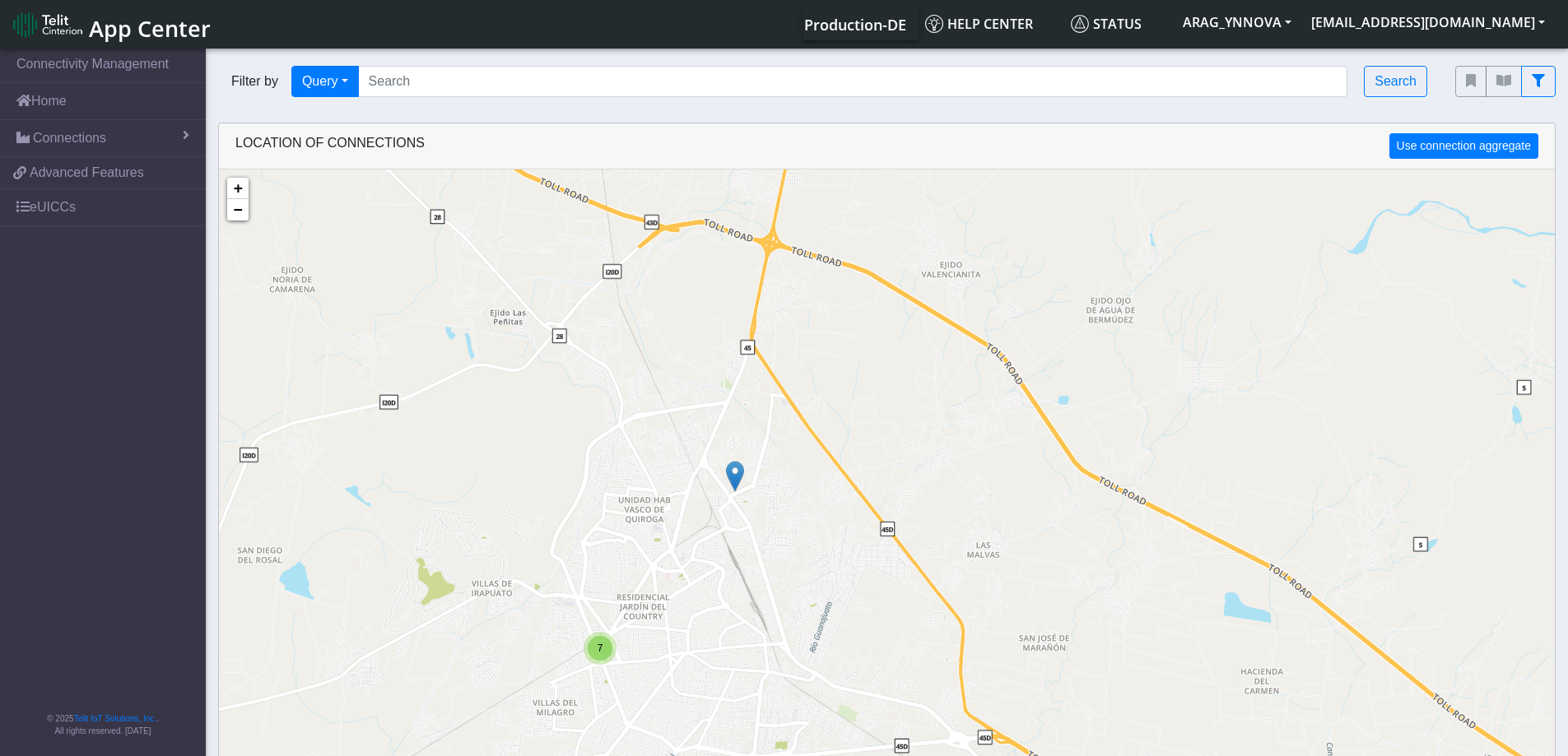
click at [598, 648] on span "7" at bounding box center [601, 649] width 6 height 12
click at [617, 665] on img at bounding box center [617, 667] width 19 height 31
click at [600, 651] on link "Click here" at bounding box center [590, 651] width 44 height 12
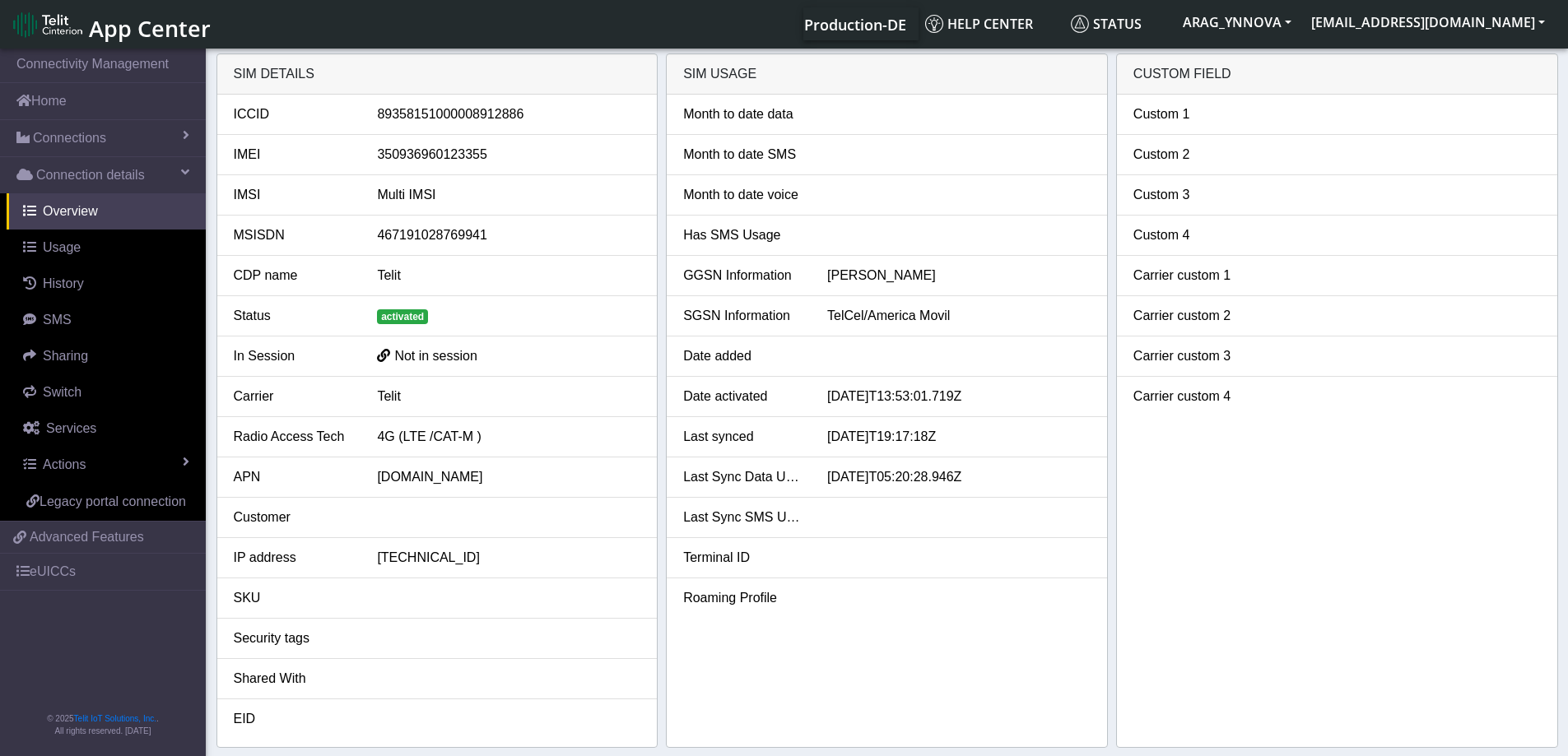
click at [428, 121] on div "89358151000008912886" at bounding box center [508, 114] width 288 height 20
copy div "89358151000008912886"
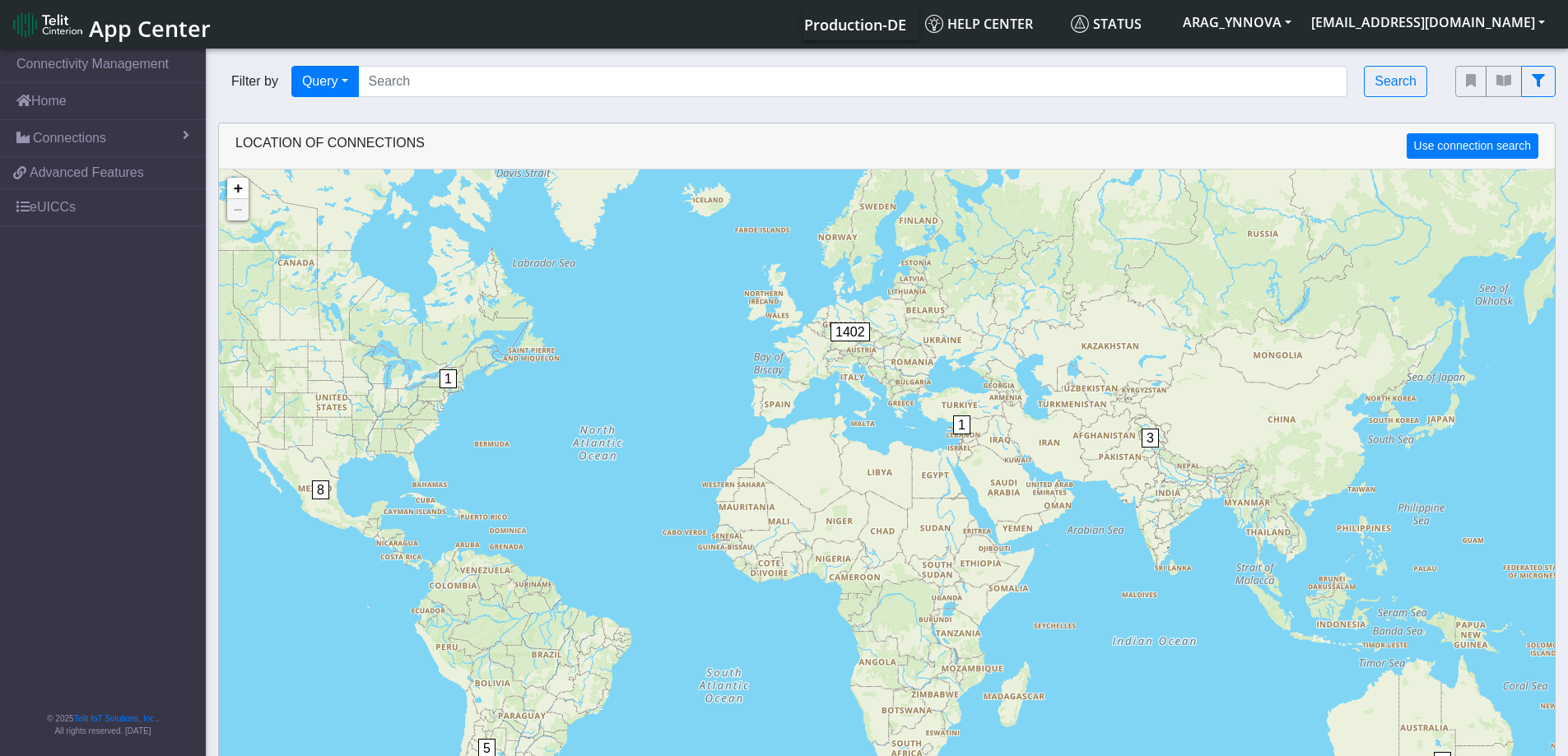
click at [317, 494] on span "8" at bounding box center [320, 489] width 18 height 19
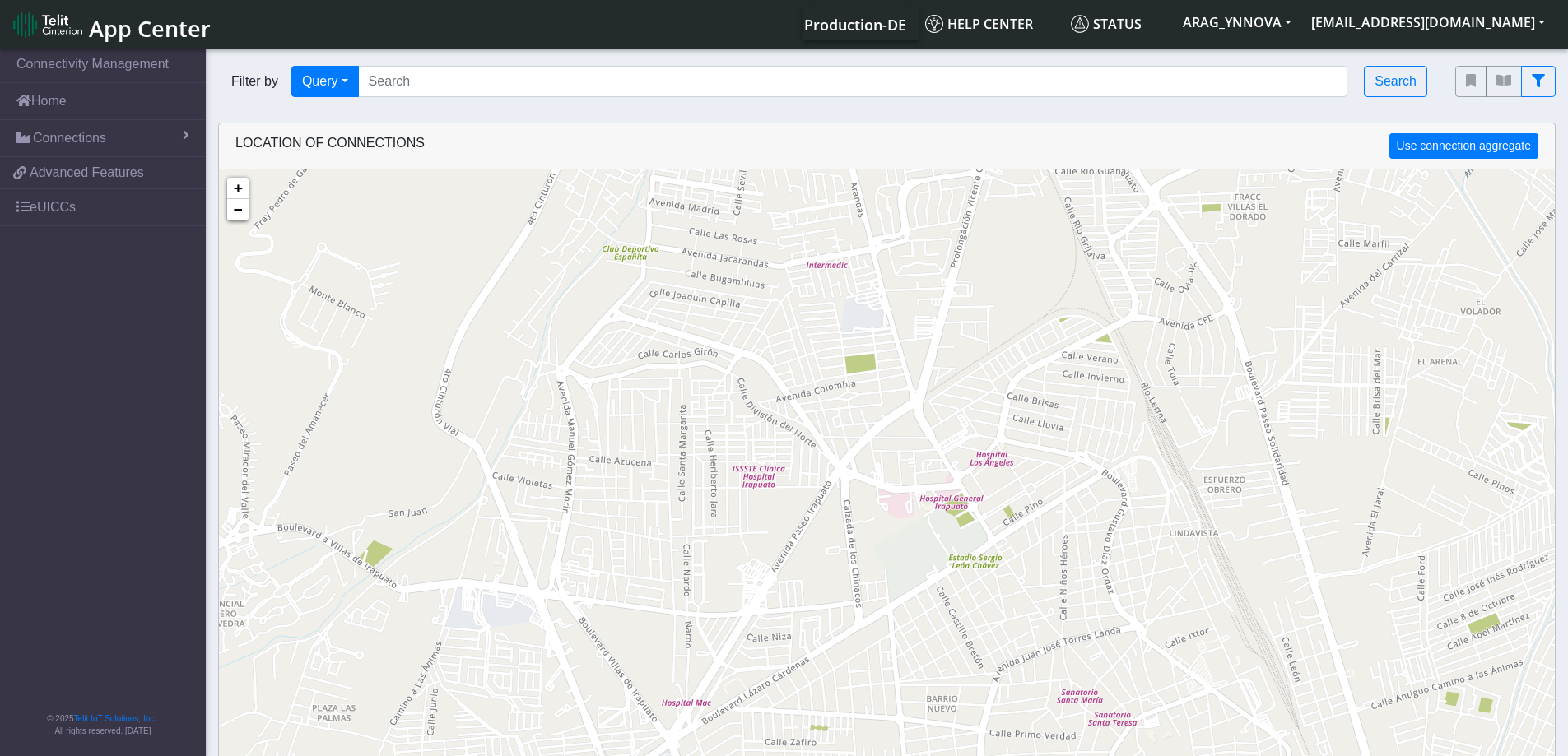
drag, startPoint x: 630, startPoint y: 588, endPoint x: 681, endPoint y: 584, distance: 51.2
click at [657, 454] on div "7 + − ©2025 MapQuest, | Terms" at bounding box center [886, 548] width 1335 height 756
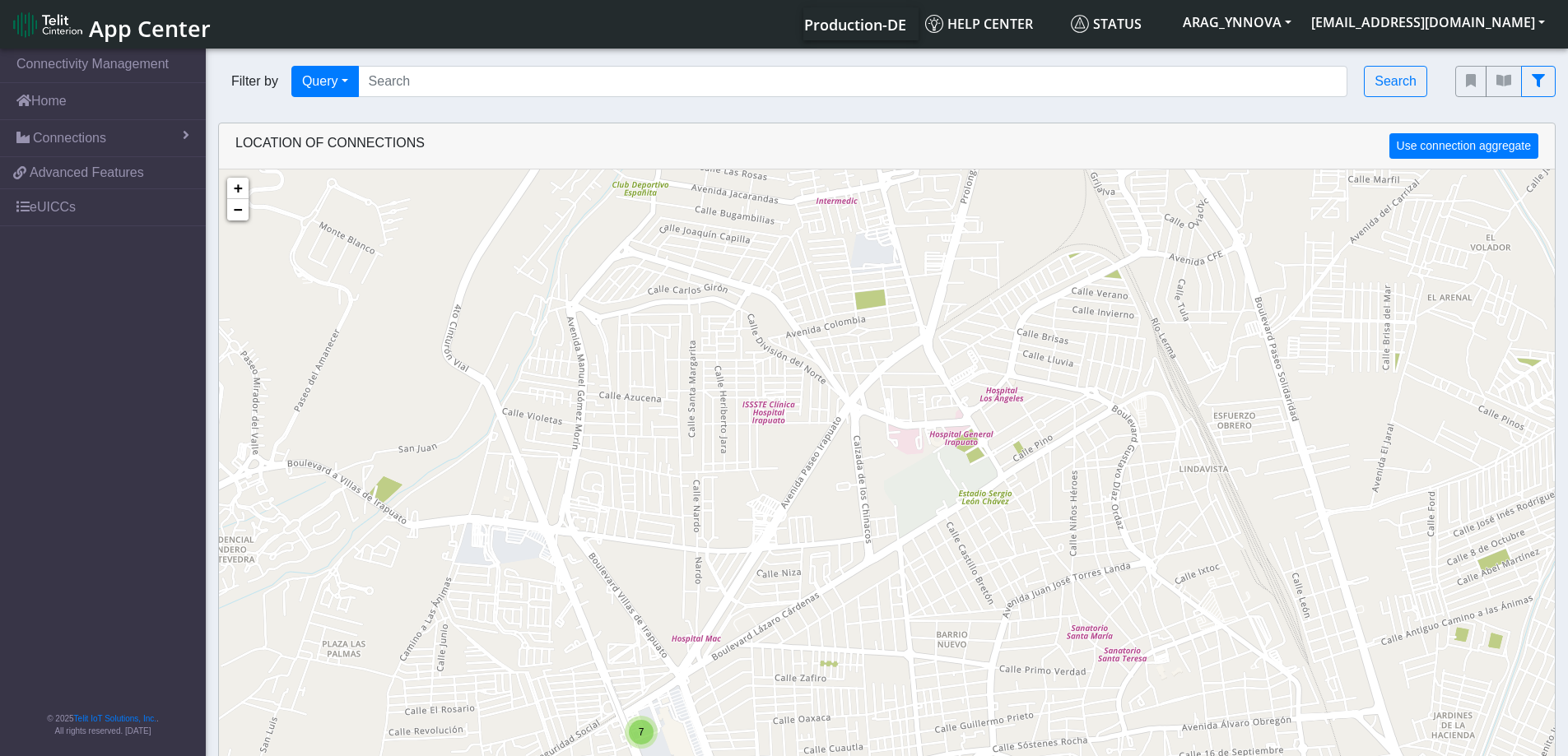
click at [633, 731] on div "7" at bounding box center [641, 732] width 24 height 24
click at [669, 725] on img at bounding box center [670, 728] width 19 height 31
click at [651, 709] on link "Click here" at bounding box center [642, 711] width 44 height 12
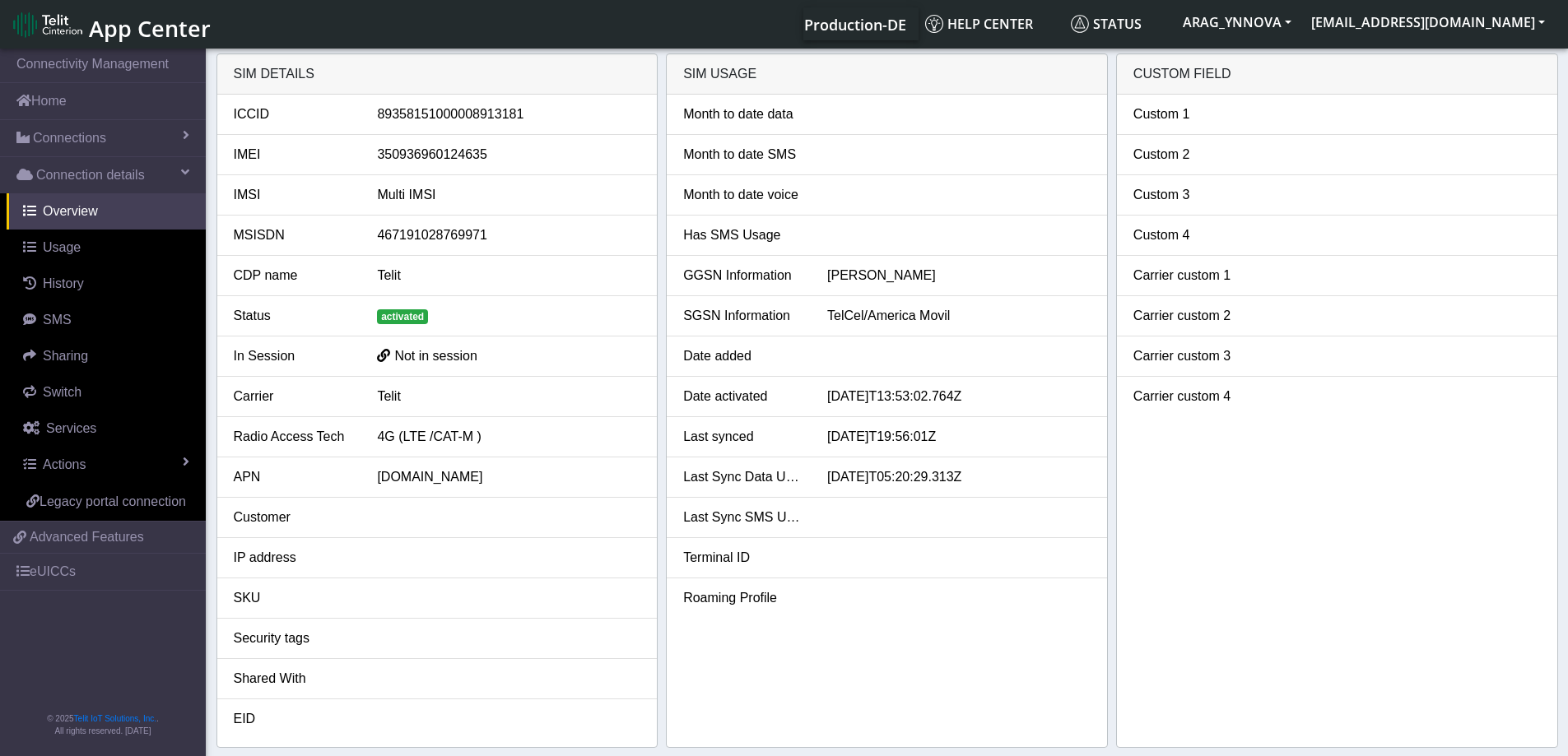
click at [446, 112] on div "89358151000008913181" at bounding box center [508, 114] width 288 height 20
copy div "89358151000008913181"
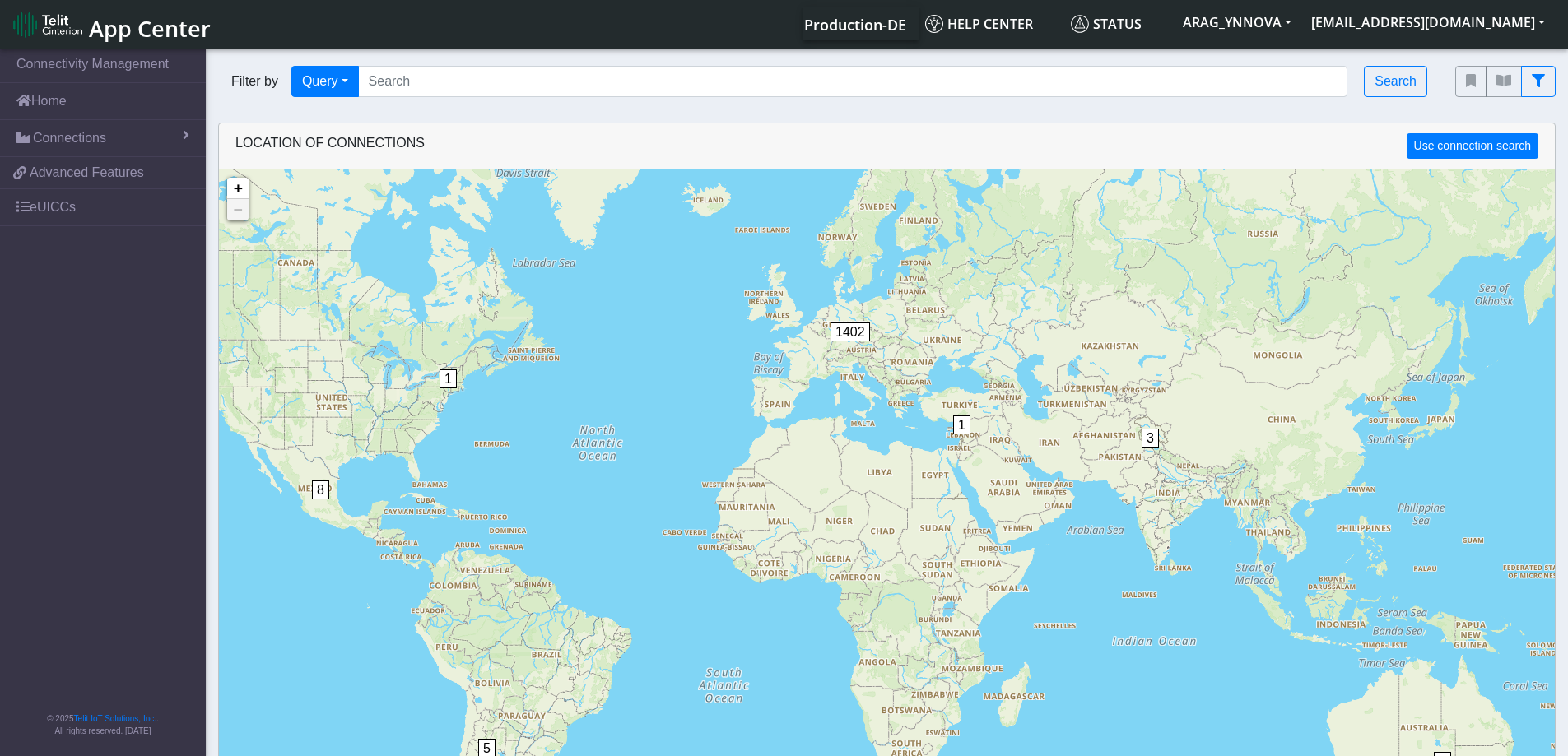
click at [326, 493] on span "8" at bounding box center [320, 489] width 18 height 19
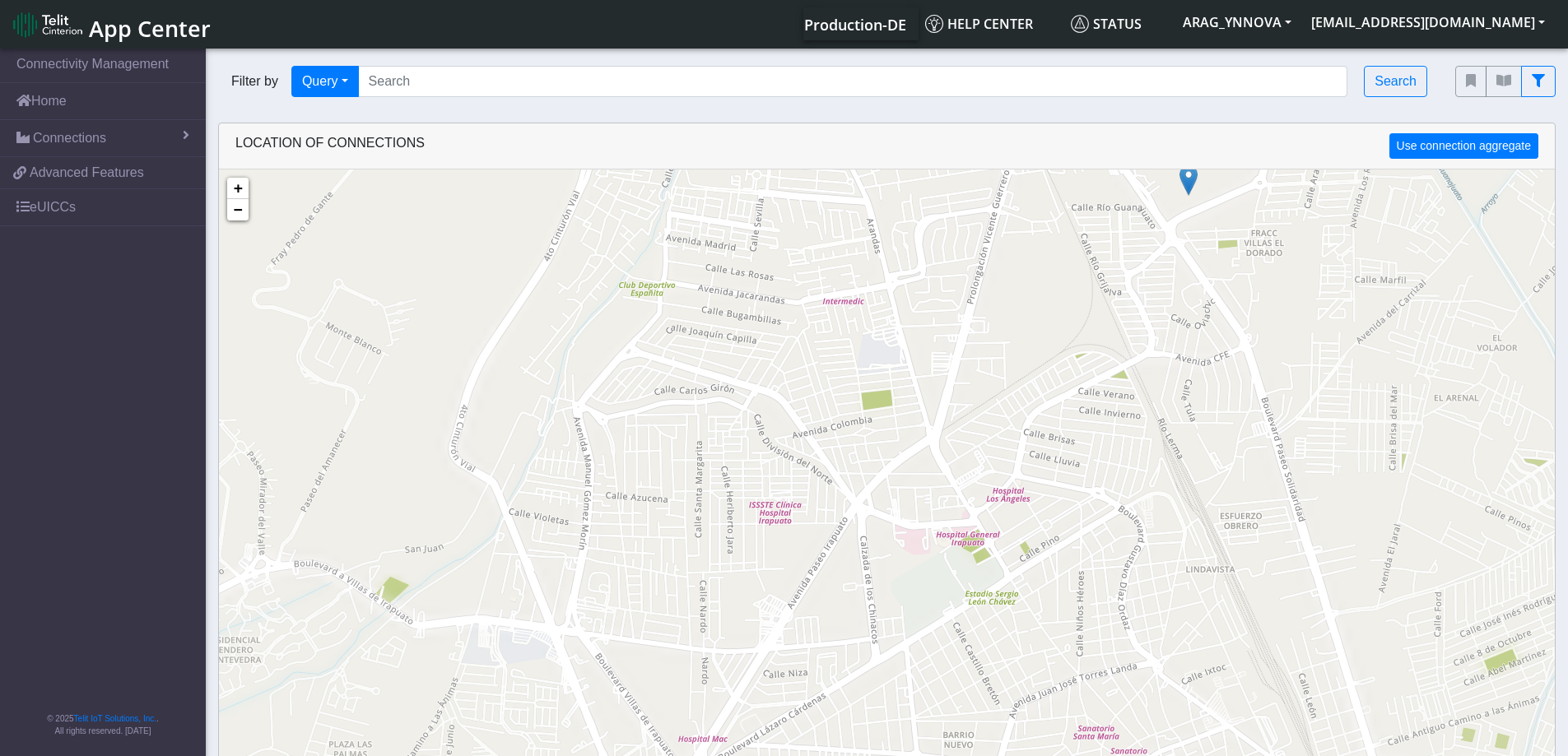
drag, startPoint x: 609, startPoint y: 581, endPoint x: 660, endPoint y: 470, distance: 122.2
click at [667, 493] on div "7 + − ©2025 MapQuest, | Terms" at bounding box center [886, 548] width 1335 height 756
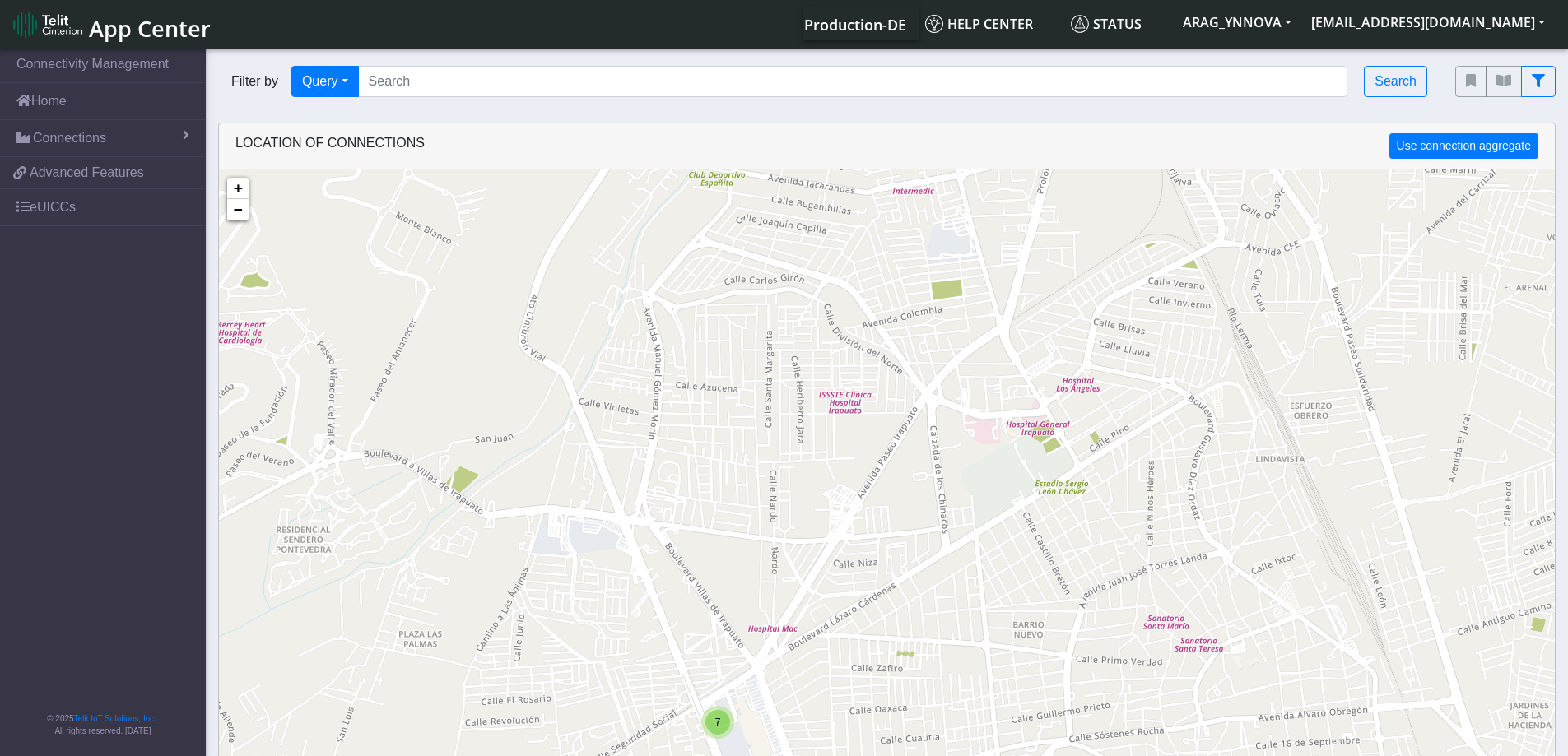
click at [713, 728] on div "7" at bounding box center [717, 722] width 24 height 24
click at [737, 693] on img at bounding box center [736, 695] width 19 height 31
click at [718, 676] on link "Click here" at bounding box center [707, 678] width 44 height 12
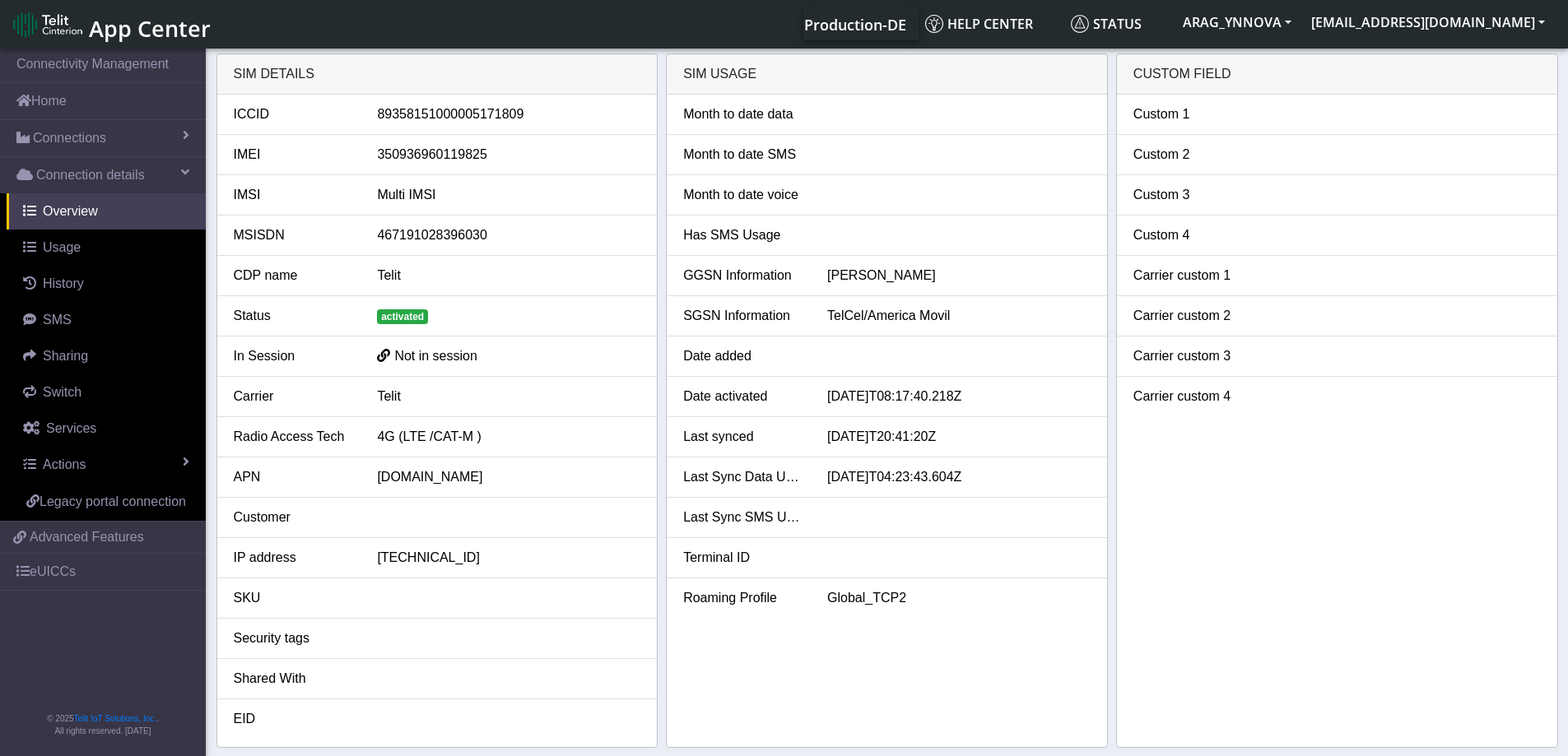
click at [437, 110] on div "89358151000005171809" at bounding box center [508, 114] width 288 height 20
copy div "89358151000005171809"
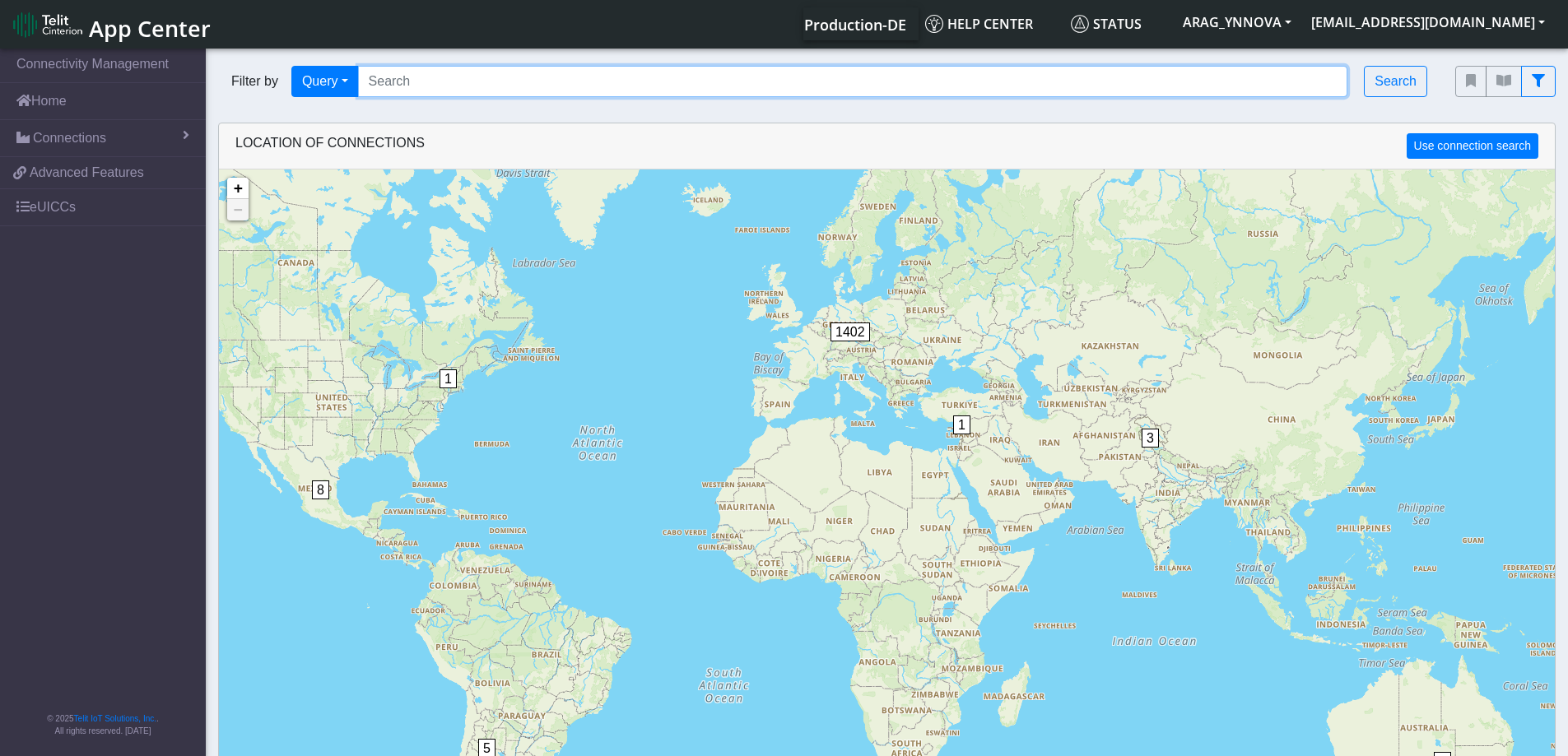
drag, startPoint x: 394, startPoint y: 86, endPoint x: 411, endPoint y: 80, distance: 18.0
click at [394, 86] on input "Search..." at bounding box center [852, 81] width 990 height 31
paste input "350936960122985"
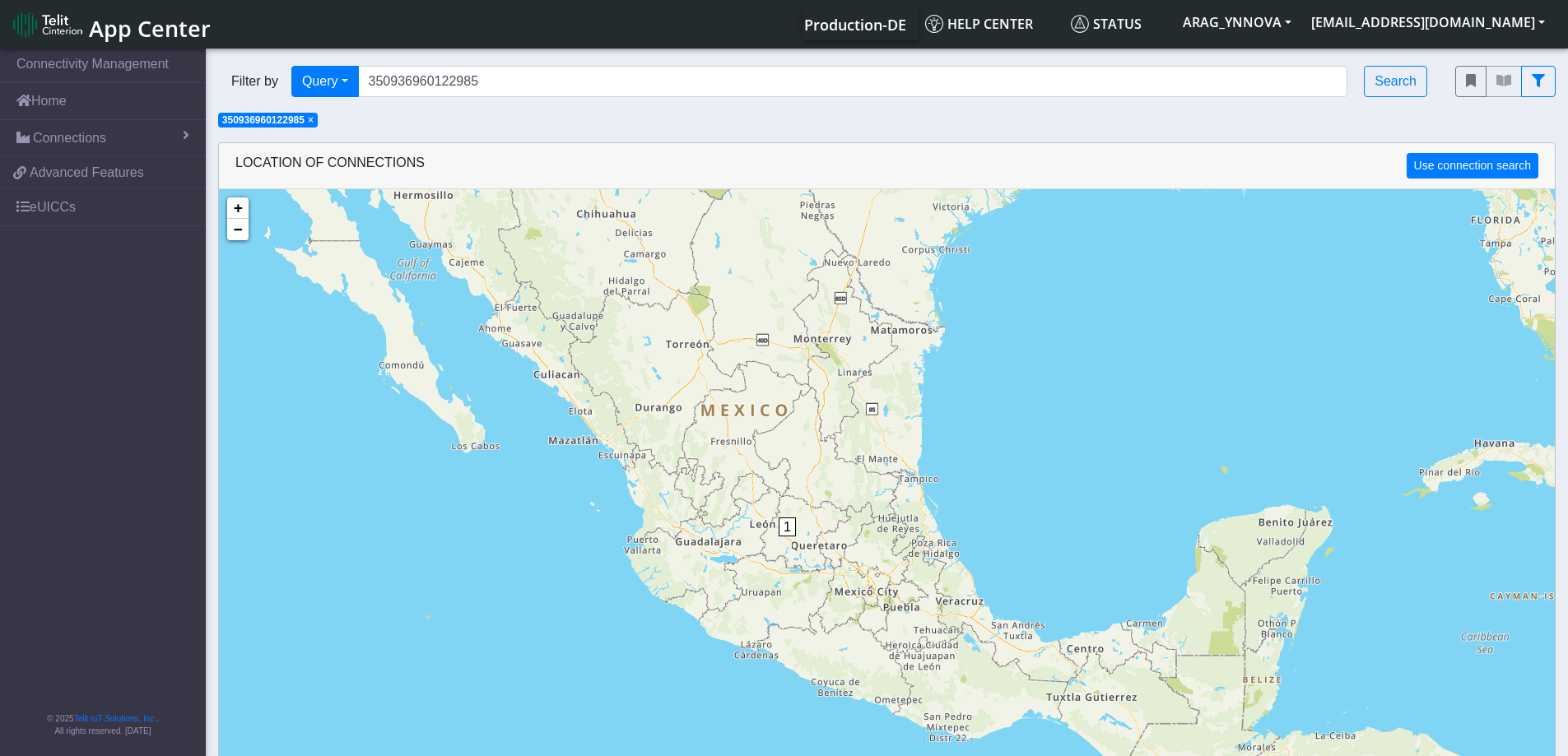
click at [791, 527] on span "1" at bounding box center [787, 526] width 18 height 19
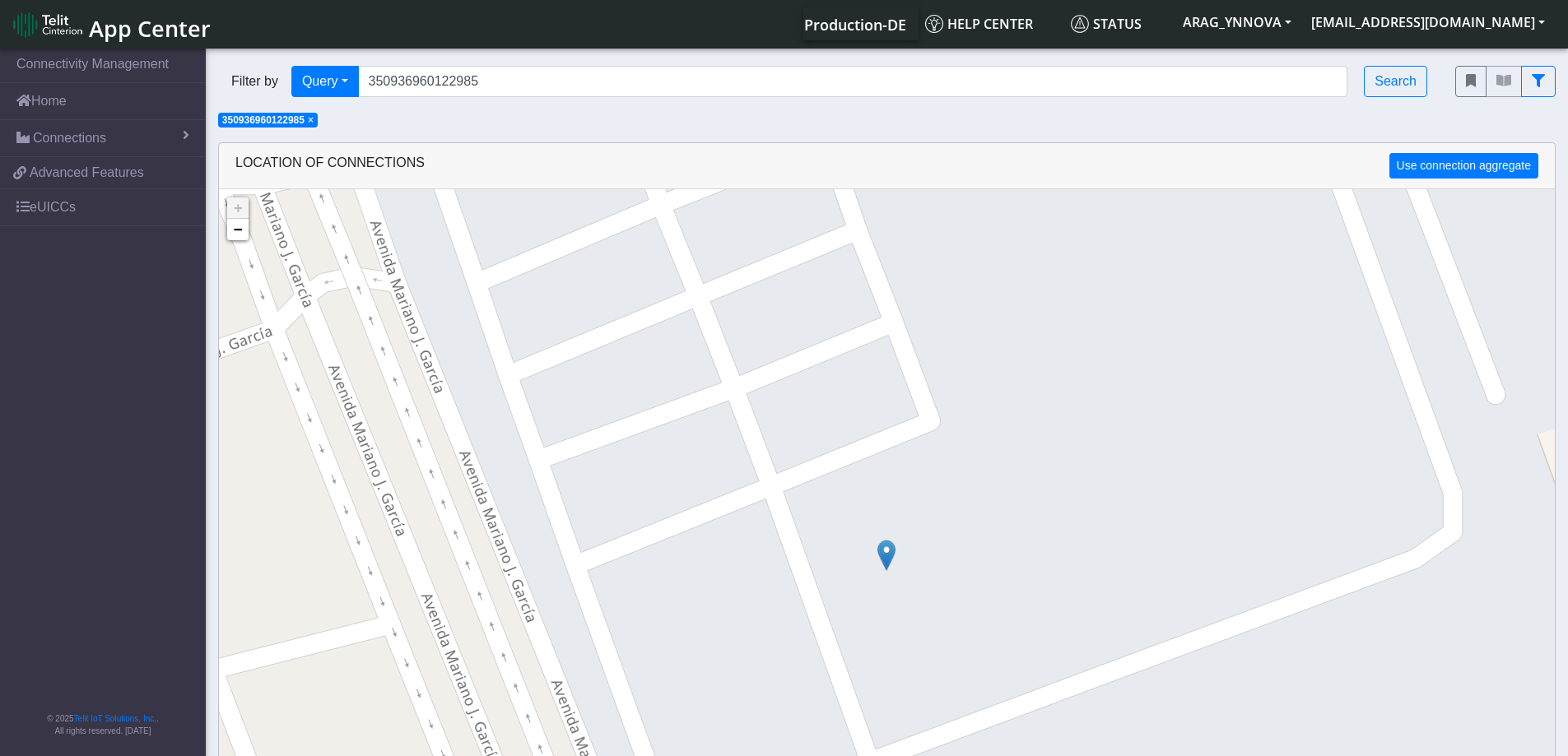
click at [884, 559] on img at bounding box center [886, 556] width 19 height 31
click at [867, 536] on link "Click here" at bounding box center [859, 538] width 44 height 12
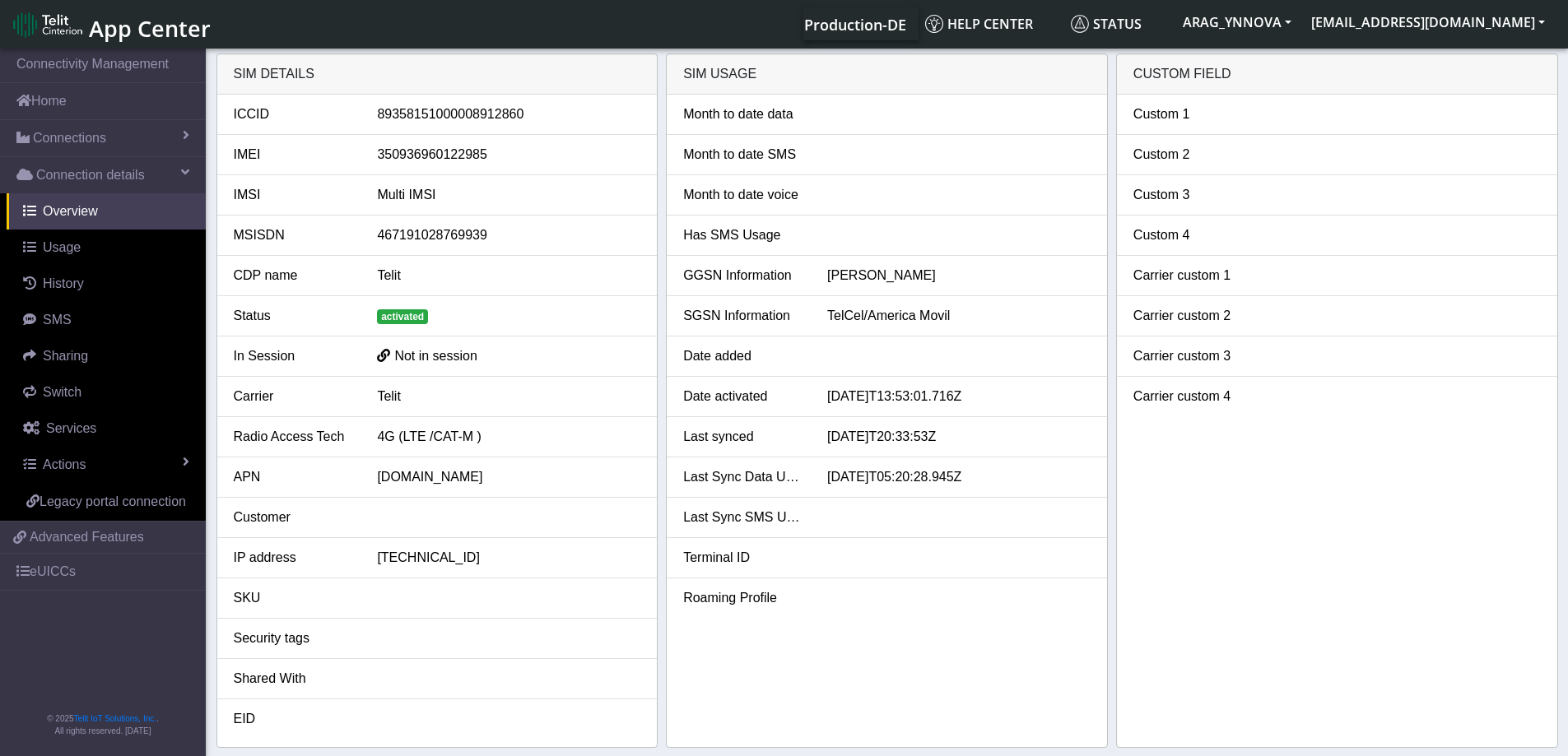
click at [436, 116] on div "89358151000008912860" at bounding box center [508, 114] width 288 height 20
copy div "89358151000008912860"
click at [70, 138] on span "Connections" at bounding box center [69, 138] width 73 height 20
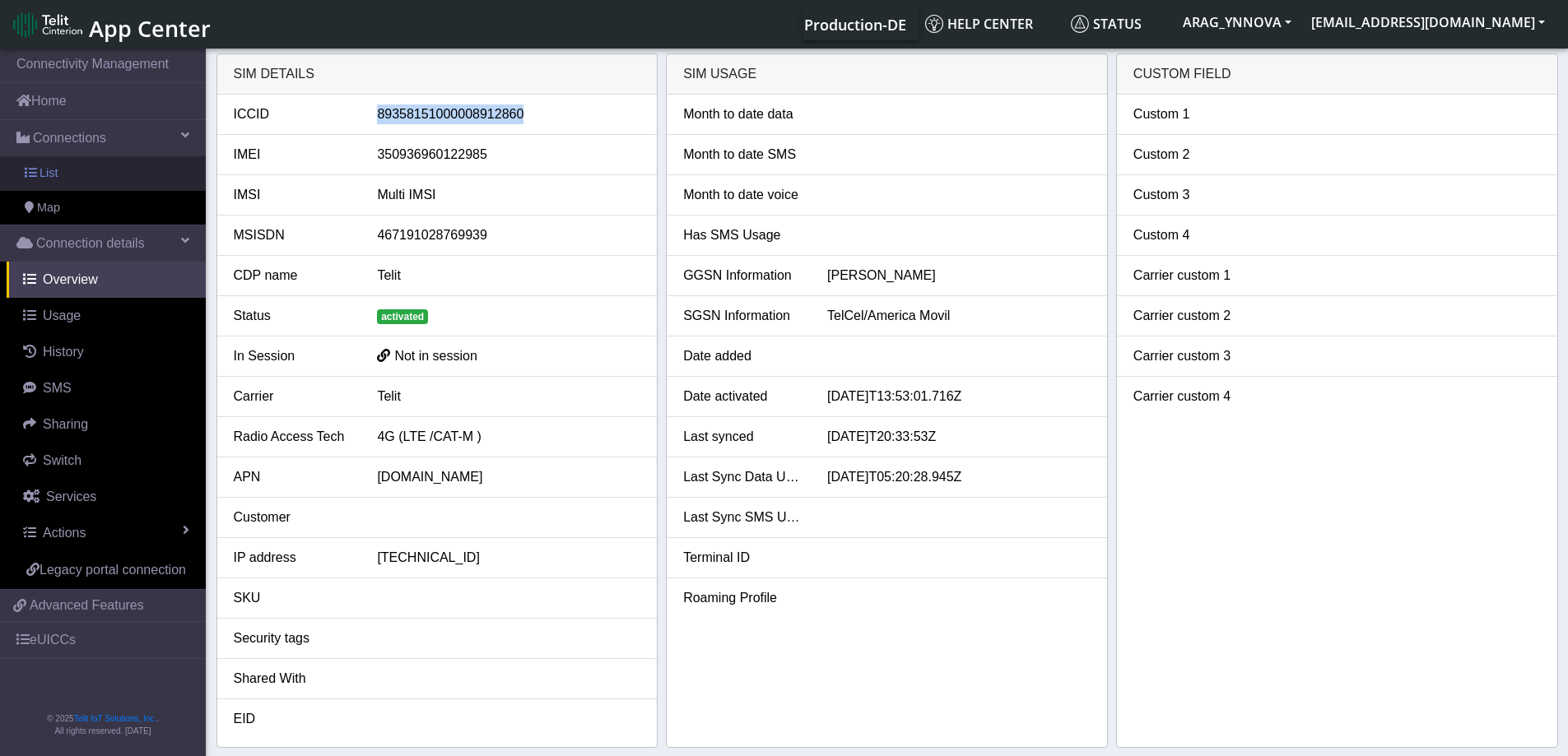
click at [92, 179] on link "List" at bounding box center [103, 173] width 206 height 34
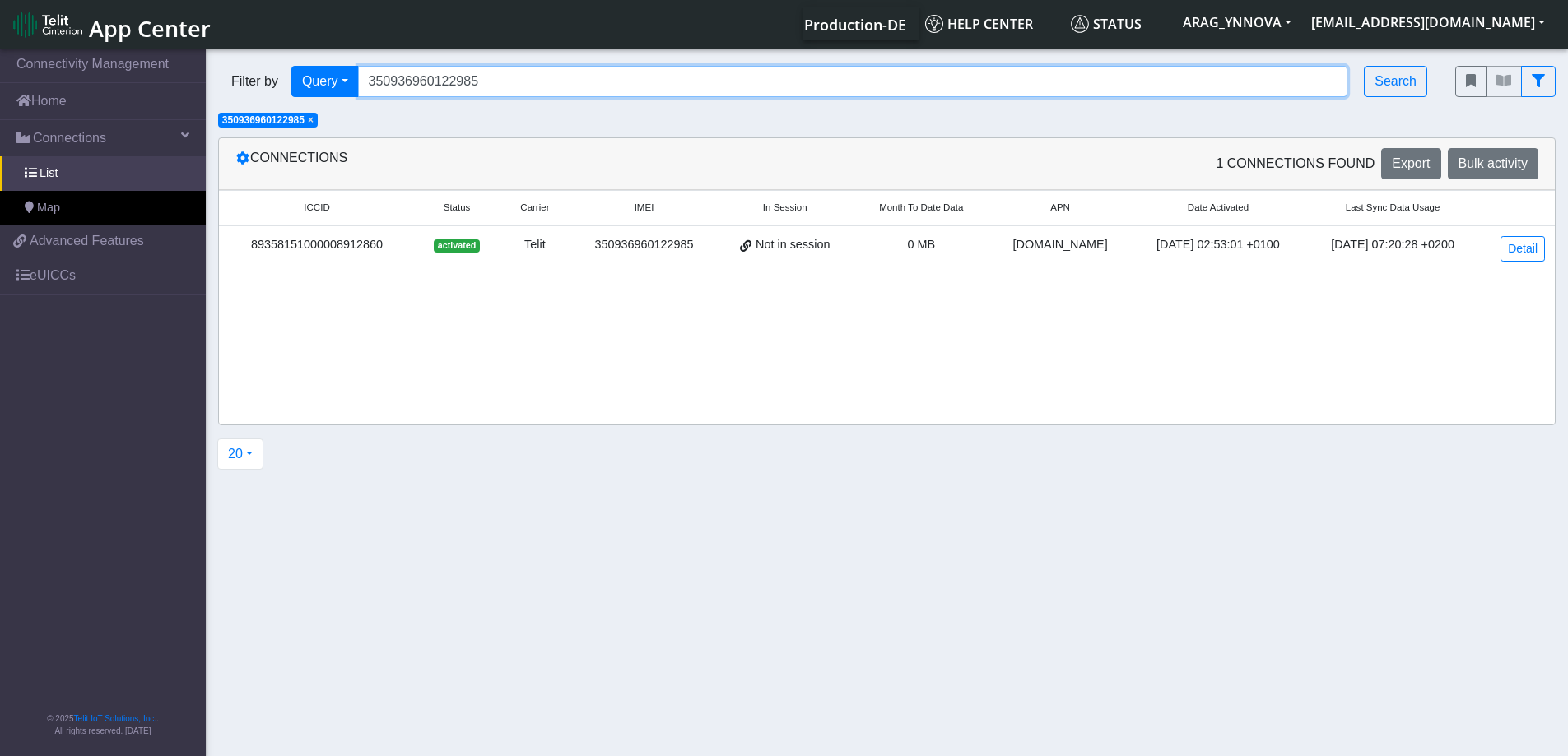
click at [399, 82] on input "350936960122985" at bounding box center [852, 81] width 990 height 31
paste input "28"
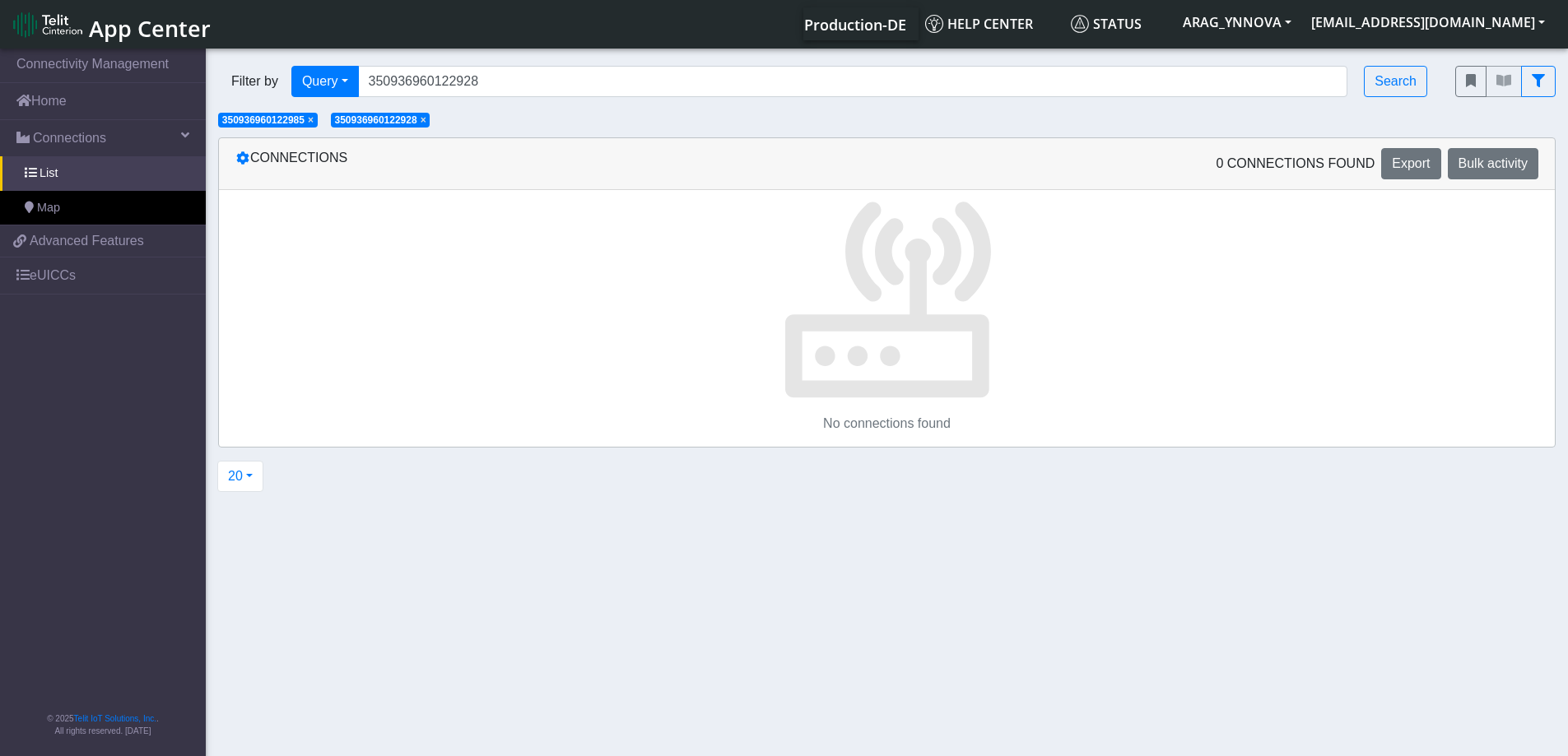
click at [314, 121] on span "×" at bounding box center [311, 120] width 6 height 12
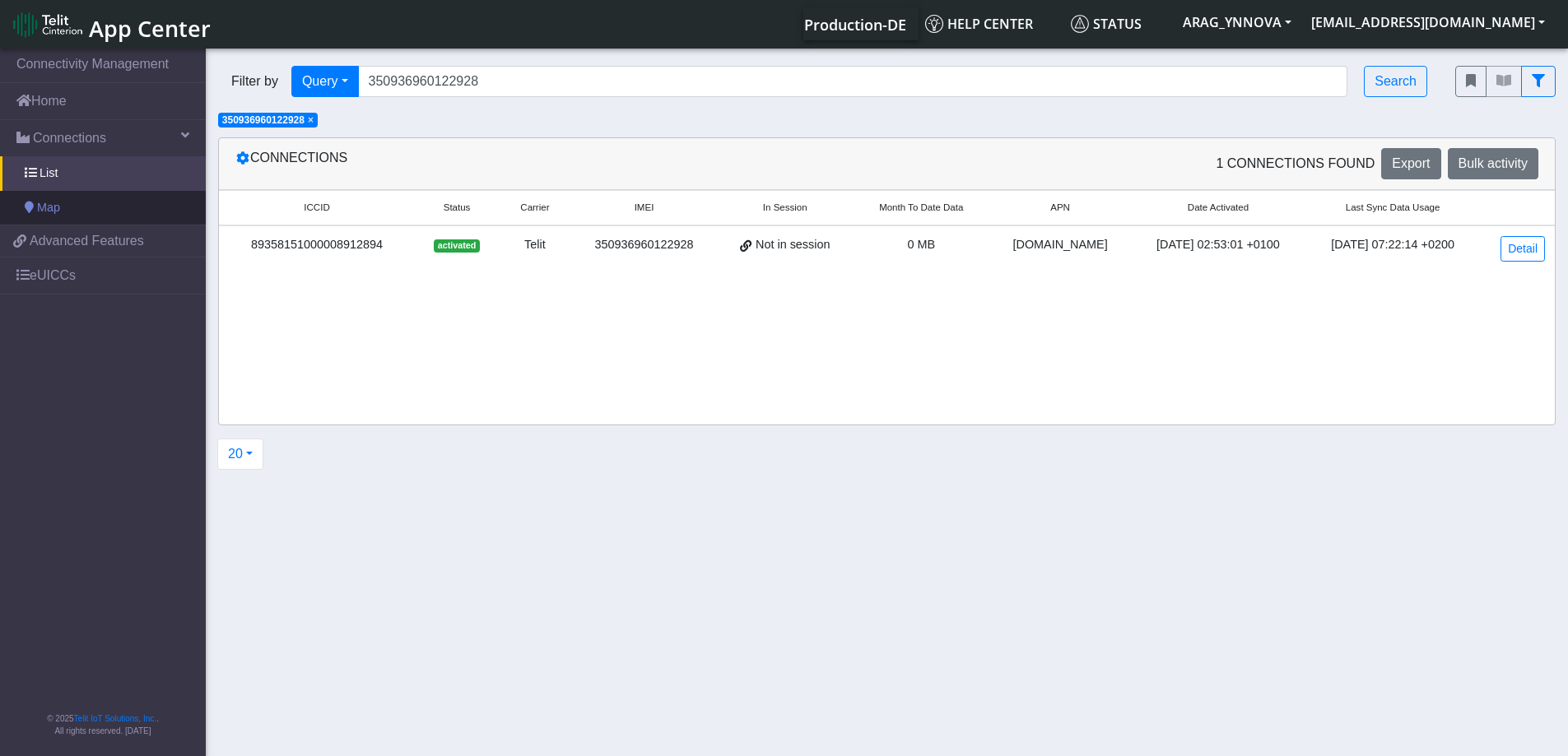
click at [81, 201] on link "Map" at bounding box center [103, 207] width 206 height 34
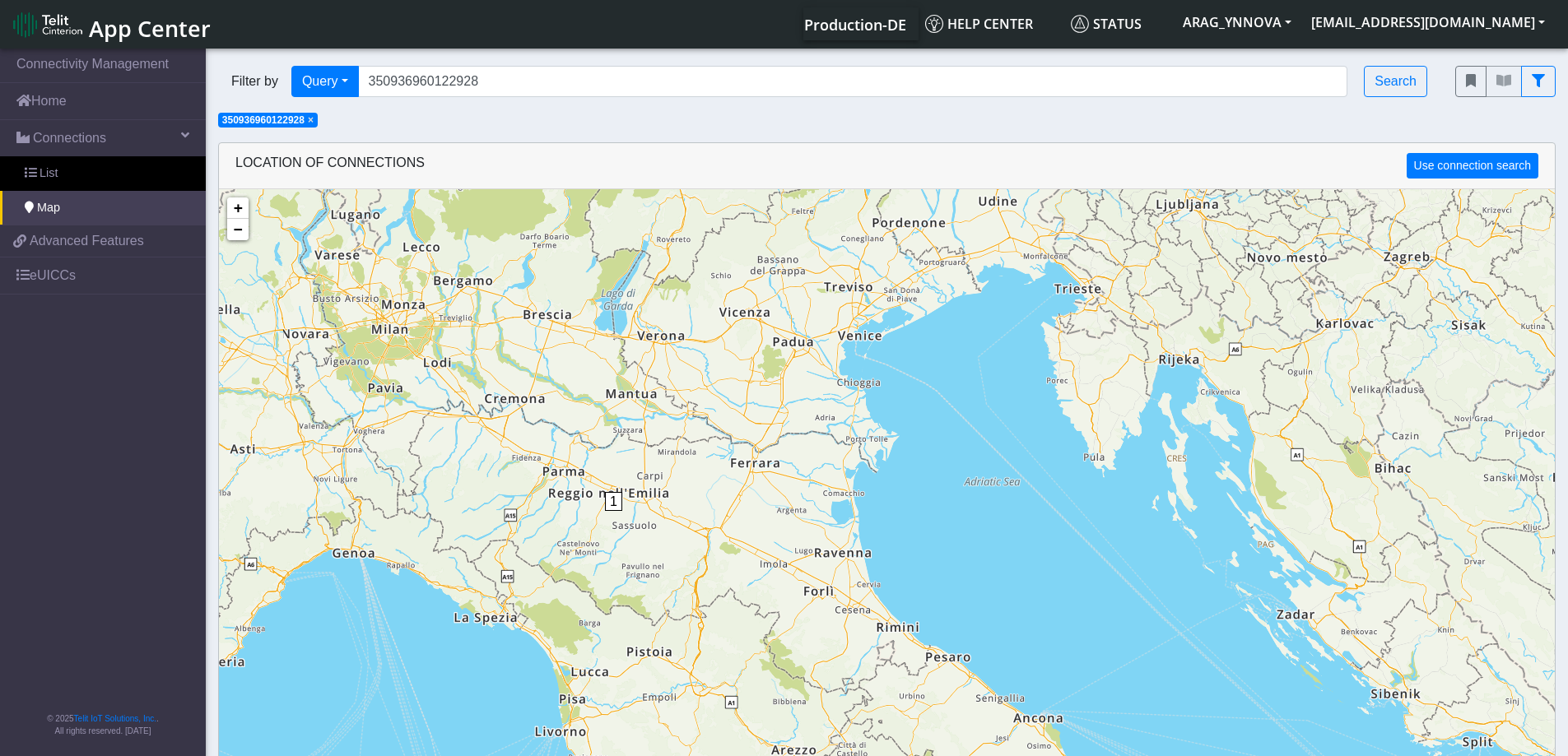
click at [615, 503] on span "1" at bounding box center [614, 501] width 18 height 19
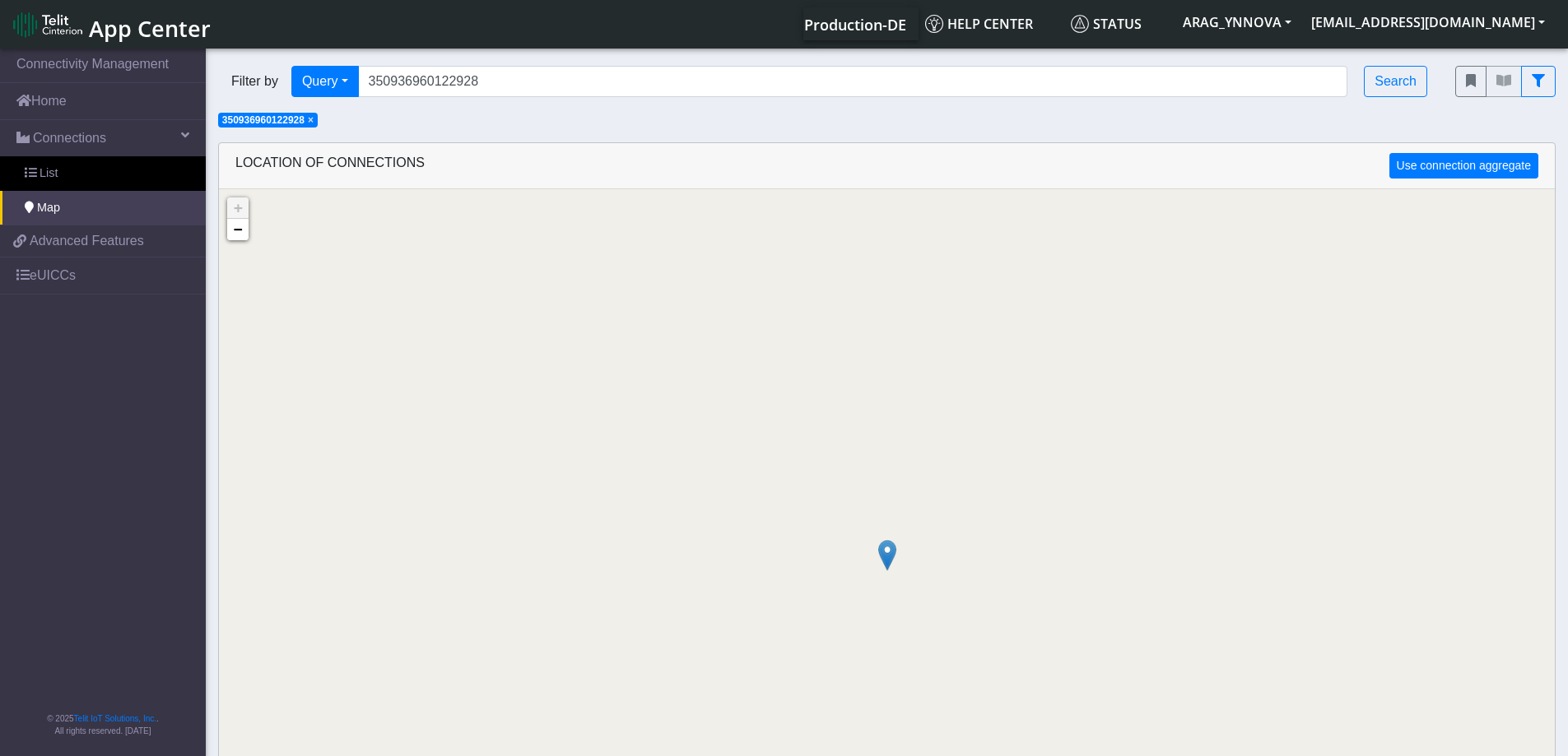
click at [883, 550] on img at bounding box center [887, 556] width 19 height 31
click at [869, 534] on link "Click here" at bounding box center [861, 538] width 44 height 12
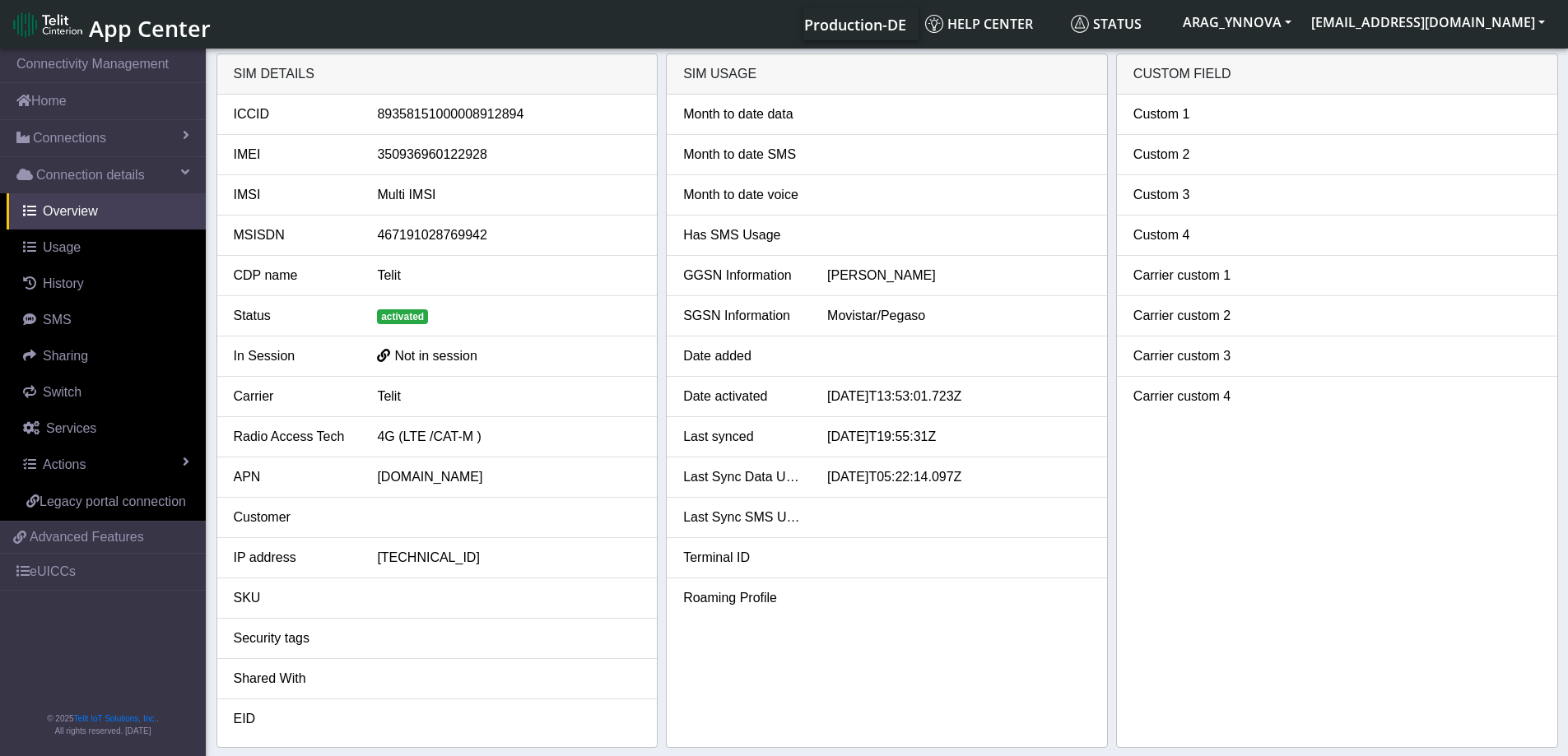
click at [459, 113] on div "89358151000008912894" at bounding box center [508, 114] width 288 height 20
click at [87, 149] on link "Connections" at bounding box center [103, 138] width 206 height 36
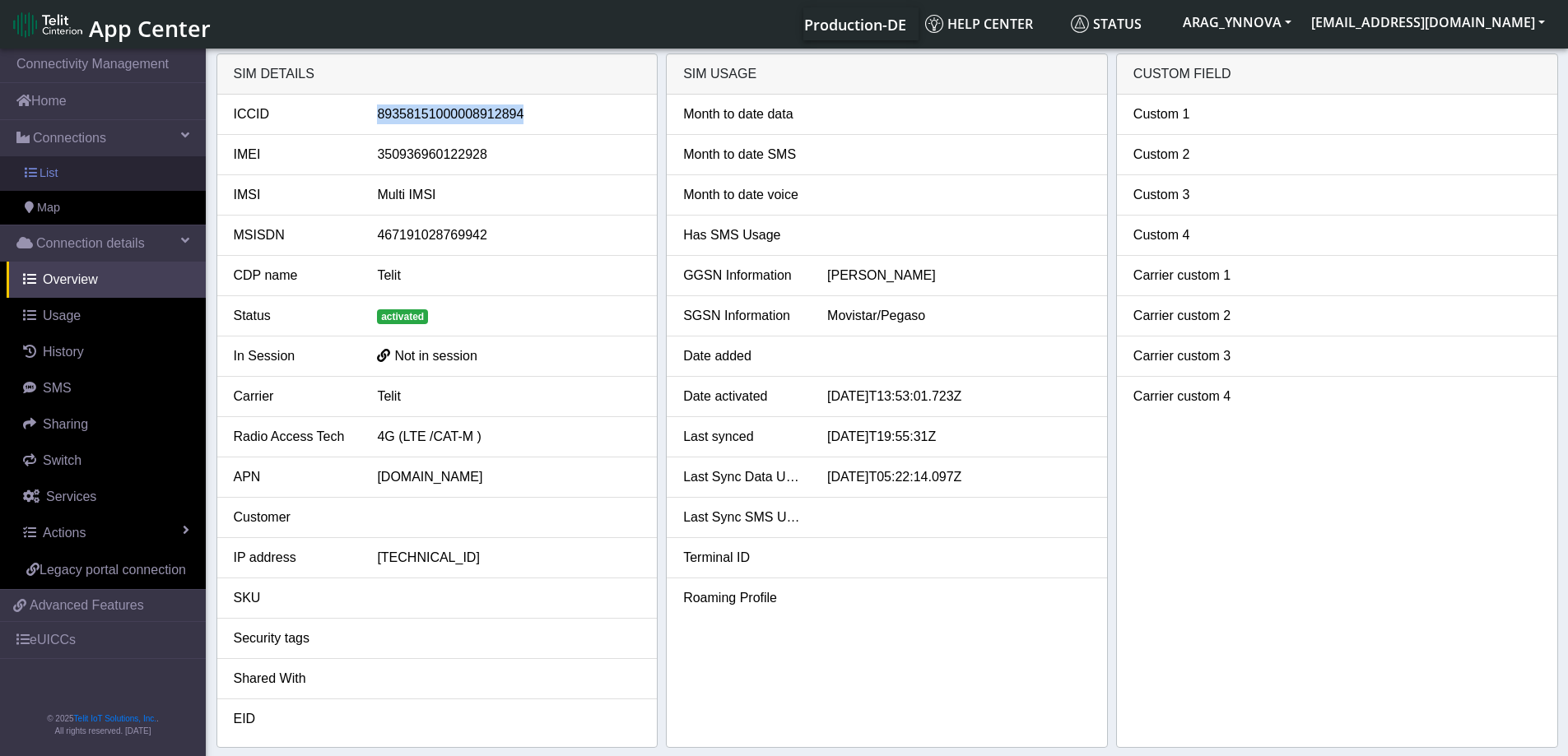
click at [78, 176] on link "List" at bounding box center [103, 173] width 206 height 34
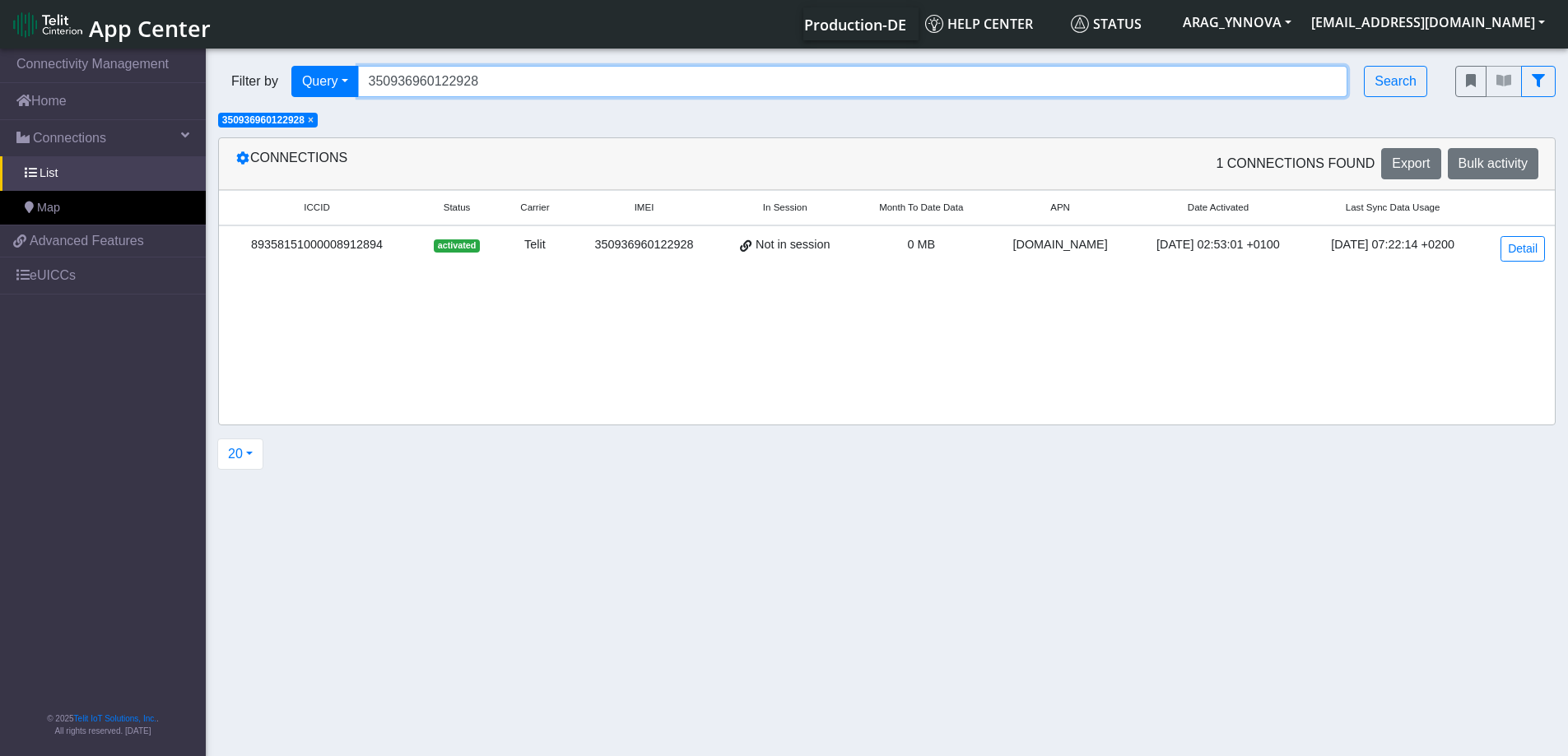
click at [400, 78] on input "350936960122928" at bounding box center [852, 81] width 990 height 31
paste input "3983"
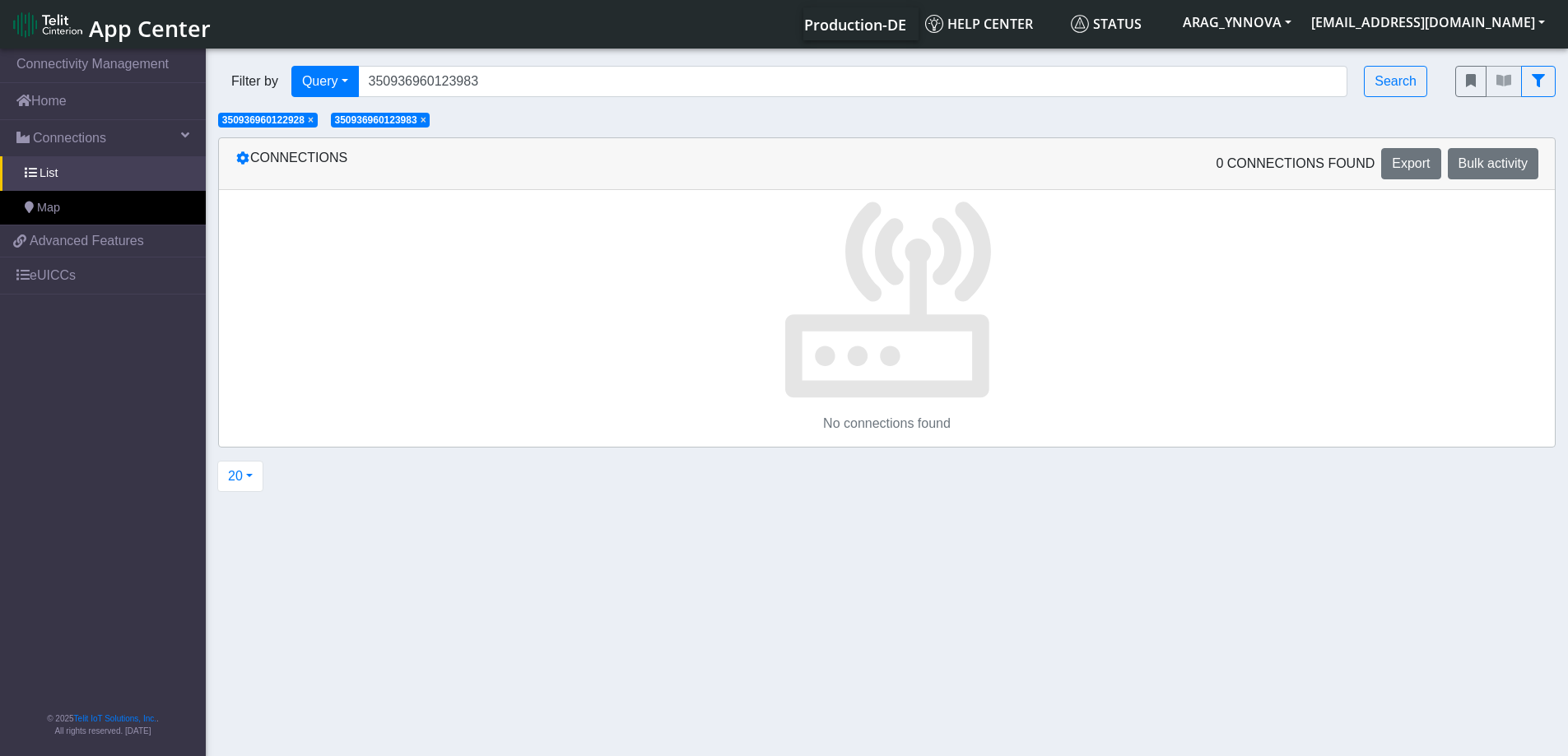
click at [314, 118] on span "×" at bounding box center [311, 120] width 6 height 12
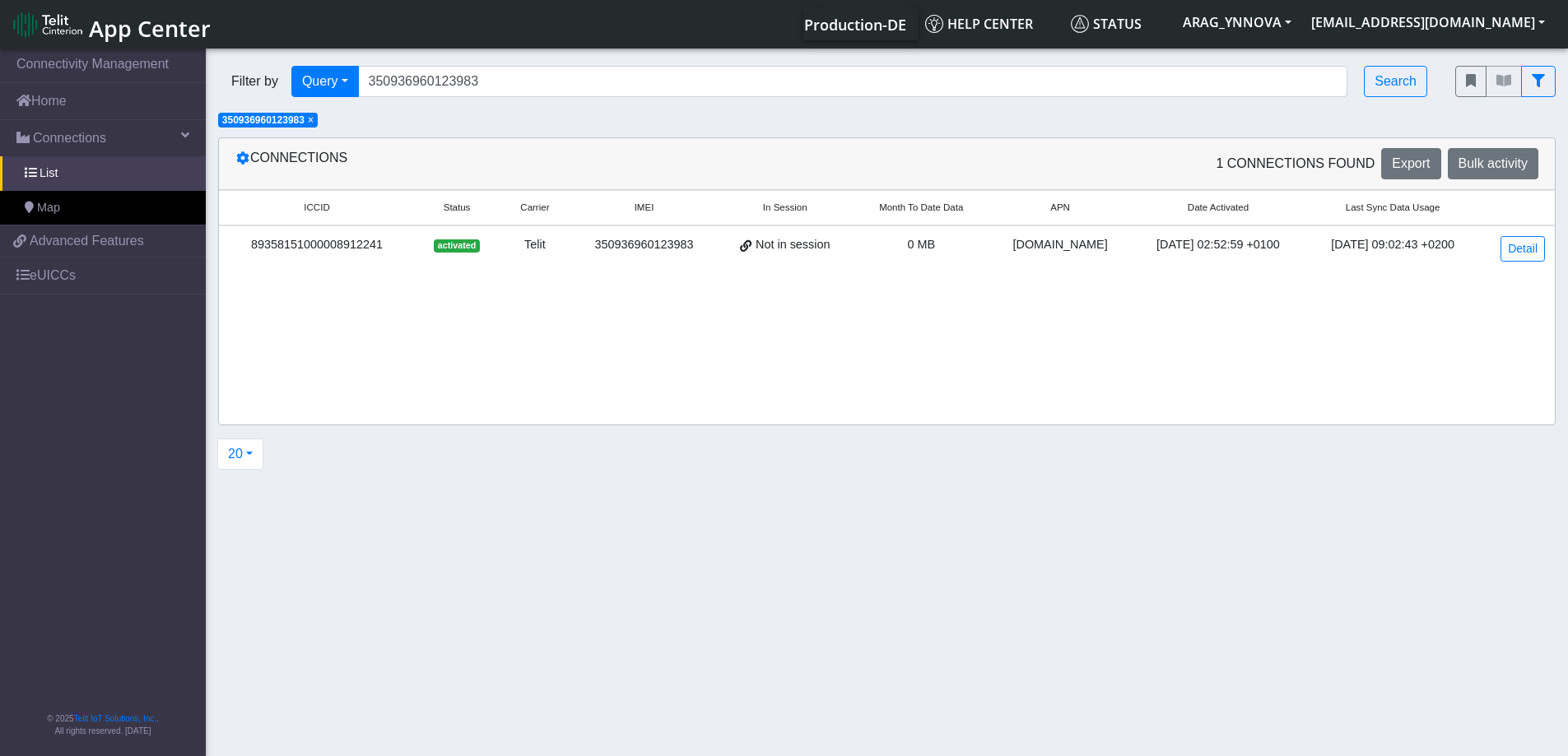
click at [362, 247] on div "89358151000008912241" at bounding box center [317, 245] width 176 height 19
click at [310, 117] on span "× 350936960123983" at bounding box center [268, 119] width 100 height 15
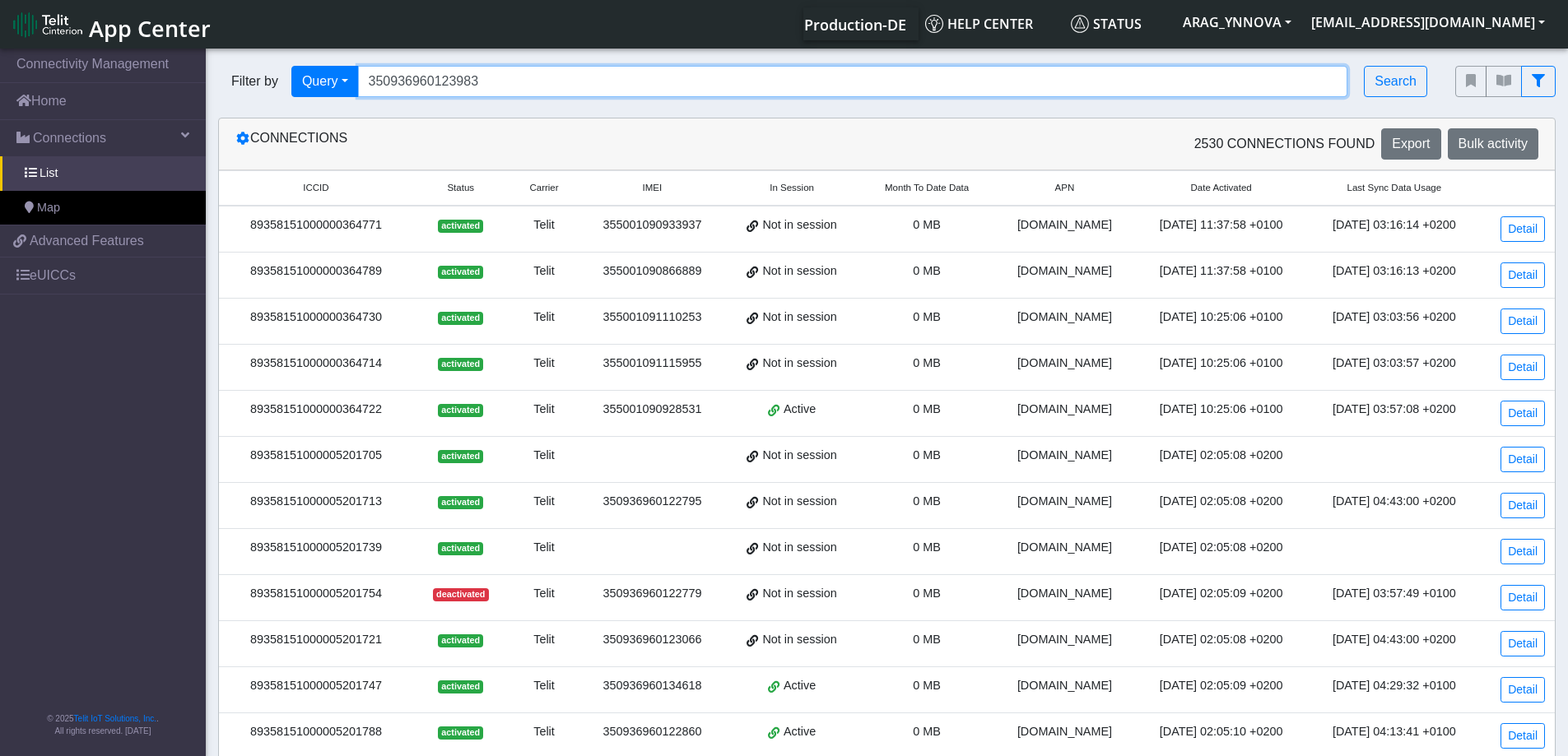
click at [422, 77] on input "350936960123983" at bounding box center [852, 81] width 990 height 31
paste input "5517"
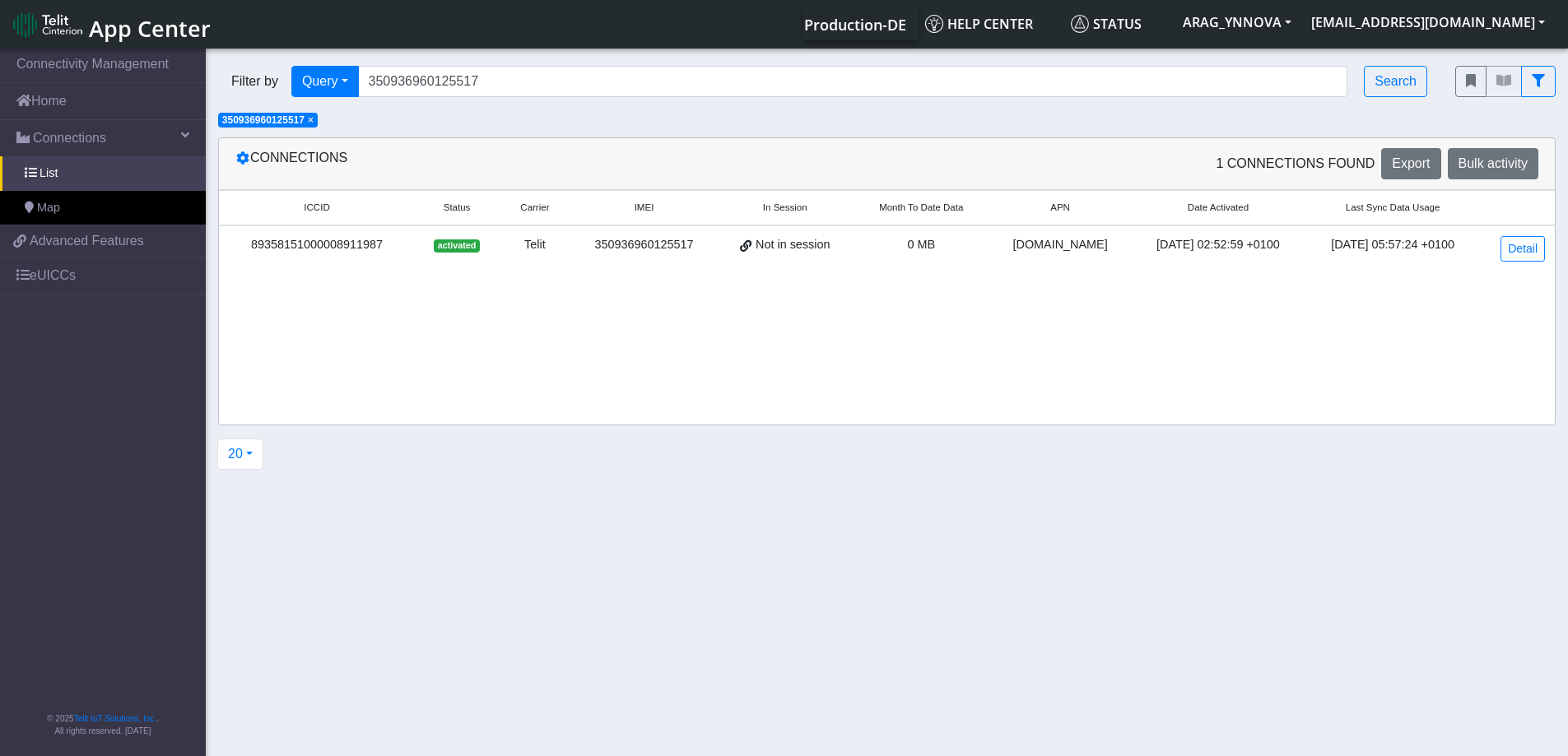
click at [337, 248] on div "89358151000008911987" at bounding box center [317, 245] width 176 height 19
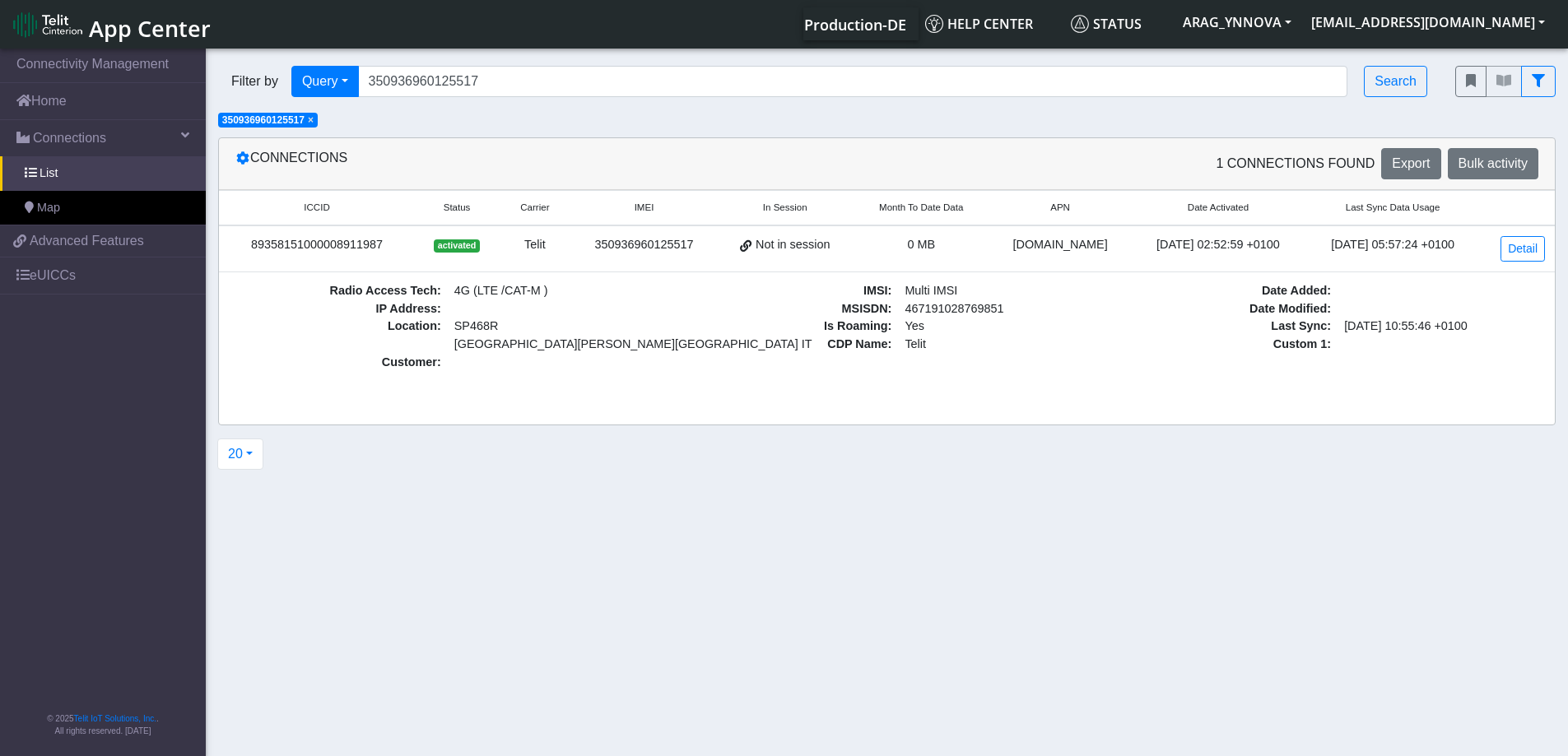
click at [342, 244] on div "89358151000008911987" at bounding box center [317, 245] width 176 height 19
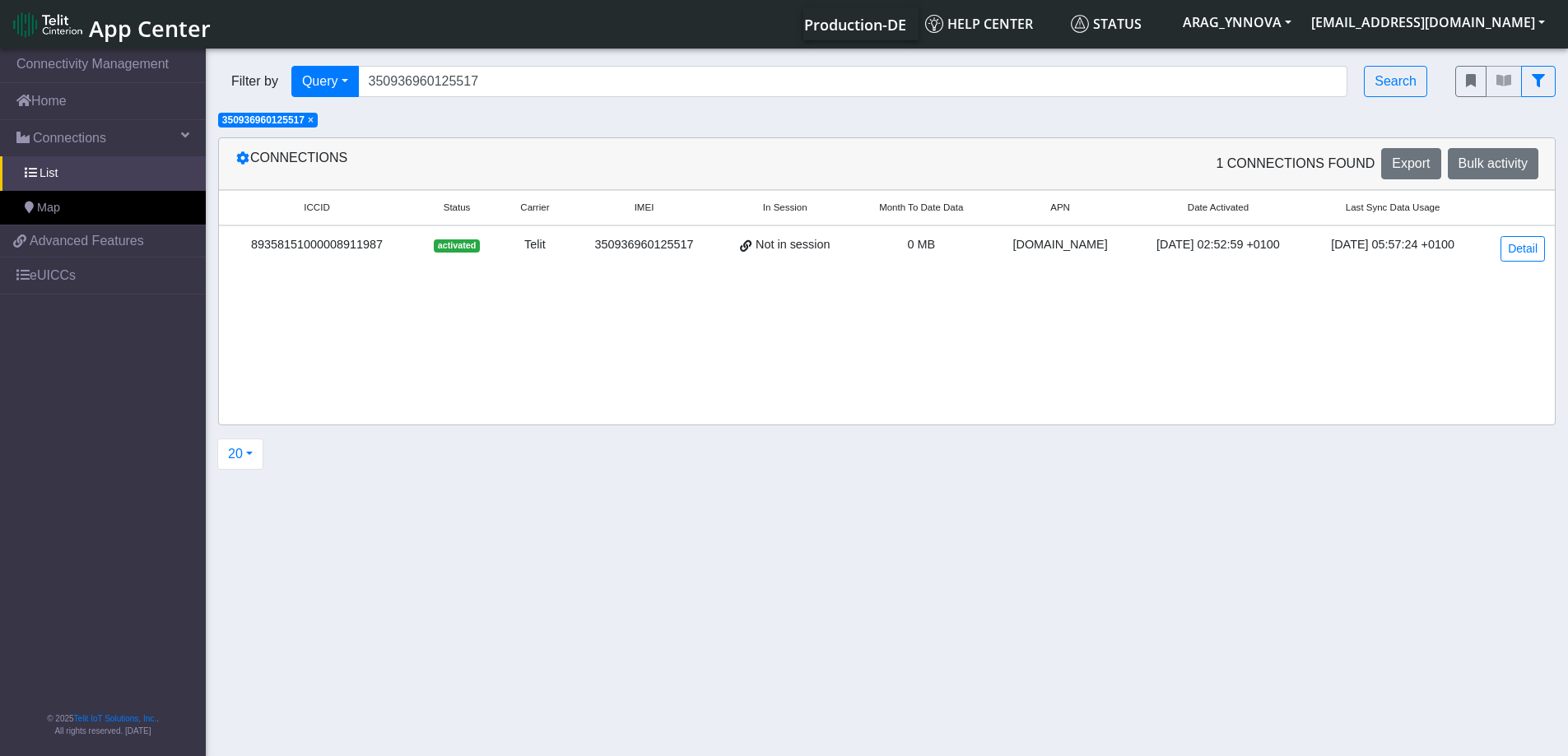
click at [342, 244] on div "89358151000008911987" at bounding box center [317, 245] width 176 height 19
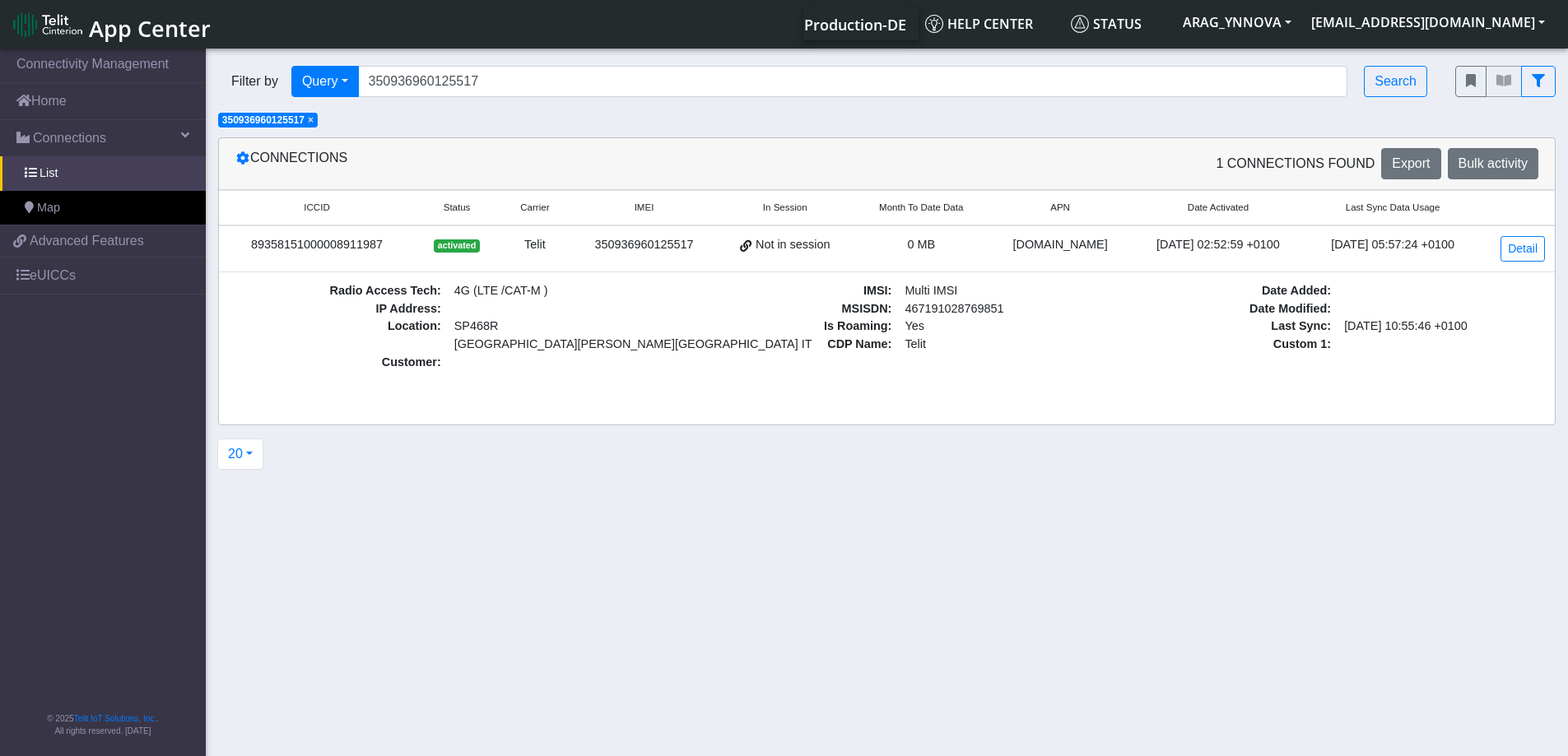
click at [314, 123] on span "×" at bounding box center [311, 120] width 6 height 12
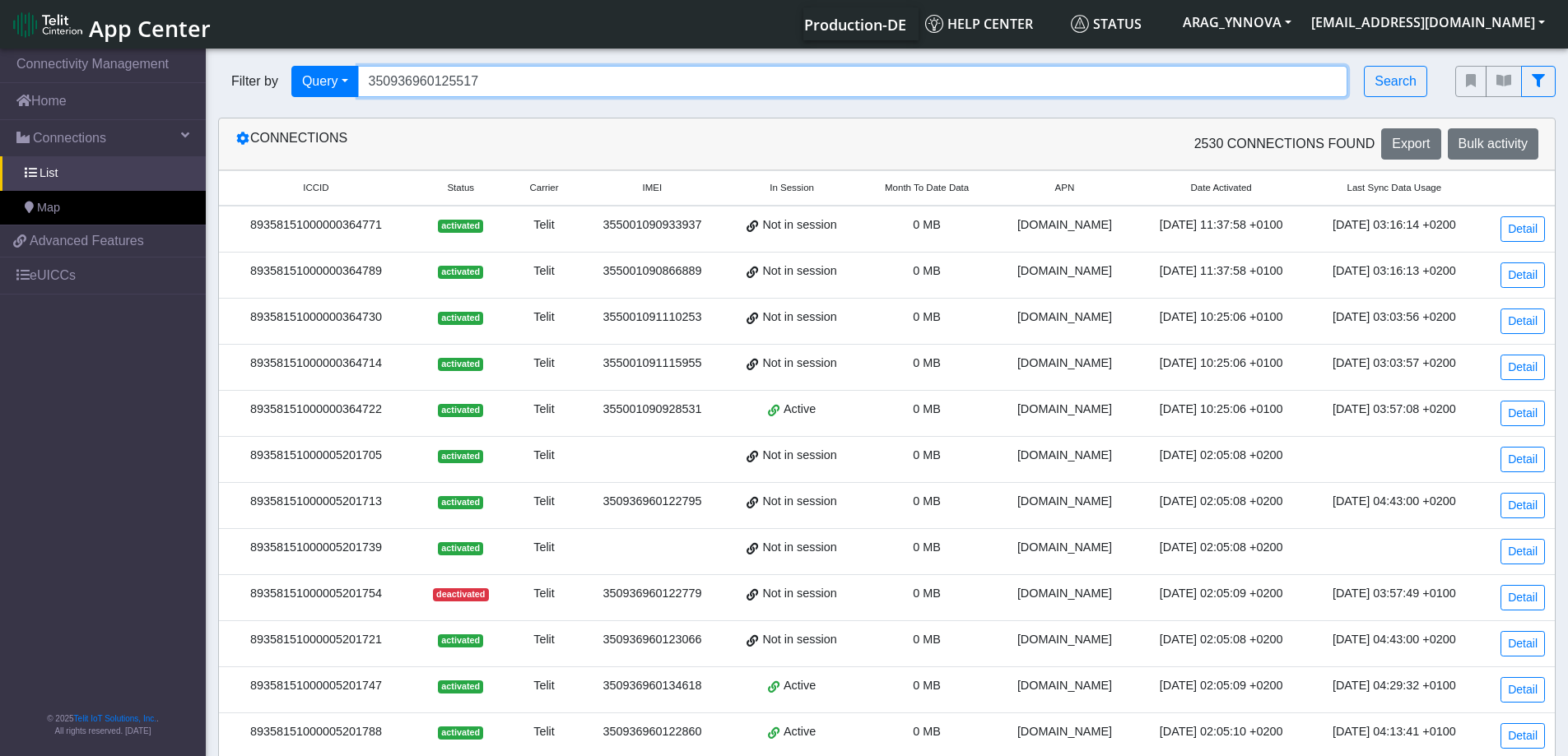
click at [434, 75] on input "350936960125517" at bounding box center [852, 81] width 990 height 31
paste input "434"
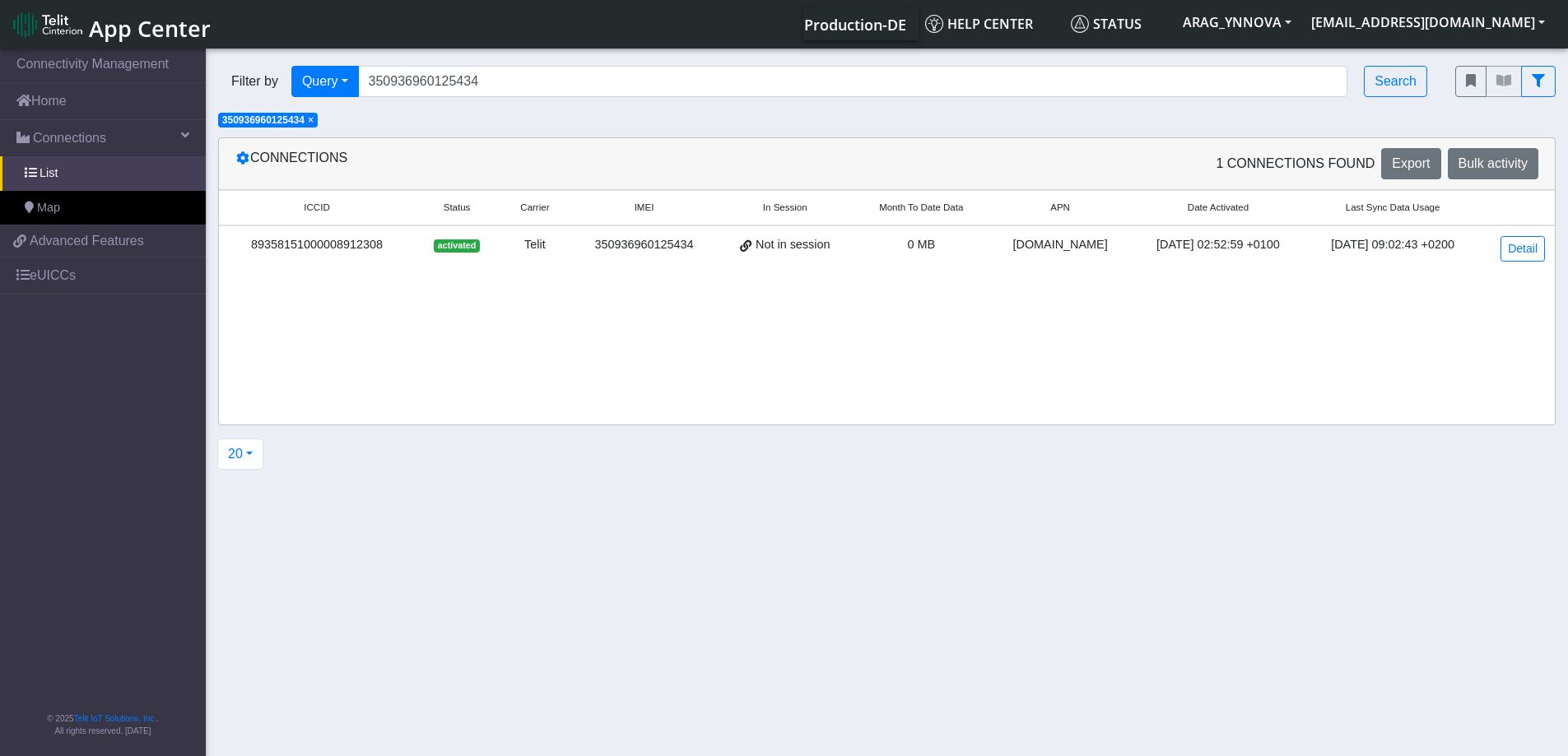
click at [336, 238] on div "89358151000008912308" at bounding box center [317, 245] width 176 height 19
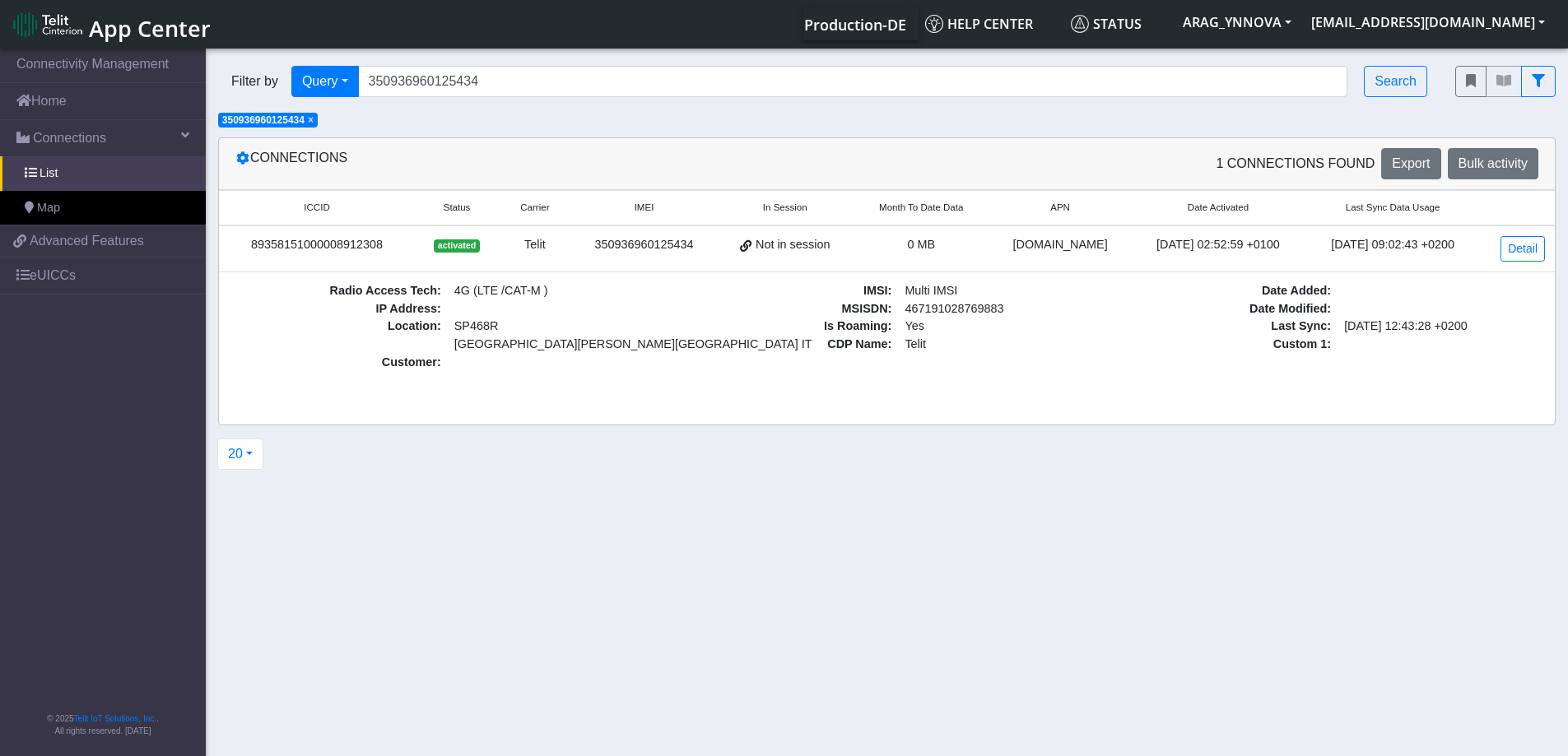
click at [360, 247] on div "89358151000008912308" at bounding box center [317, 245] width 176 height 19
click at [362, 247] on div "89358151000008912308" at bounding box center [317, 245] width 176 height 19
drag, startPoint x: 312, startPoint y: 117, endPoint x: 372, endPoint y: 108, distance: 60.7
click at [313, 118] on span "×" at bounding box center [311, 120] width 6 height 12
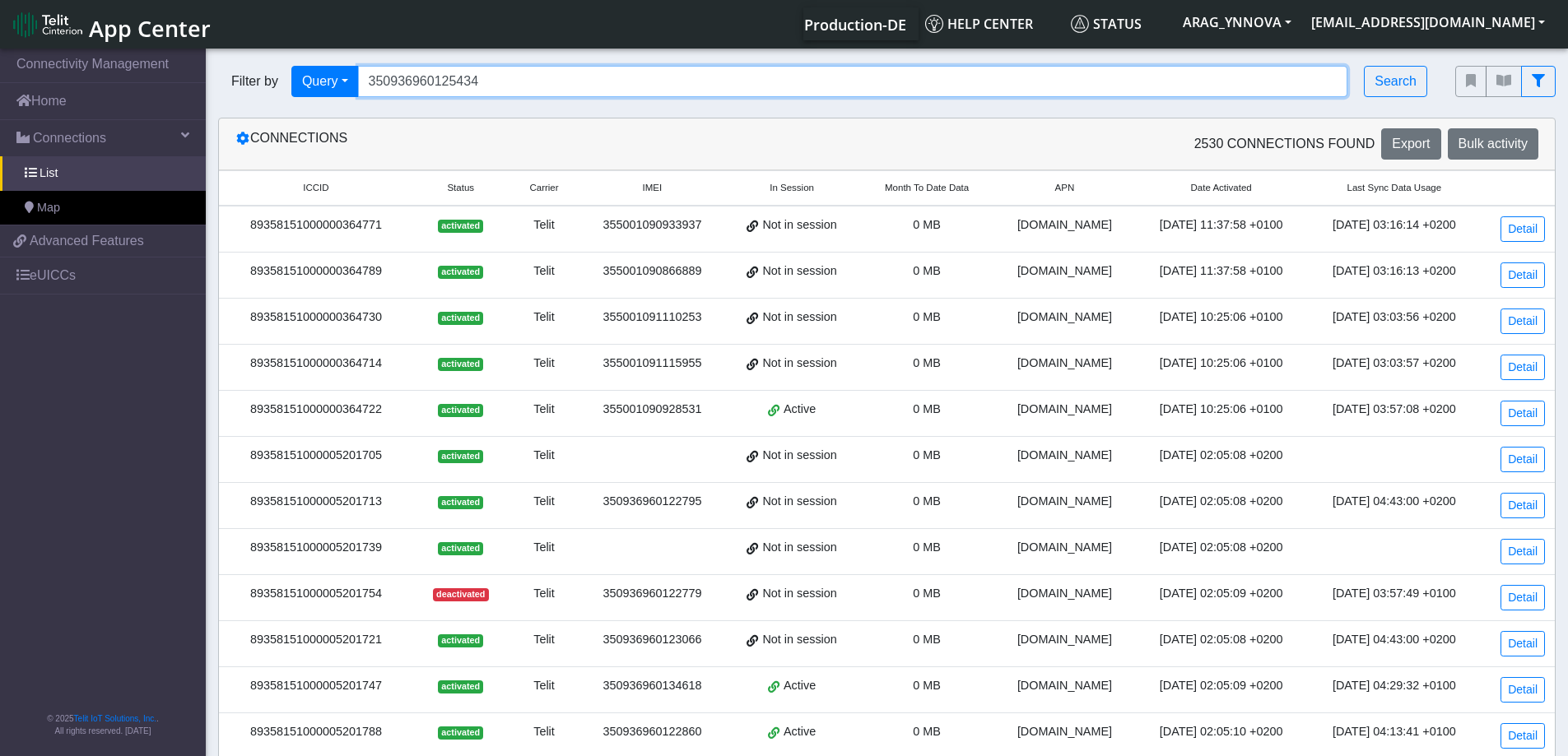
click at [419, 75] on input "350936960125434" at bounding box center [852, 81] width 990 height 31
click at [417, 76] on input "350936960125434" at bounding box center [852, 81] width 990 height 31
paste input "449"
type input "350936960124494"
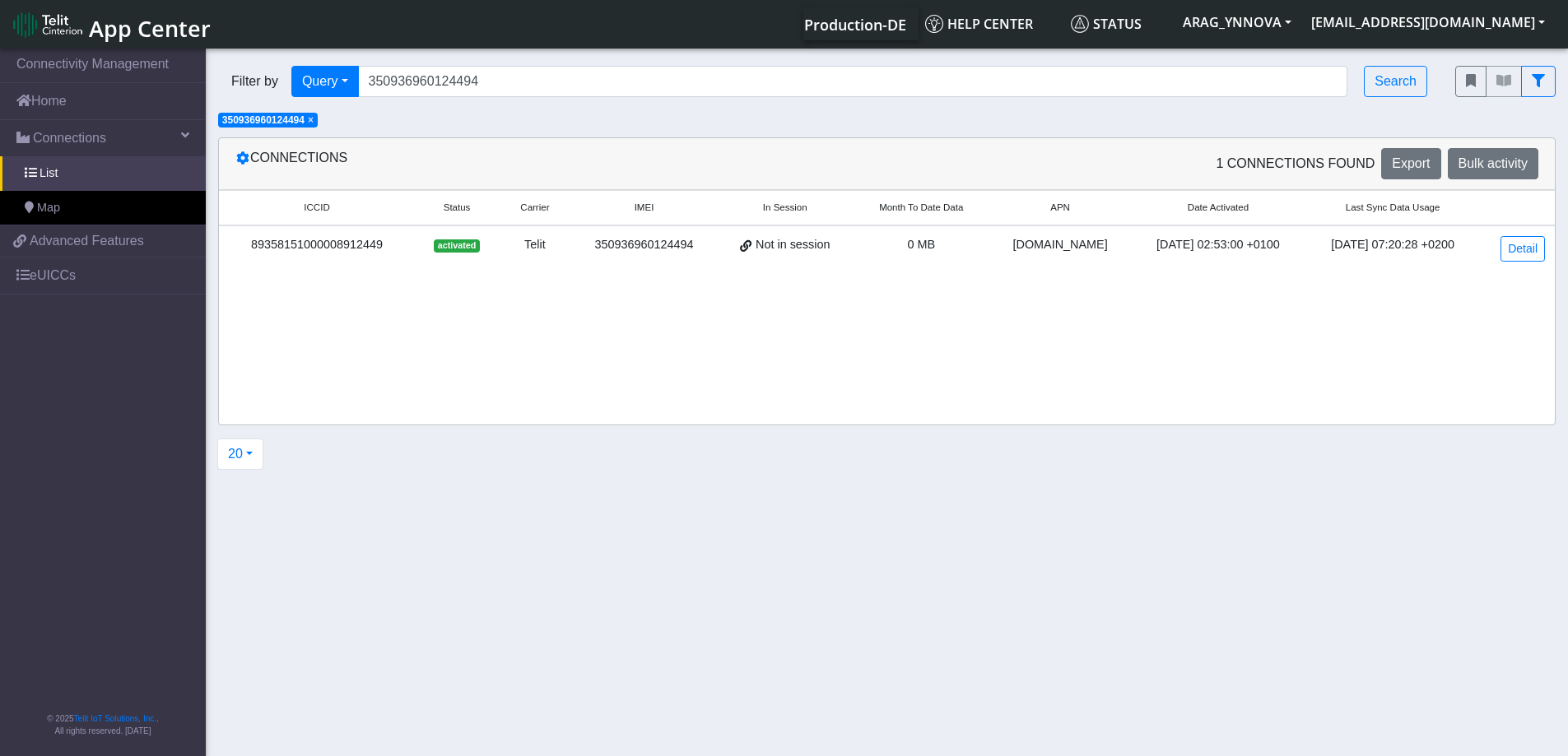
click at [358, 243] on div "89358151000008912449" at bounding box center [317, 245] width 176 height 19
